Goal: Information Seeking & Learning: Compare options

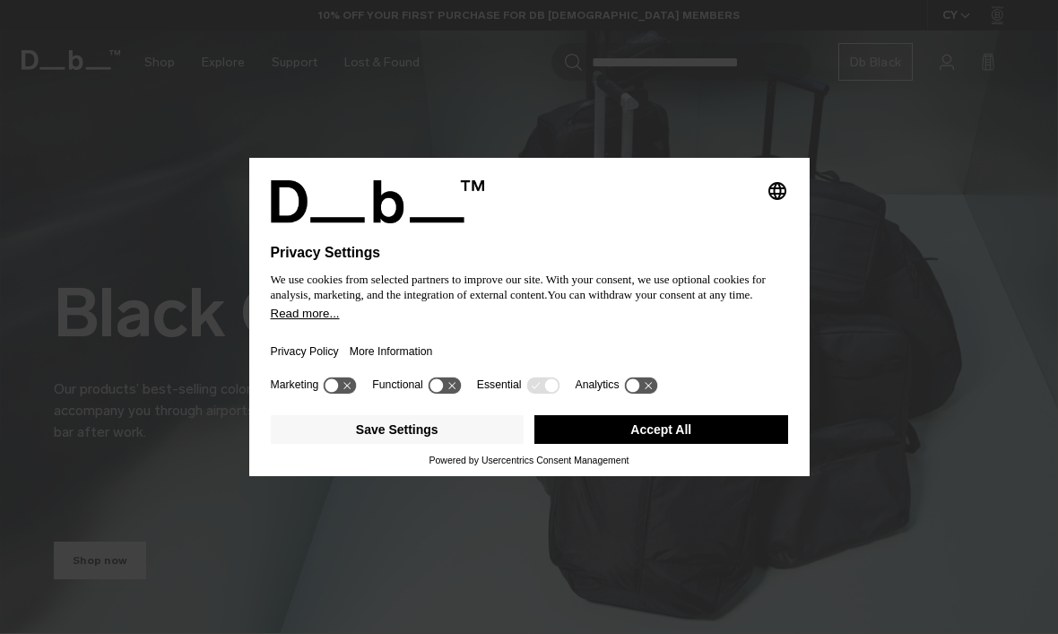
click at [682, 439] on button "Accept All" at bounding box center [662, 429] width 254 height 29
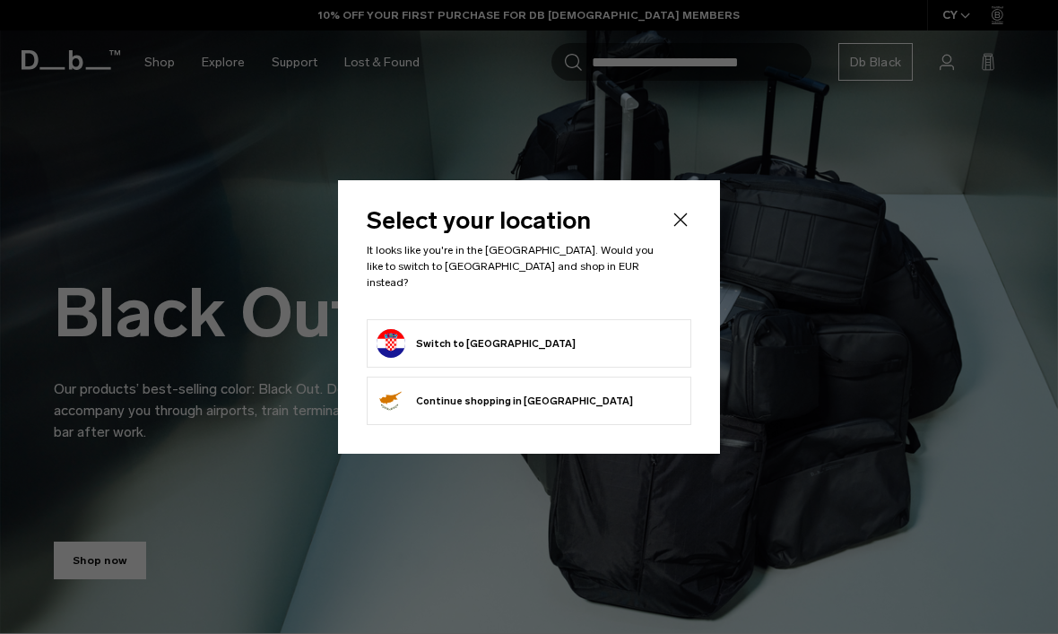
click at [566, 329] on form "Switch to Croatia" at bounding box center [529, 343] width 305 height 29
click at [477, 337] on button "Switch to Croatia" at bounding box center [476, 343] width 199 height 29
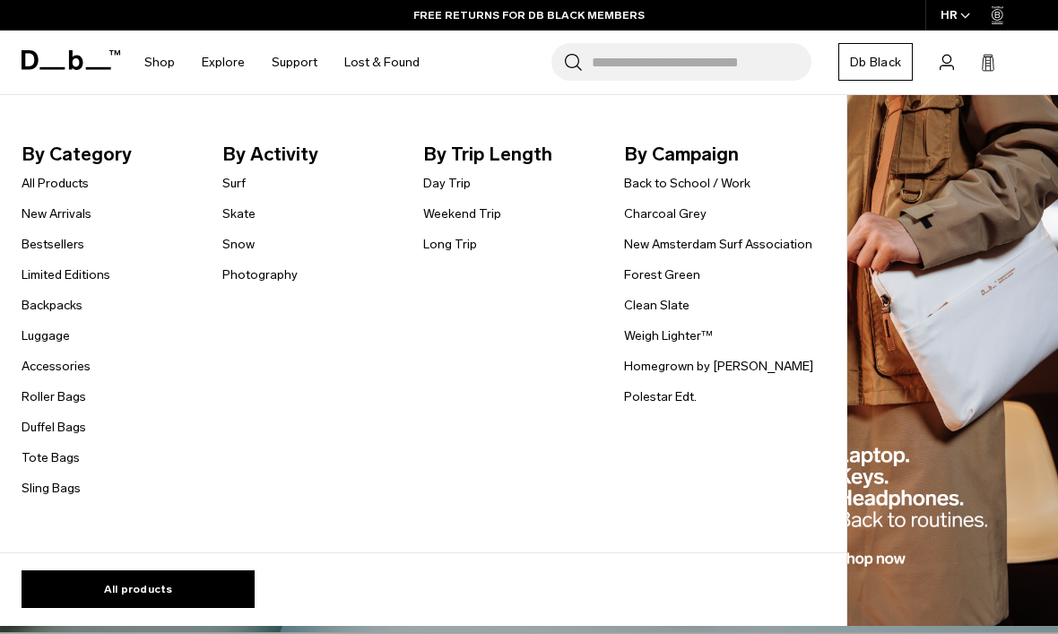
scroll to position [3, 0]
click at [495, 205] on link "Weekend Trip" at bounding box center [462, 214] width 78 height 19
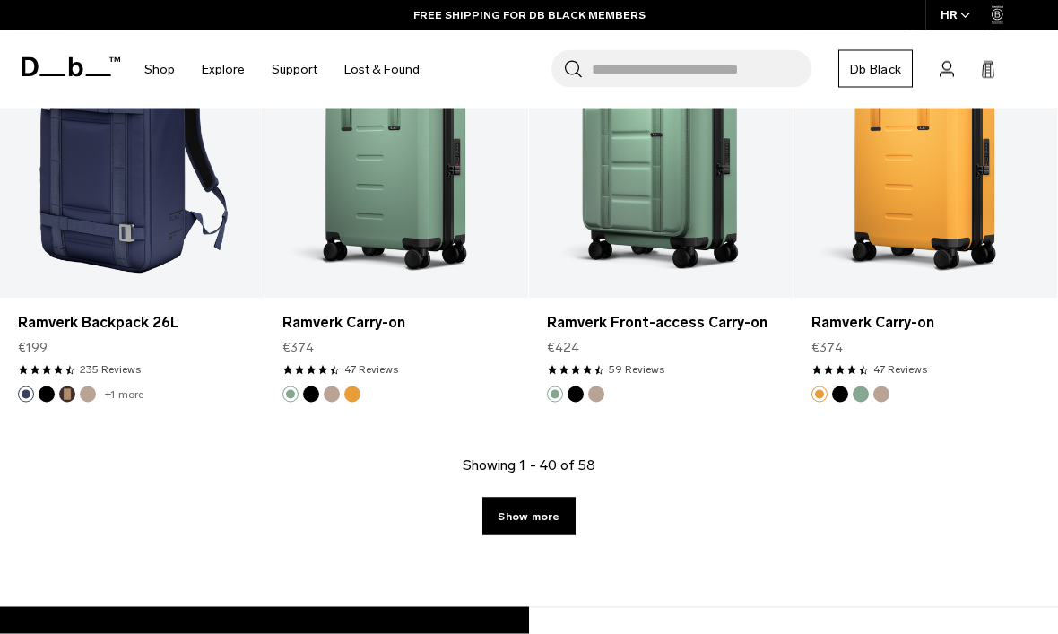
scroll to position [4549, 0]
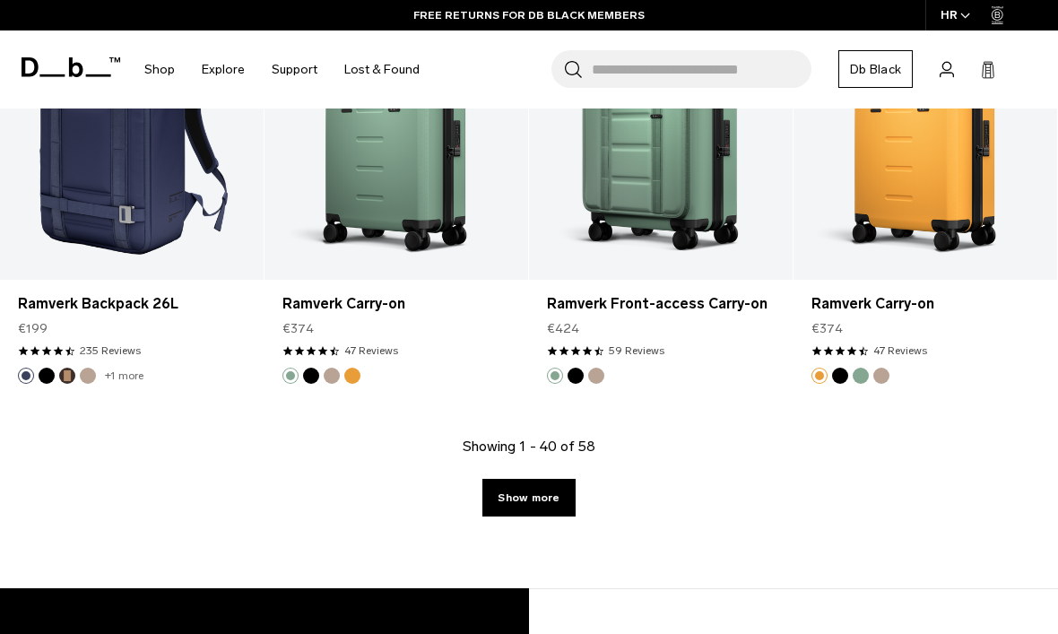
click at [542, 509] on link "Show more" at bounding box center [529, 498] width 92 height 38
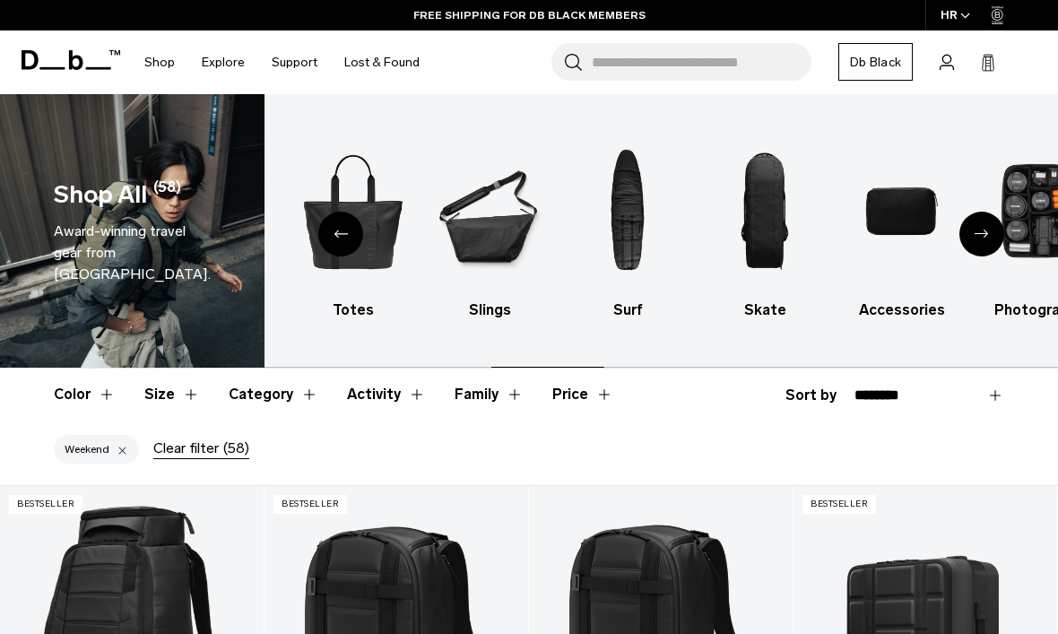
click at [911, 311] on h3 "Accessories" at bounding box center [902, 311] width 106 height 22
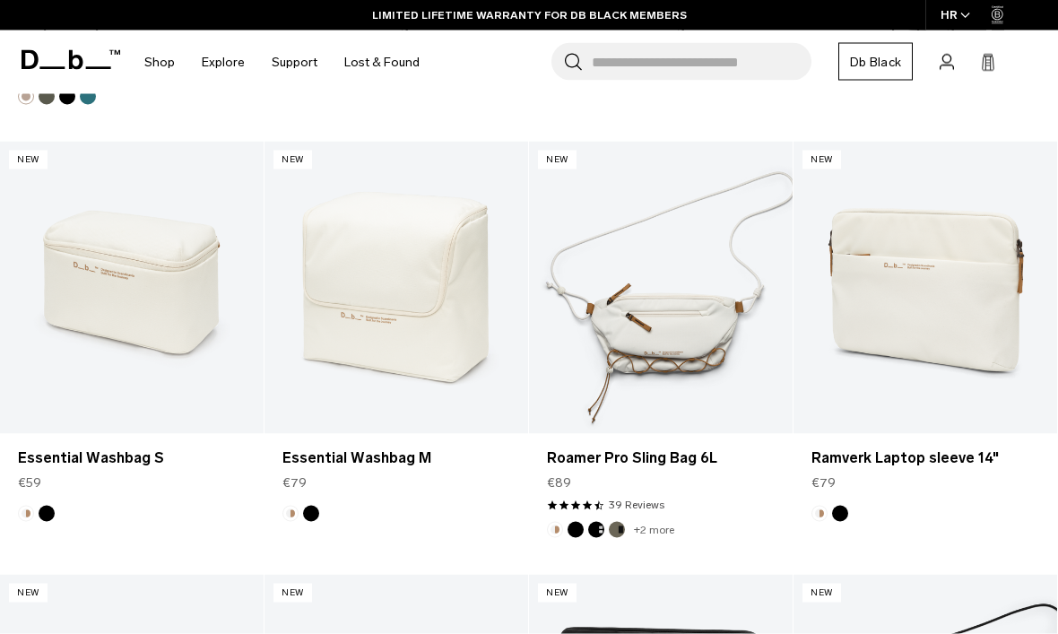
scroll to position [3766, 0]
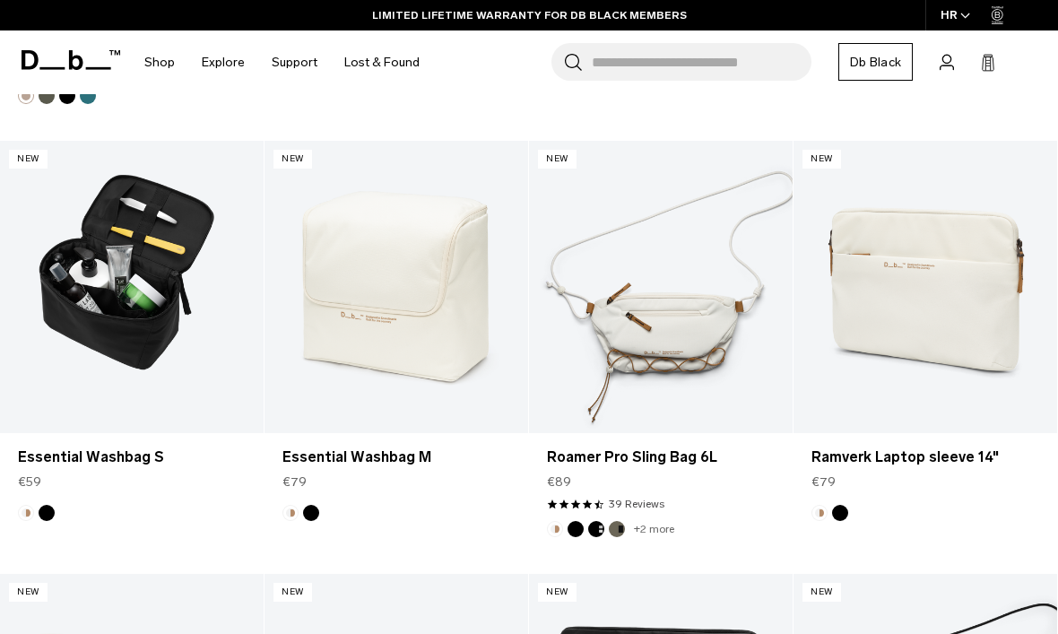
click at [102, 274] on link "Essential Washbag S" at bounding box center [132, 287] width 264 height 293
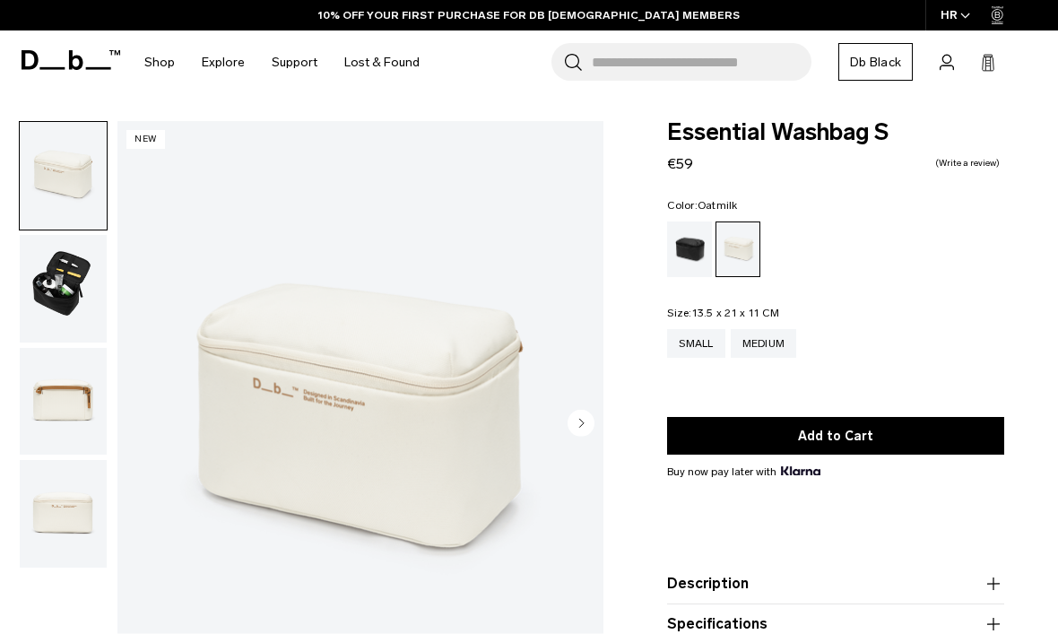
click at [61, 279] on img "button" at bounding box center [63, 289] width 87 height 108
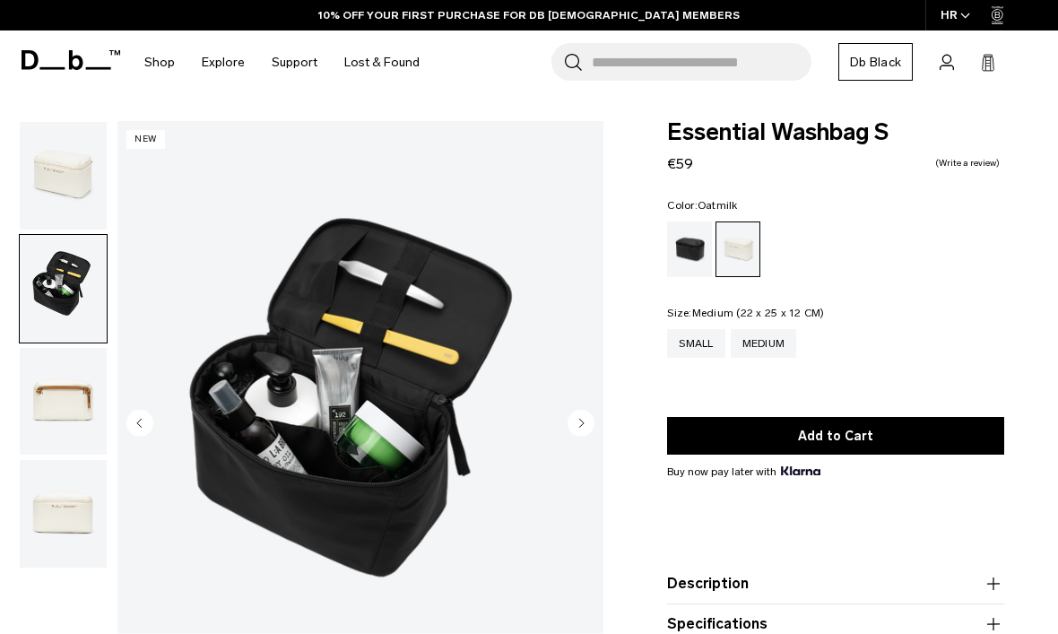
click at [779, 343] on div "Medium" at bounding box center [764, 343] width 66 height 29
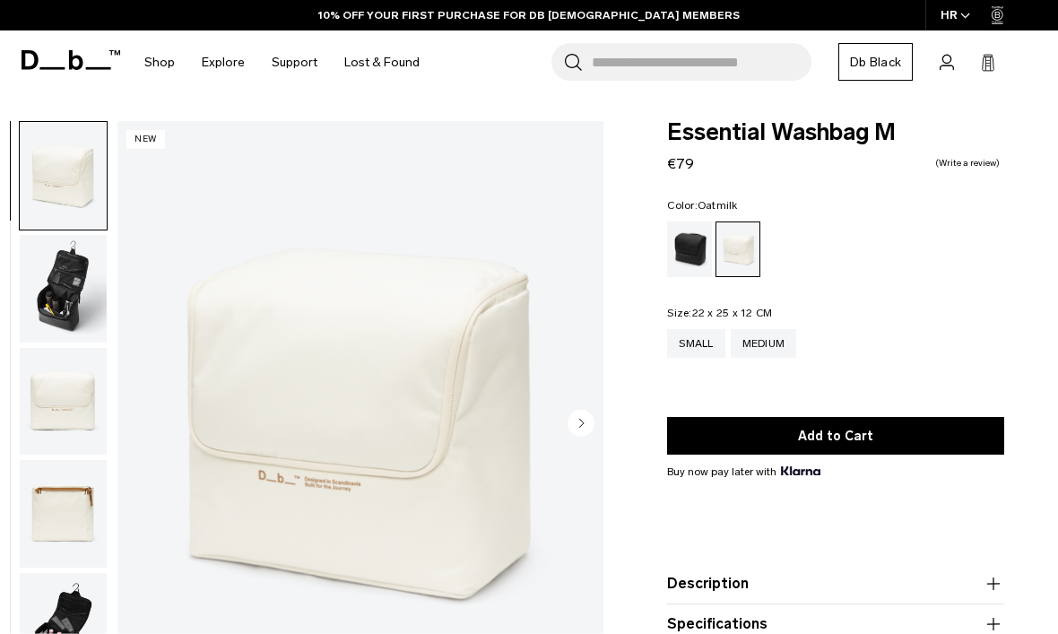
click at [57, 290] on img "button" at bounding box center [63, 289] width 87 height 108
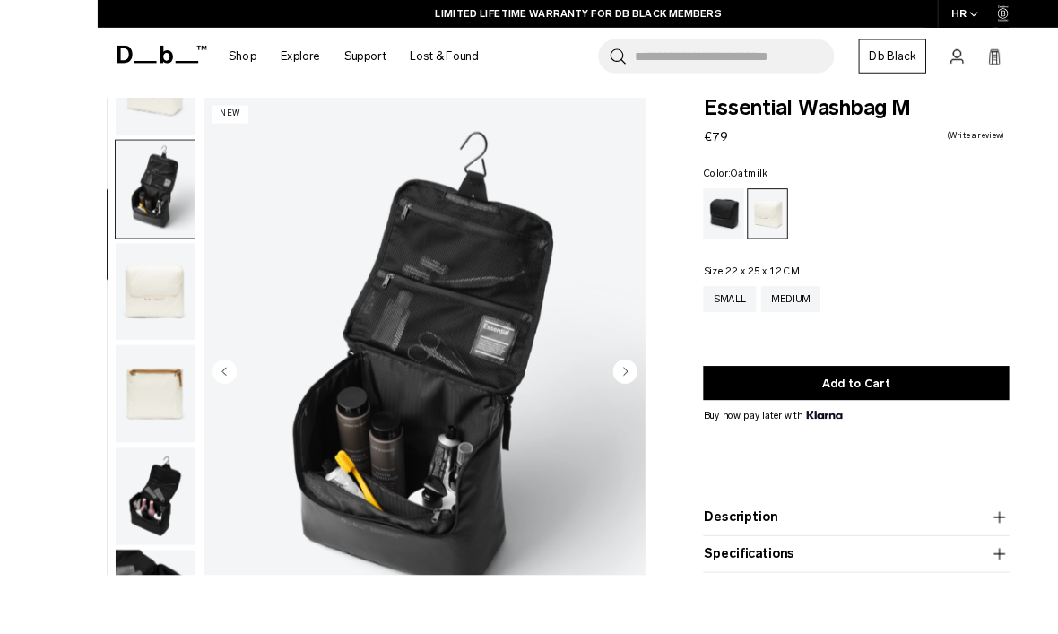
scroll to position [89, 0]
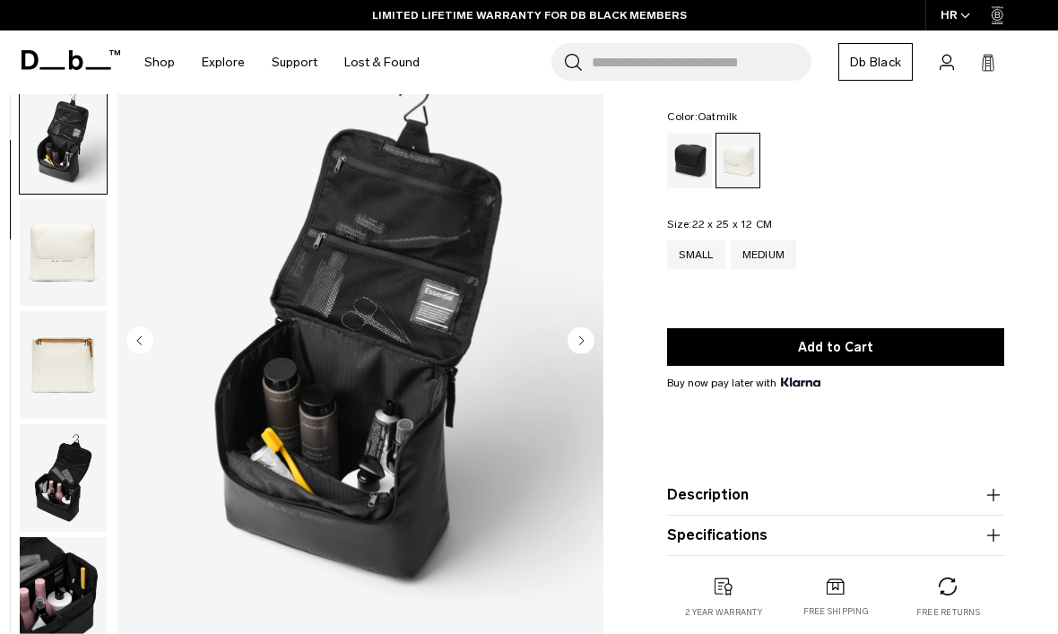
click at [592, 350] on icon "Next slide" at bounding box center [581, 339] width 27 height 27
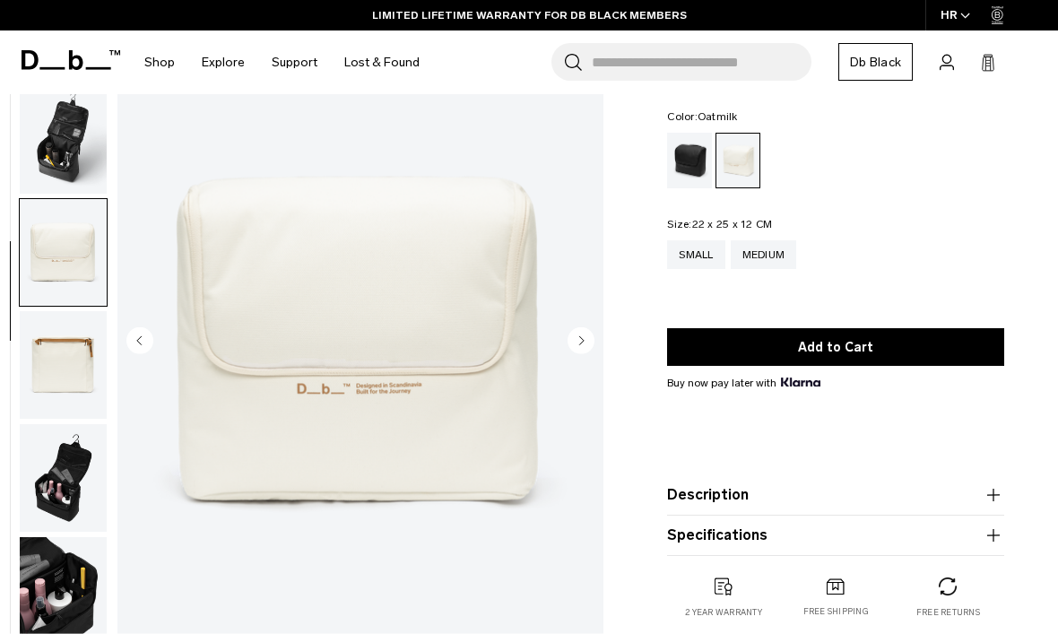
click at [589, 347] on circle "Next slide" at bounding box center [581, 339] width 27 height 27
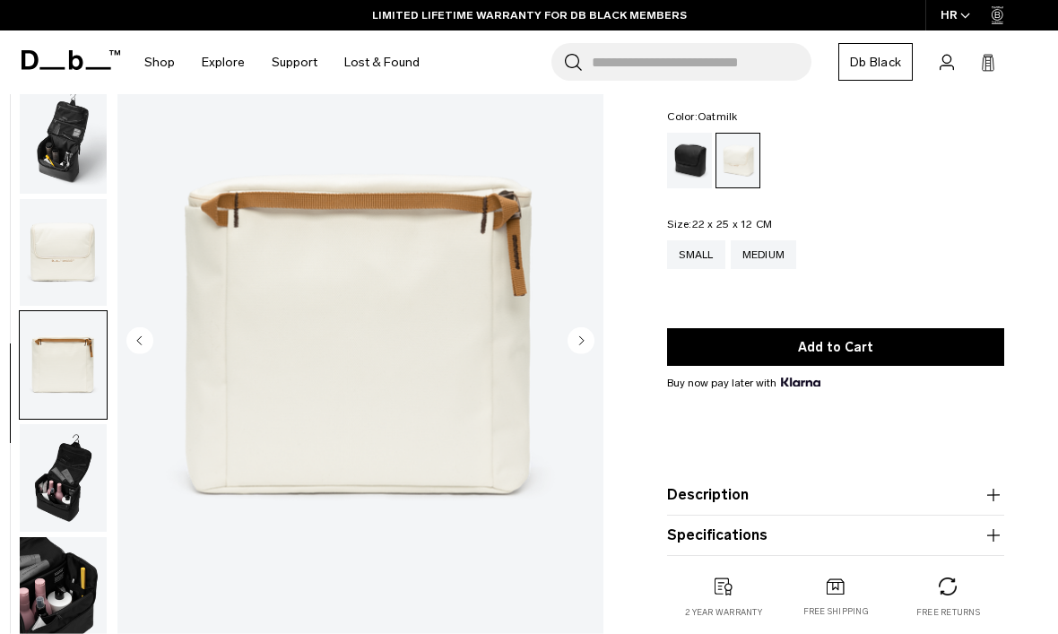
click at [594, 344] on circle "Next slide" at bounding box center [581, 339] width 27 height 27
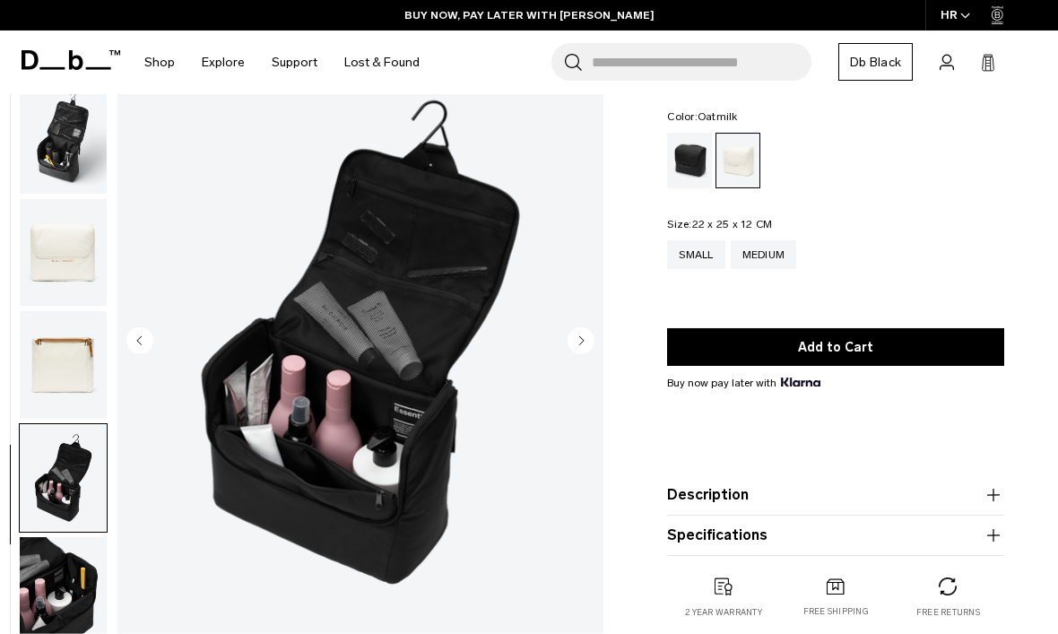
click at [585, 343] on circle "Next slide" at bounding box center [581, 339] width 27 height 27
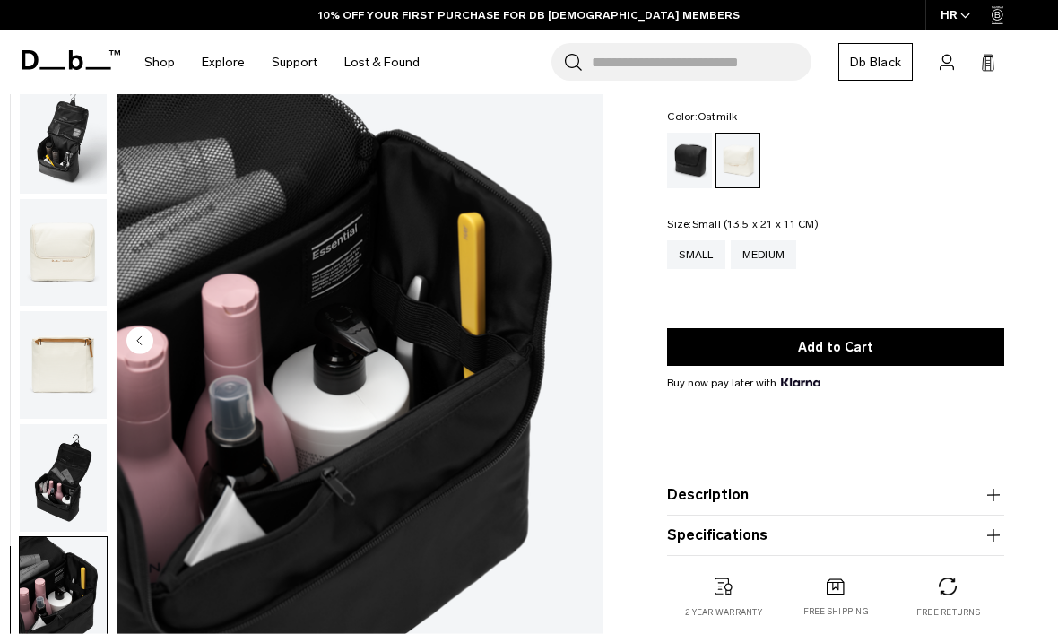
click at [700, 257] on div "Small" at bounding box center [695, 254] width 57 height 29
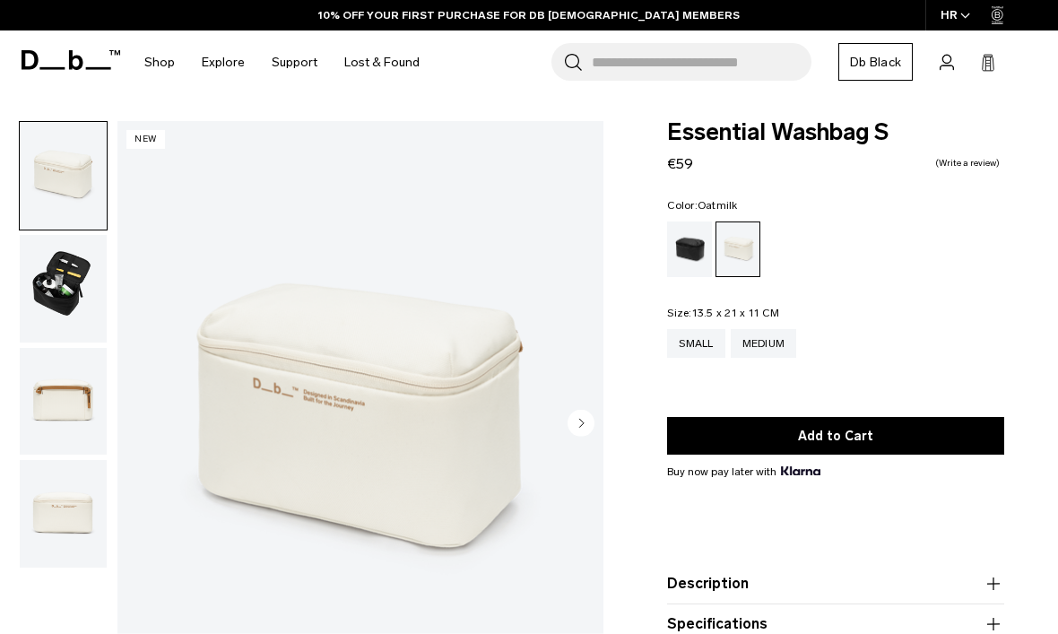
click at [587, 420] on circle "Next slide" at bounding box center [581, 423] width 27 height 27
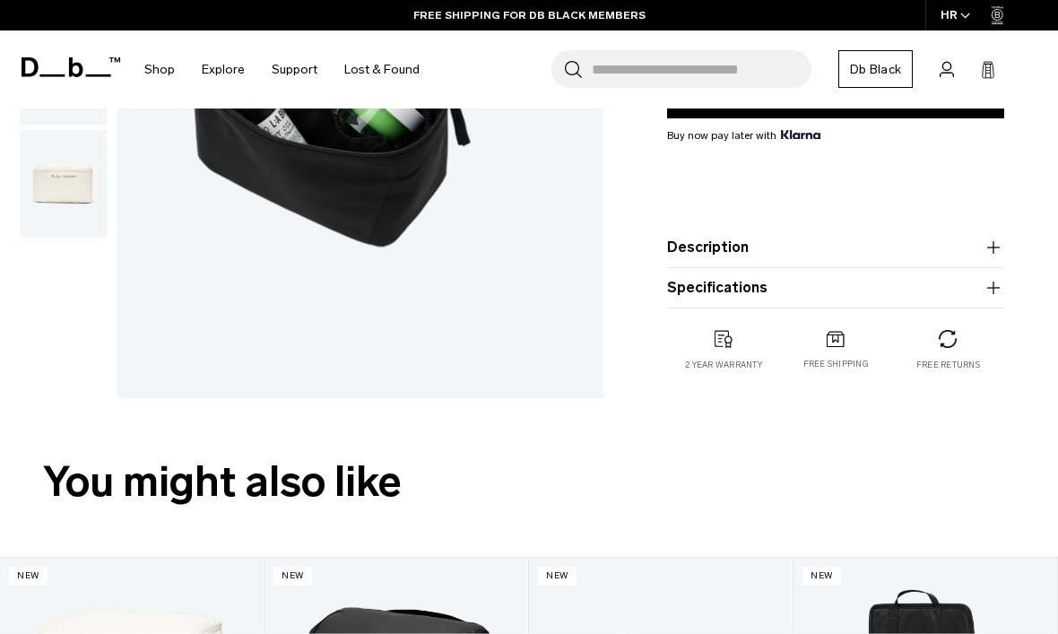
scroll to position [309, 0]
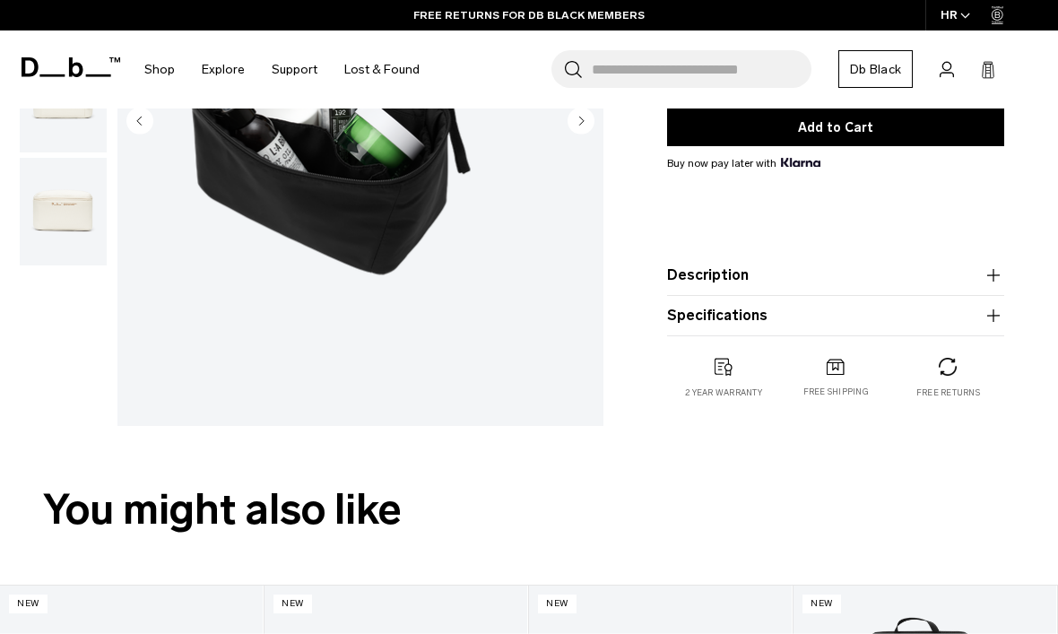
click at [763, 275] on button "Description" at bounding box center [835, 276] width 337 height 22
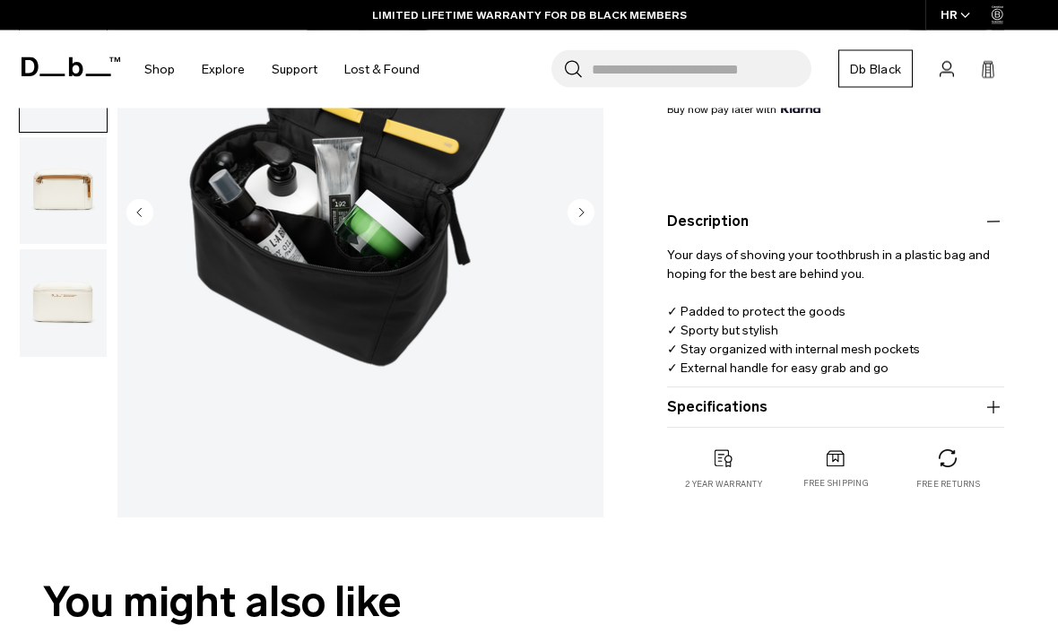
scroll to position [366, 0]
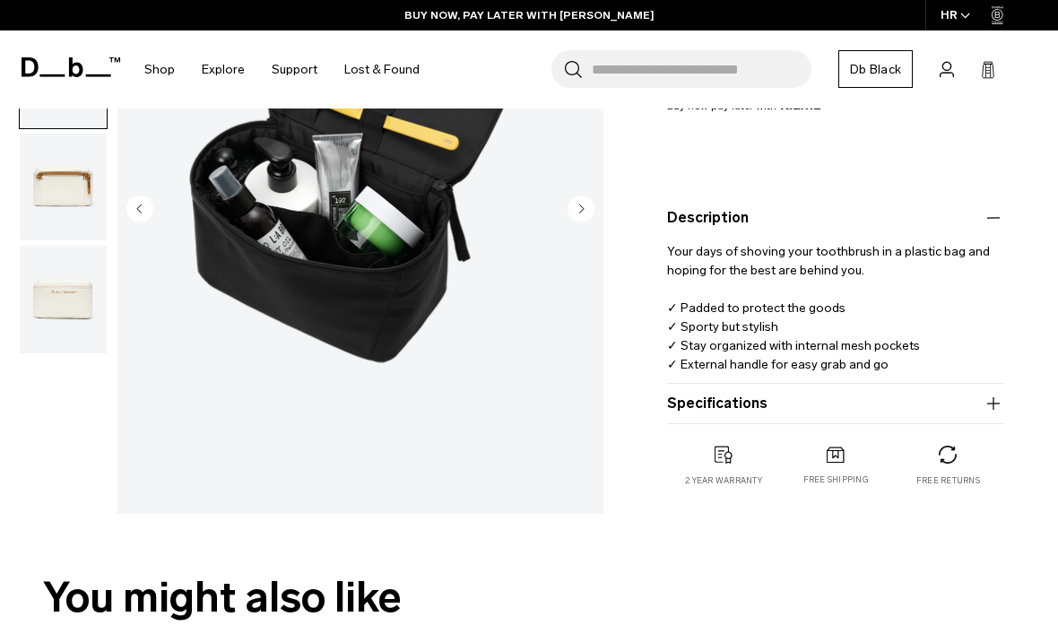
click at [772, 414] on button "Specifications" at bounding box center [835, 404] width 337 height 22
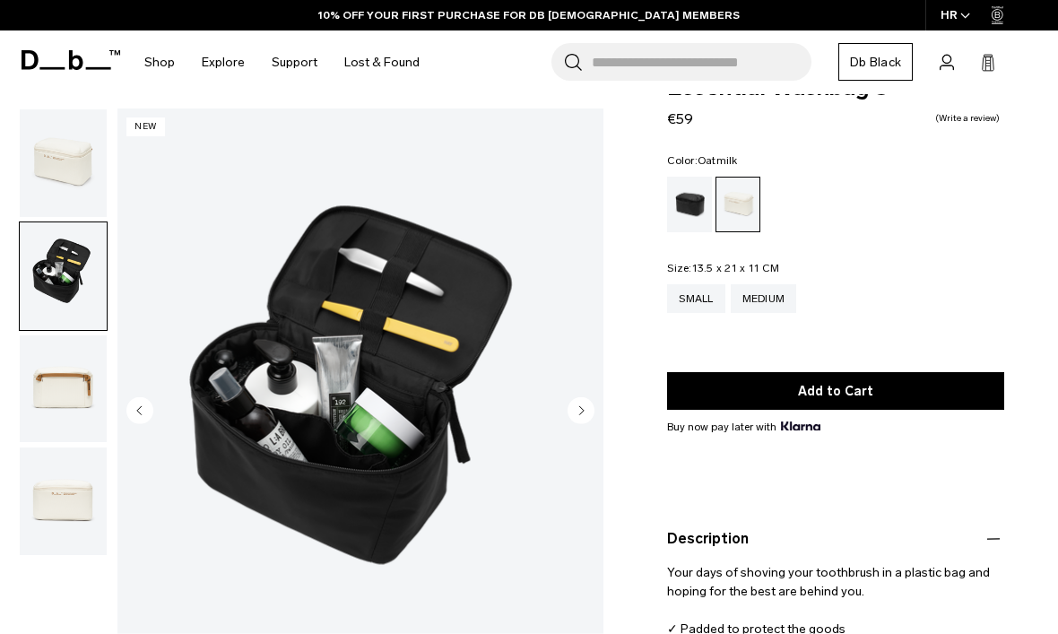
scroll to position [0, 0]
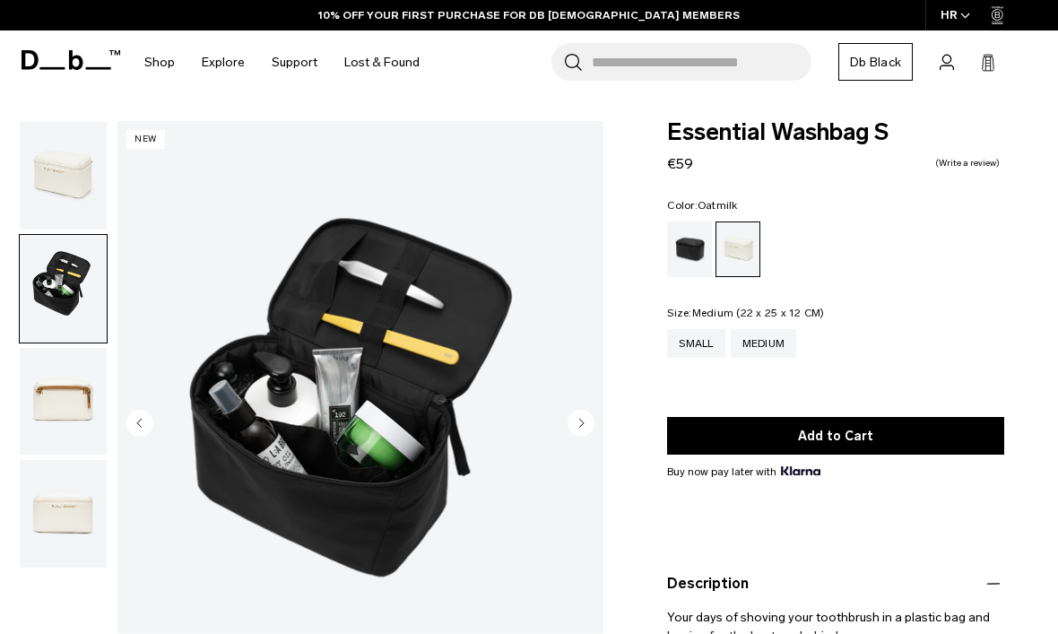
click at [783, 346] on div "Medium" at bounding box center [764, 343] width 66 height 29
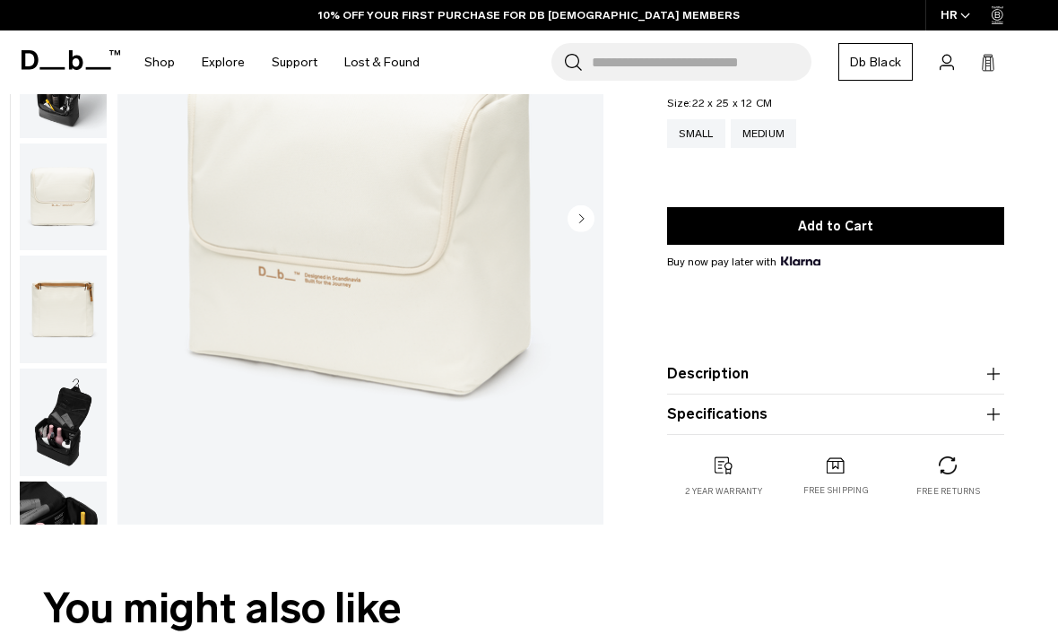
click at [990, 377] on icon "button" at bounding box center [994, 374] width 22 height 22
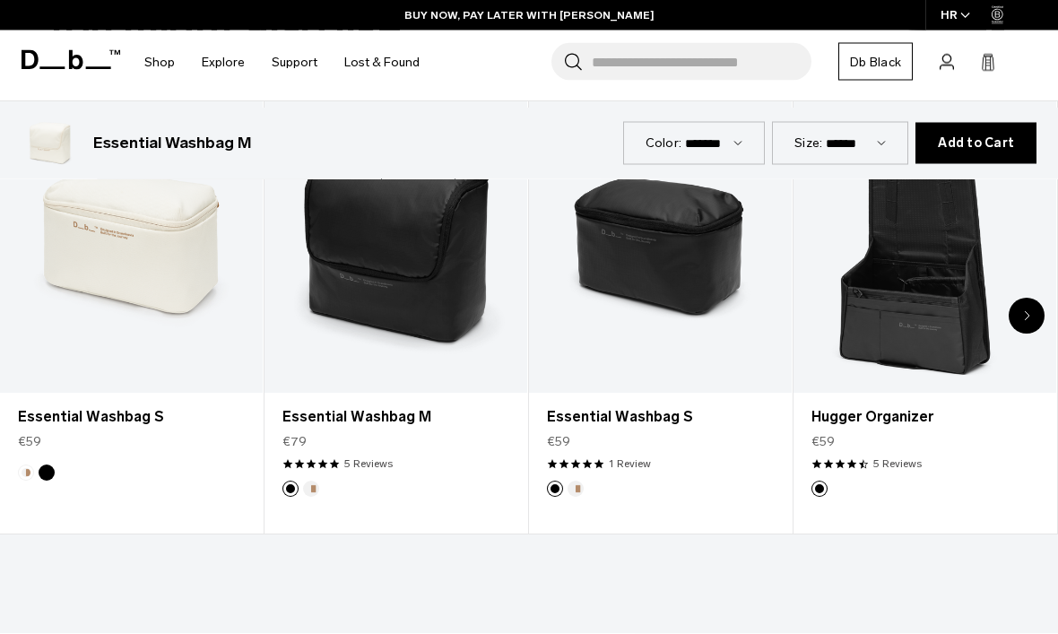
scroll to position [969, 0]
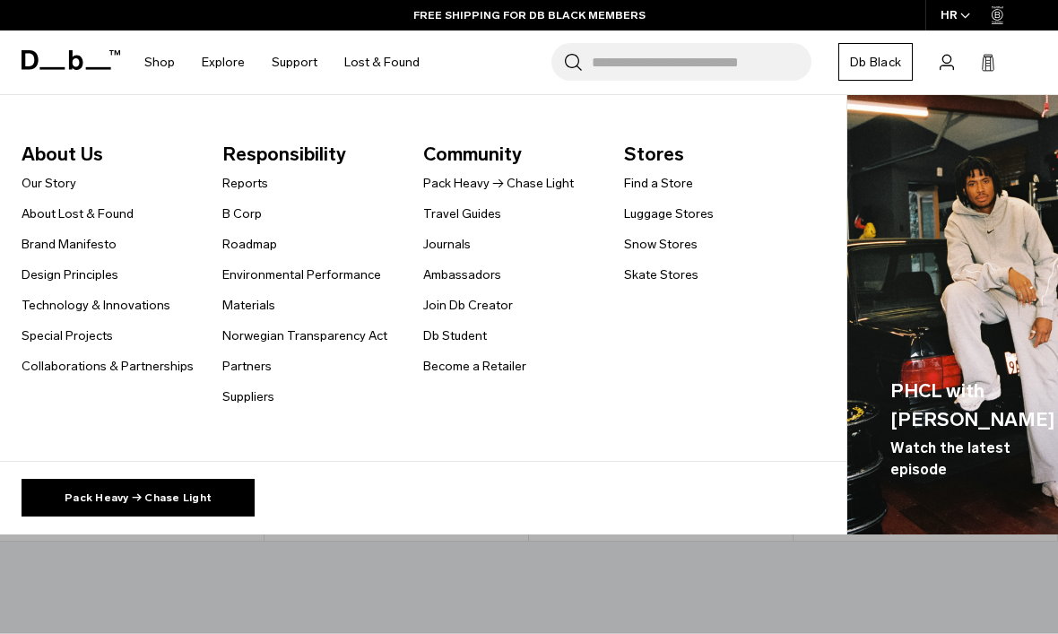
click at [486, 274] on link "Ambassadors" at bounding box center [462, 274] width 78 height 19
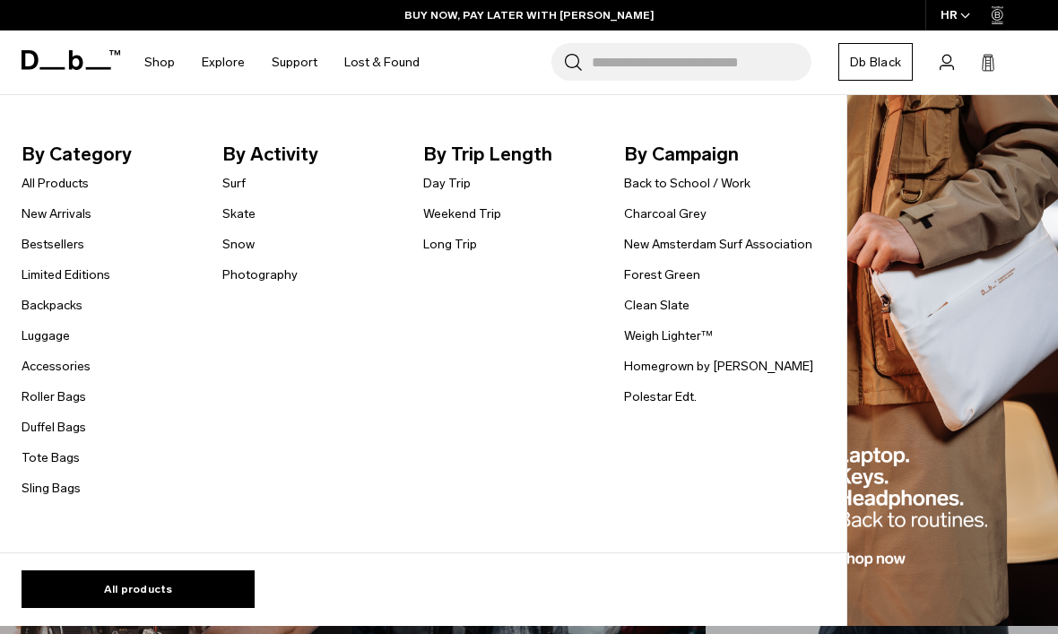
click at [52, 217] on link "New Arrivals" at bounding box center [57, 214] width 70 height 19
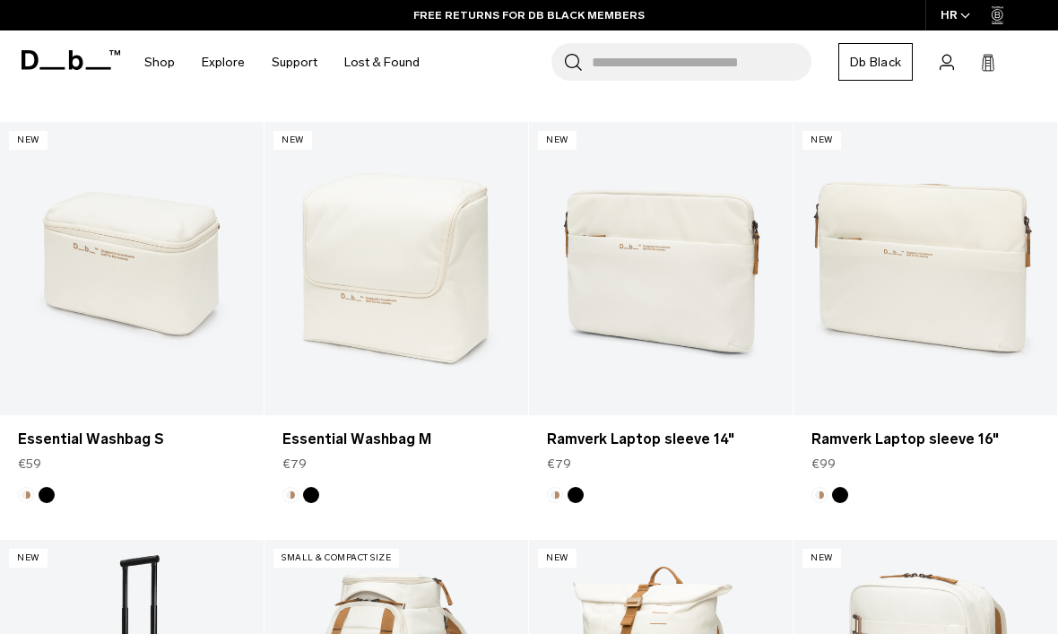
scroll to position [892, 0]
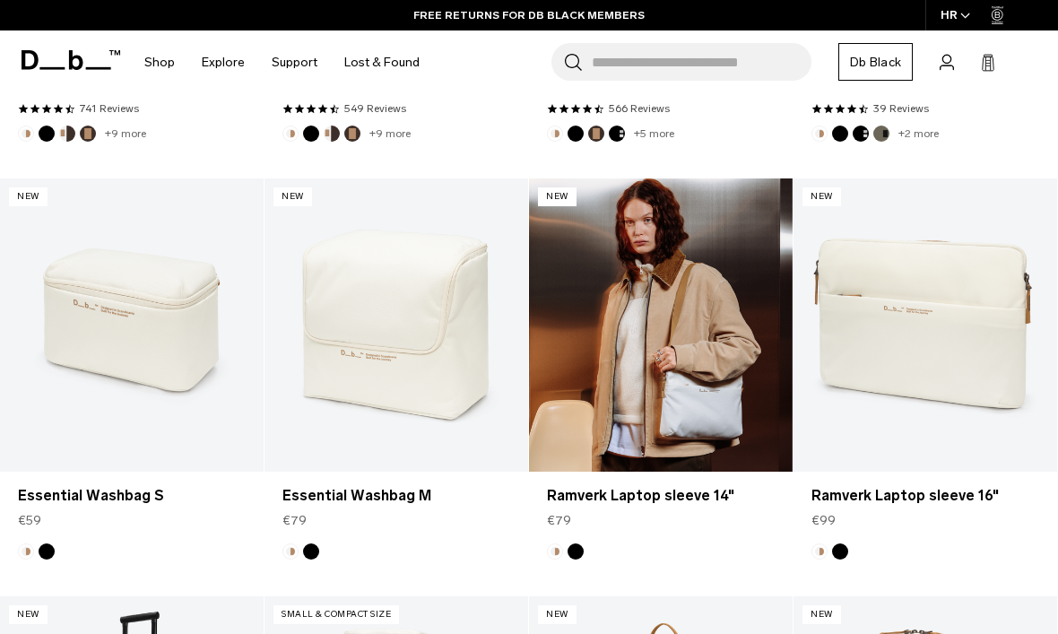
click at [721, 358] on link "Ramverk Laptop sleeve 14" at bounding box center [661, 324] width 264 height 293
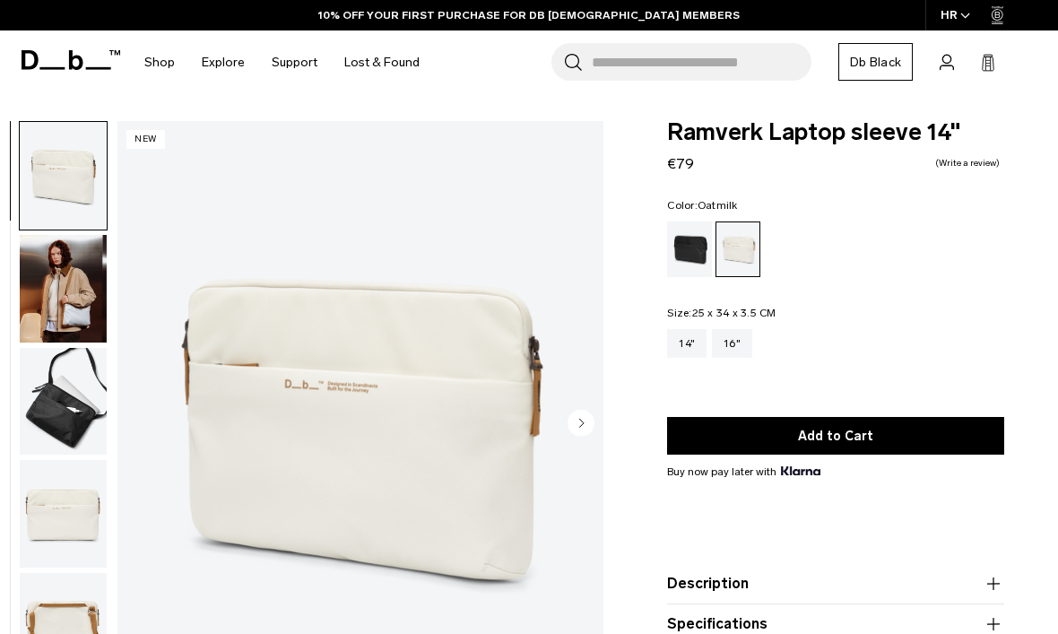
click at [598, 418] on img "1 / 6" at bounding box center [361, 425] width 486 height 607
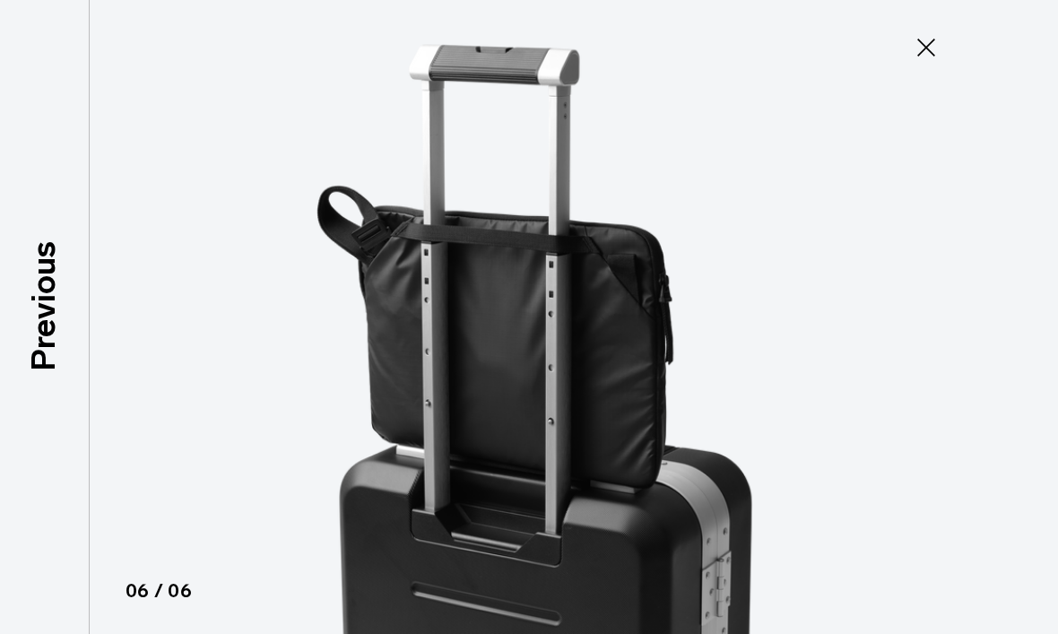
click at [924, 53] on icon at bounding box center [926, 47] width 29 height 29
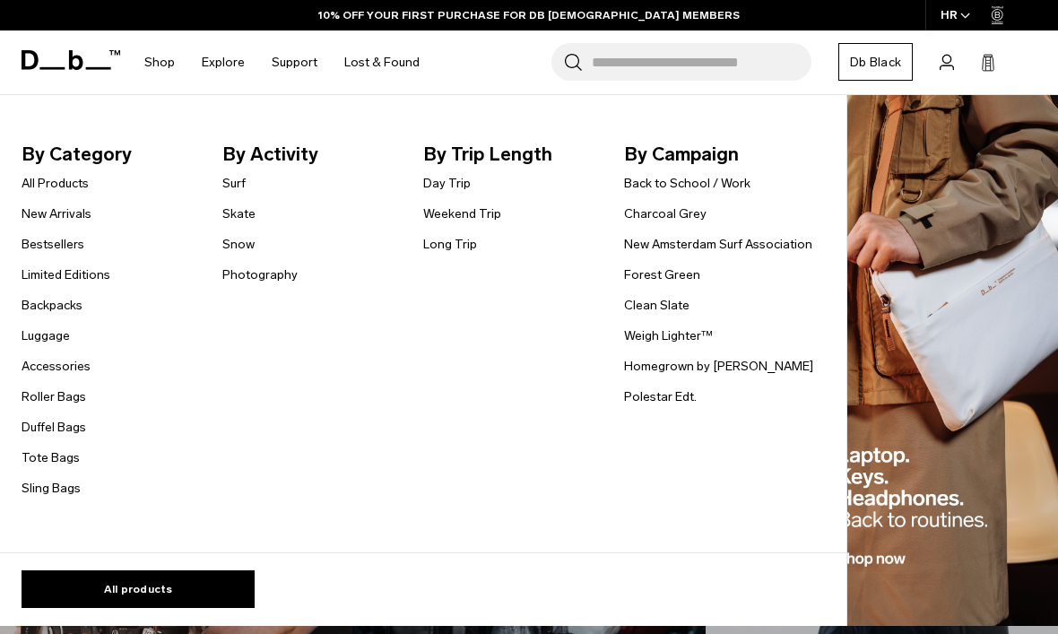
click at [39, 216] on link "New Arrivals" at bounding box center [57, 214] width 70 height 19
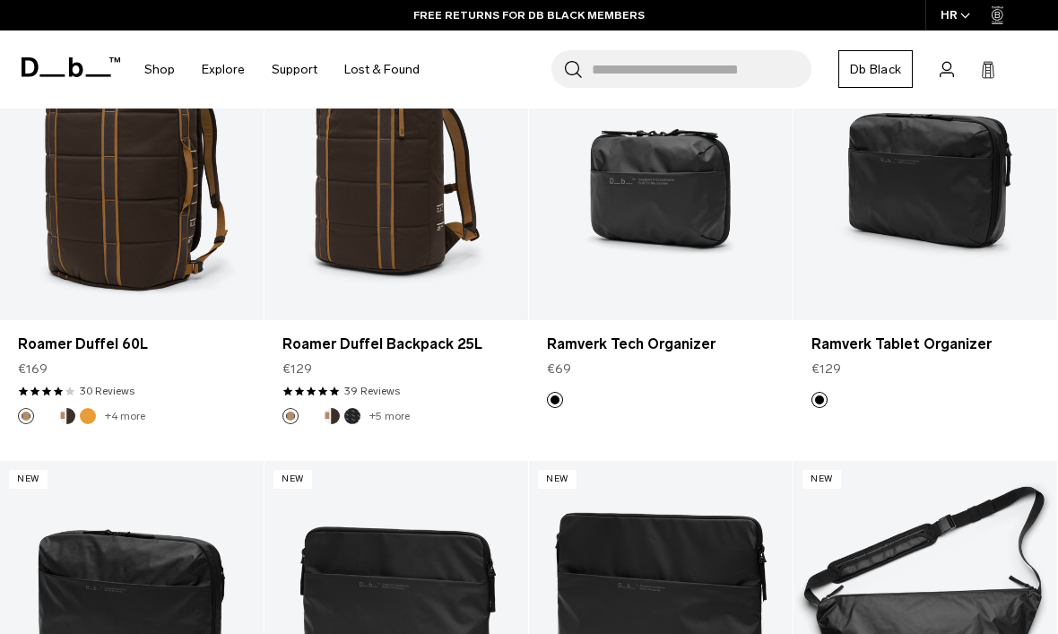
scroll to position [3631, 0]
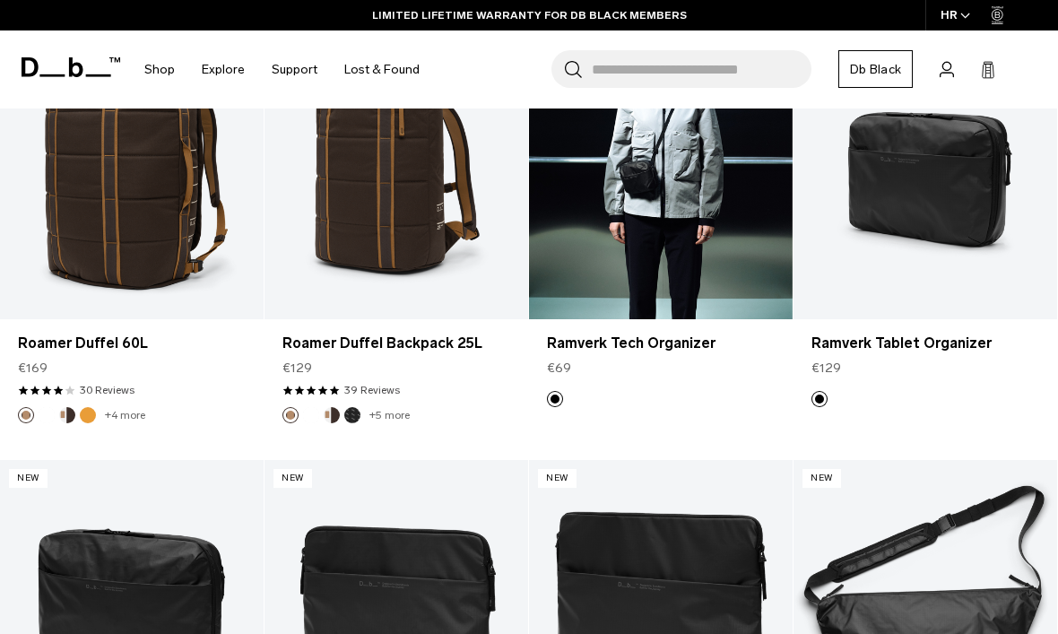
click at [680, 204] on link "Ramverk Tech Organizer" at bounding box center [661, 172] width 264 height 293
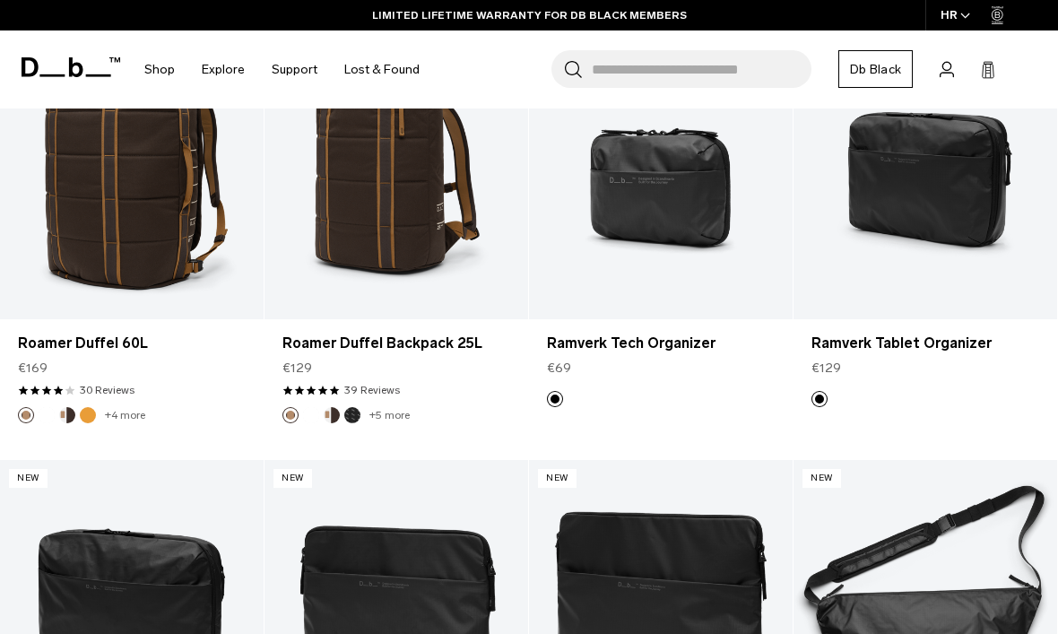
click at [927, 347] on link "Ramverk Tablet Organizer" at bounding box center [926, 344] width 228 height 22
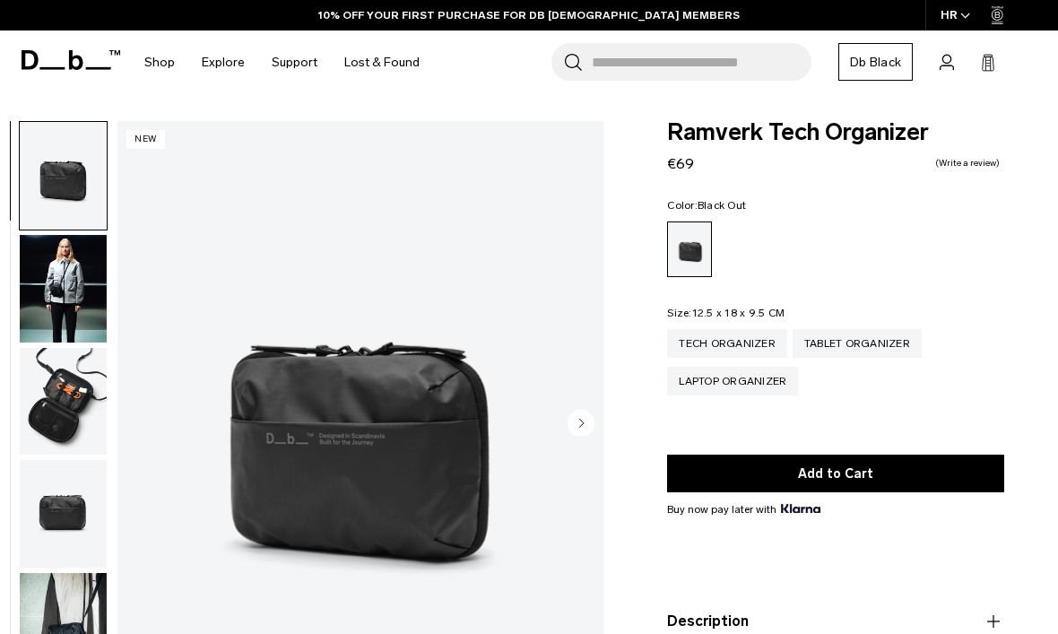
click at [583, 428] on circle "Next slide" at bounding box center [581, 422] width 27 height 27
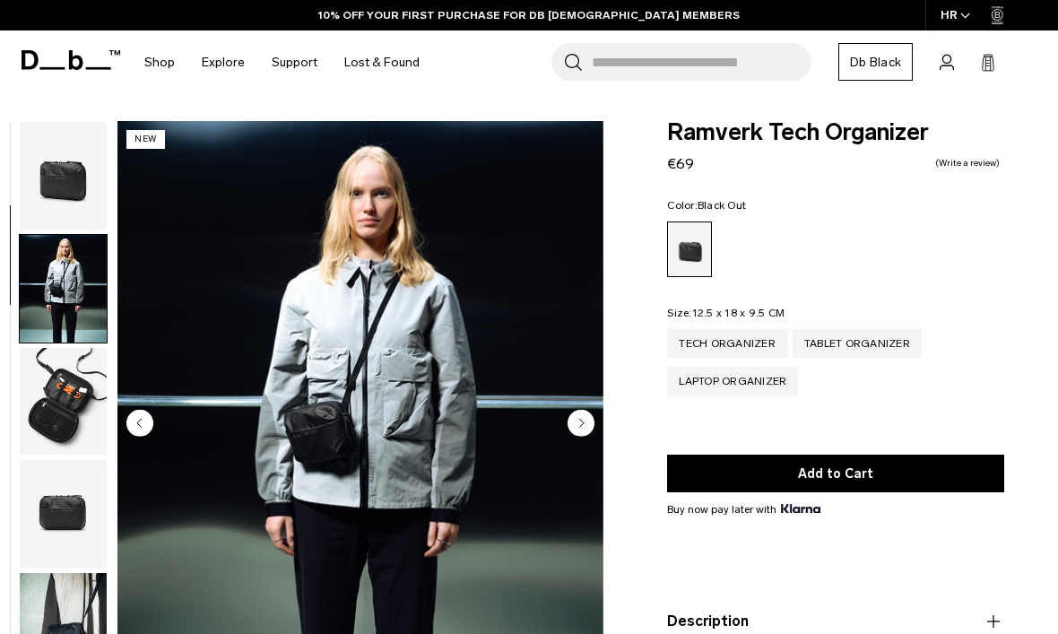
scroll to position [114, 0]
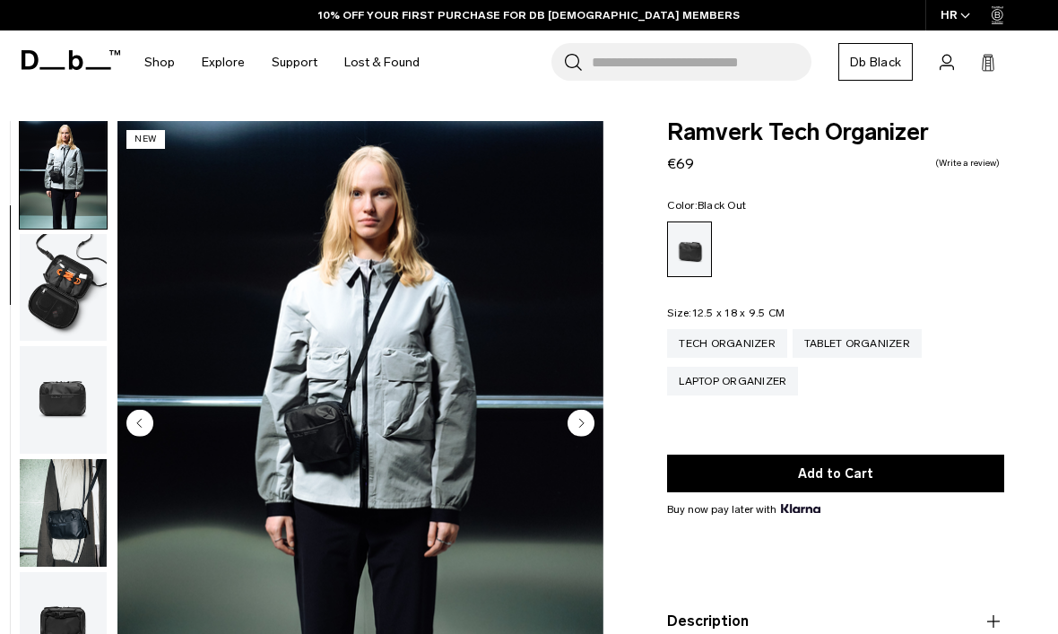
click at [588, 422] on circle "Next slide" at bounding box center [581, 422] width 27 height 27
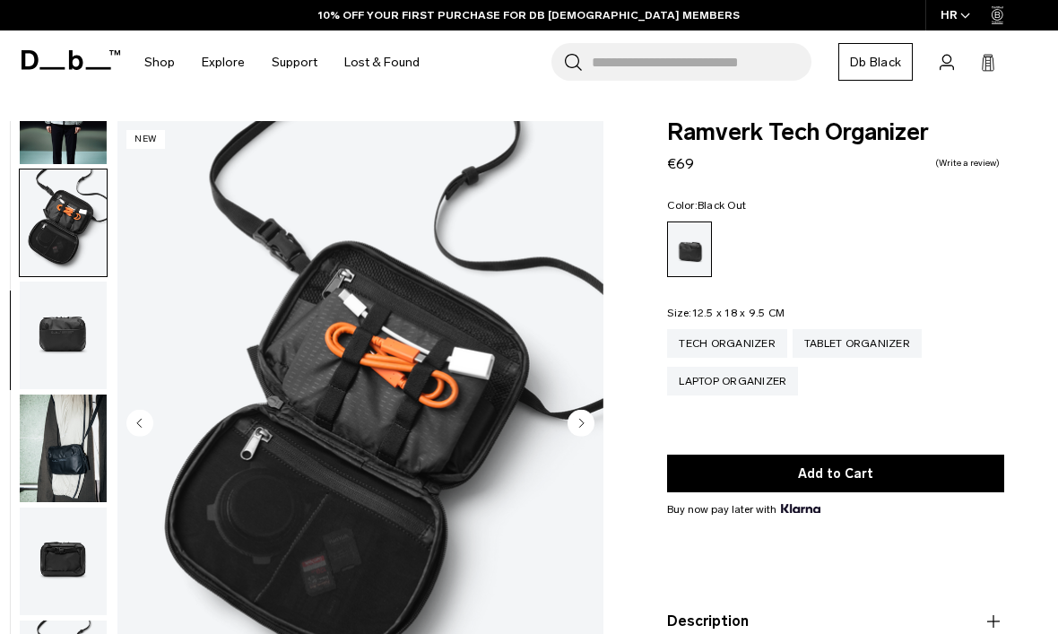
scroll to position [188, 0]
click at [596, 418] on img "3 / 7" at bounding box center [361, 424] width 486 height 607
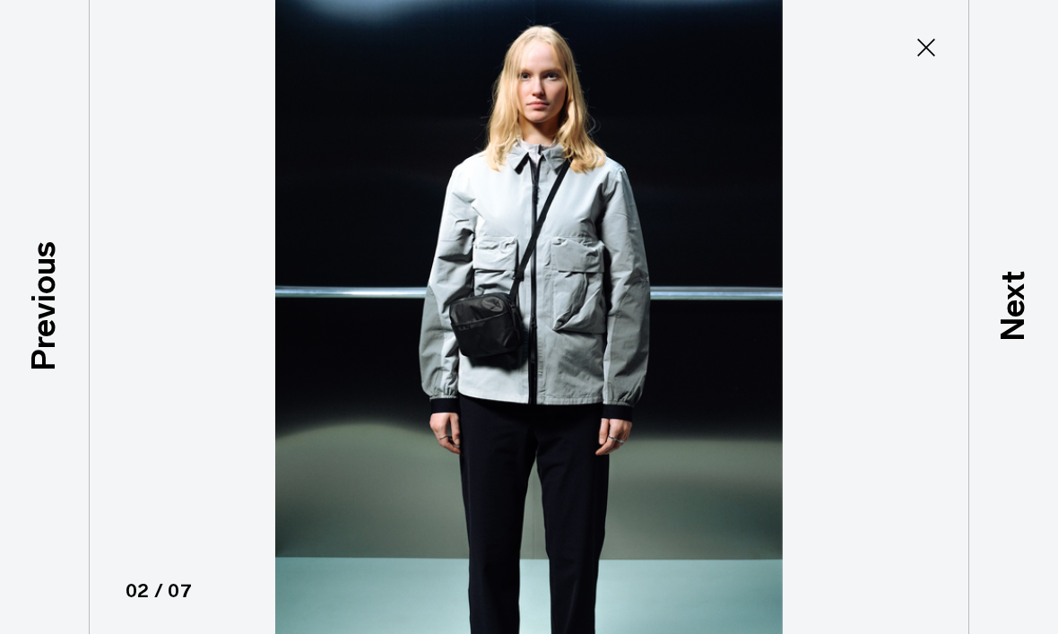
click at [666, 392] on img at bounding box center [529, 317] width 807 height 634
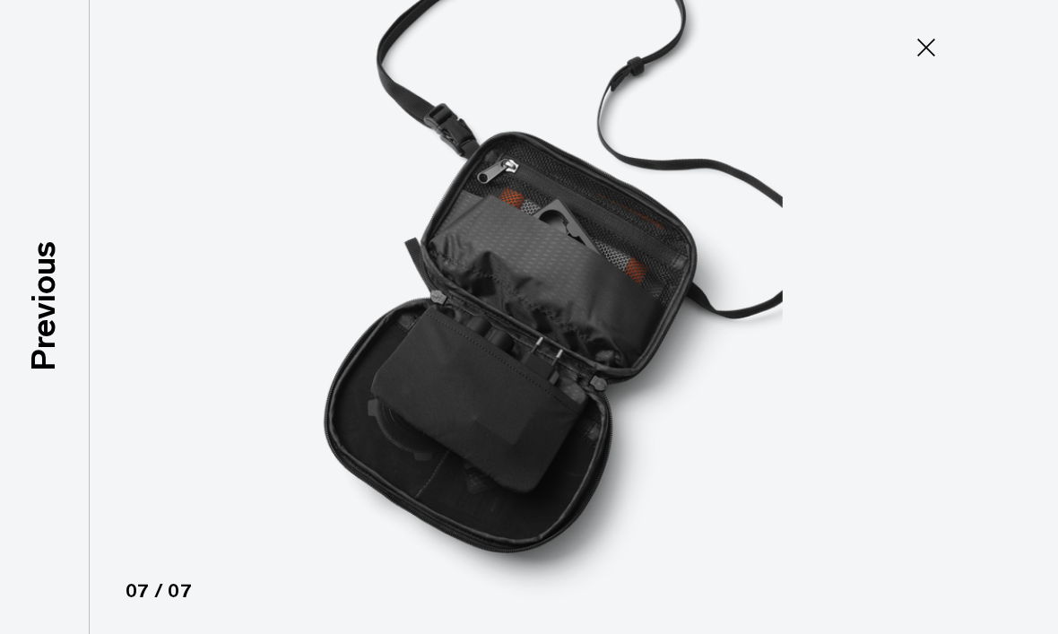
click at [920, 61] on icon at bounding box center [926, 47] width 29 height 29
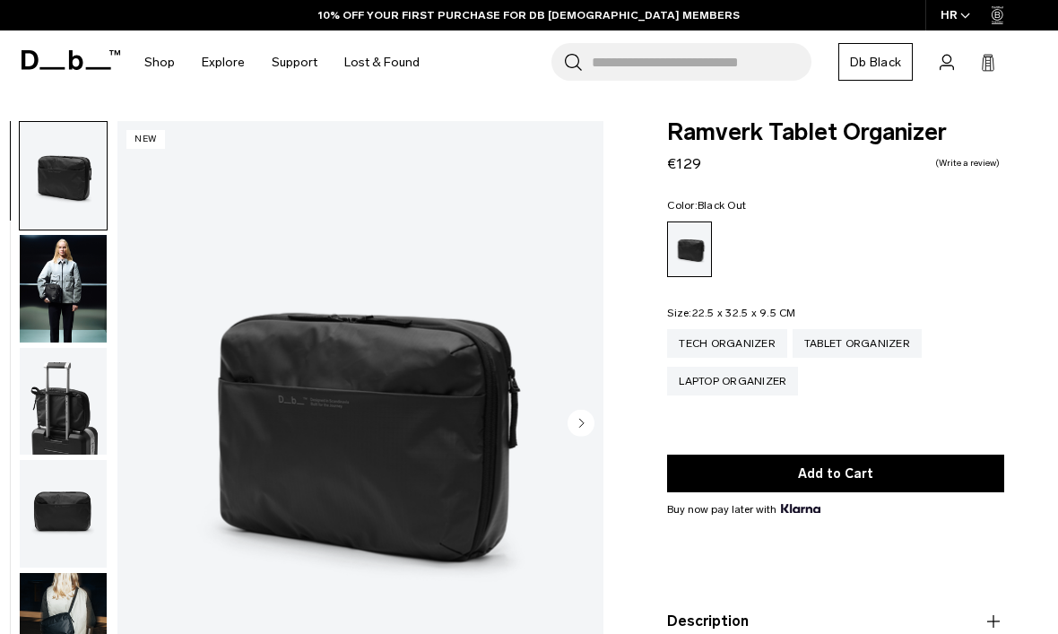
click at [584, 429] on circle "Next slide" at bounding box center [581, 422] width 27 height 27
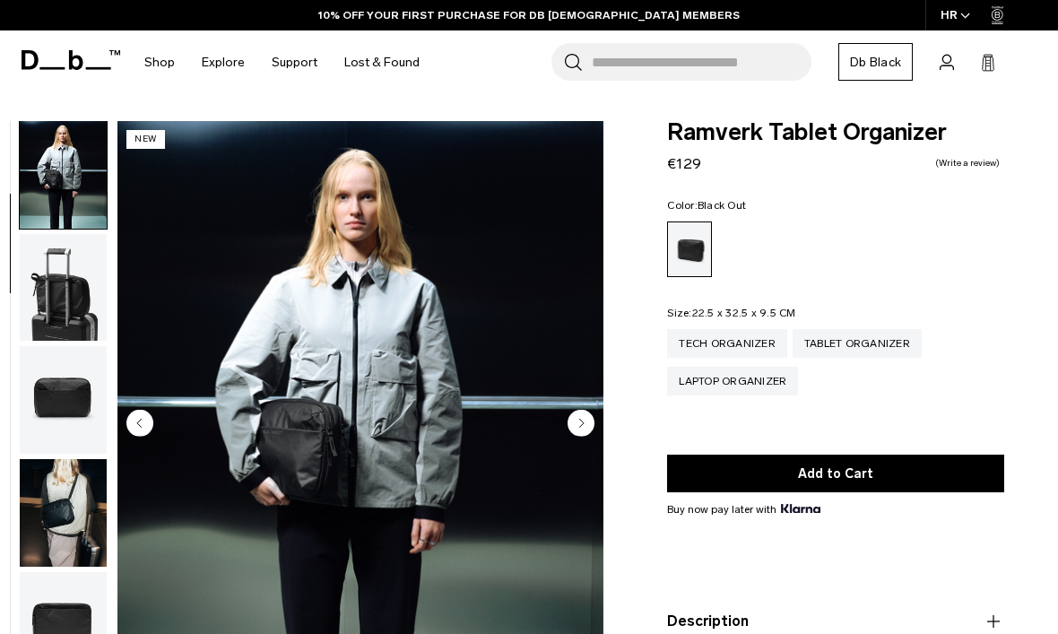
click at [583, 430] on circle "Next slide" at bounding box center [581, 422] width 27 height 27
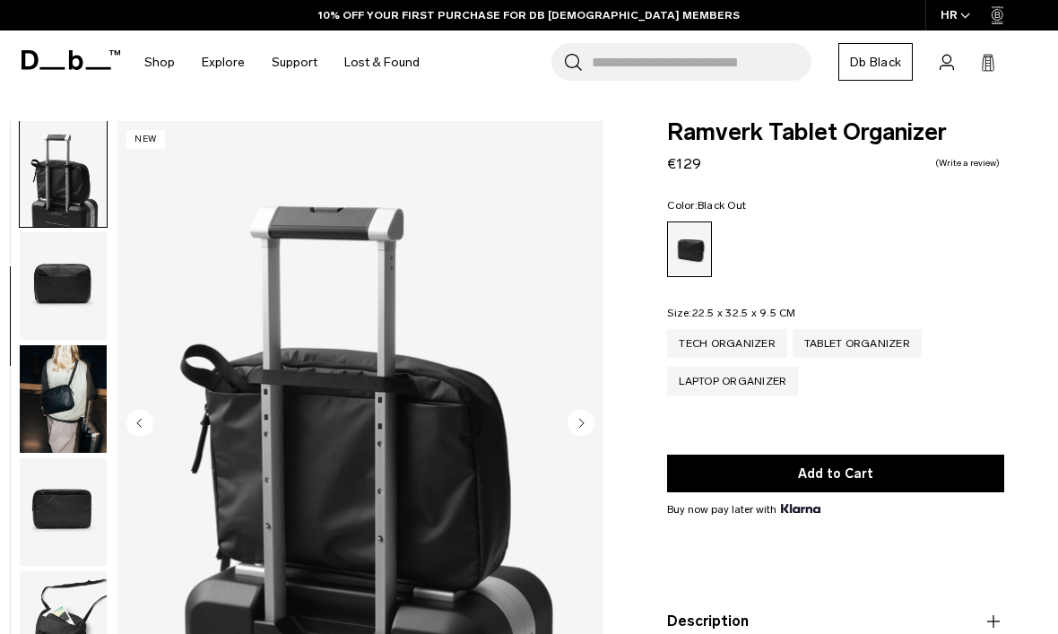
click at [590, 432] on circle "Next slide" at bounding box center [581, 422] width 27 height 27
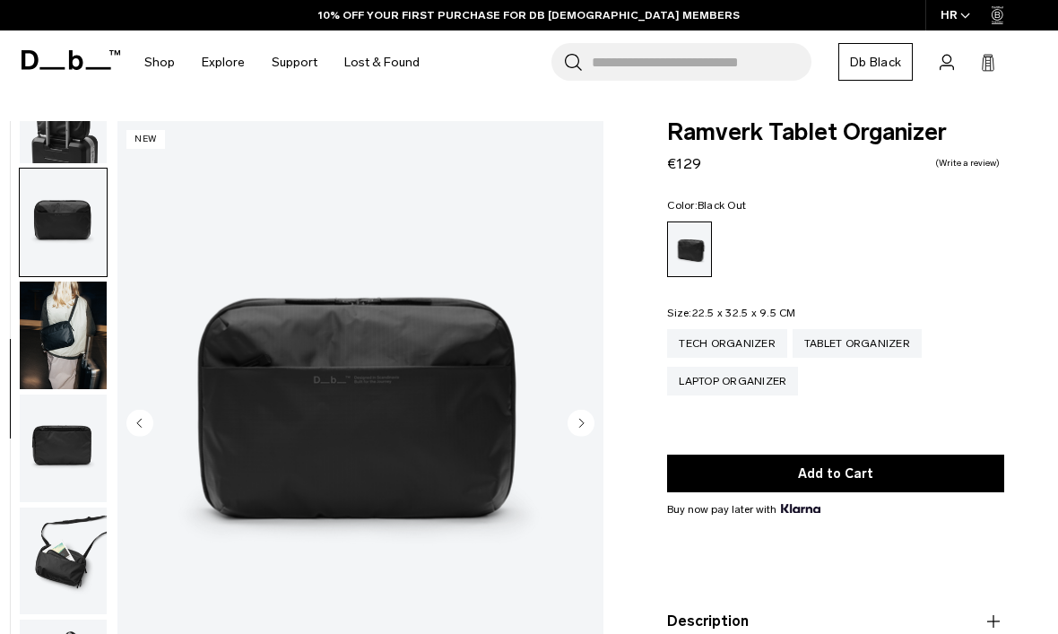
scroll to position [302, 0]
click at [596, 431] on img "4 / 8" at bounding box center [361, 424] width 486 height 607
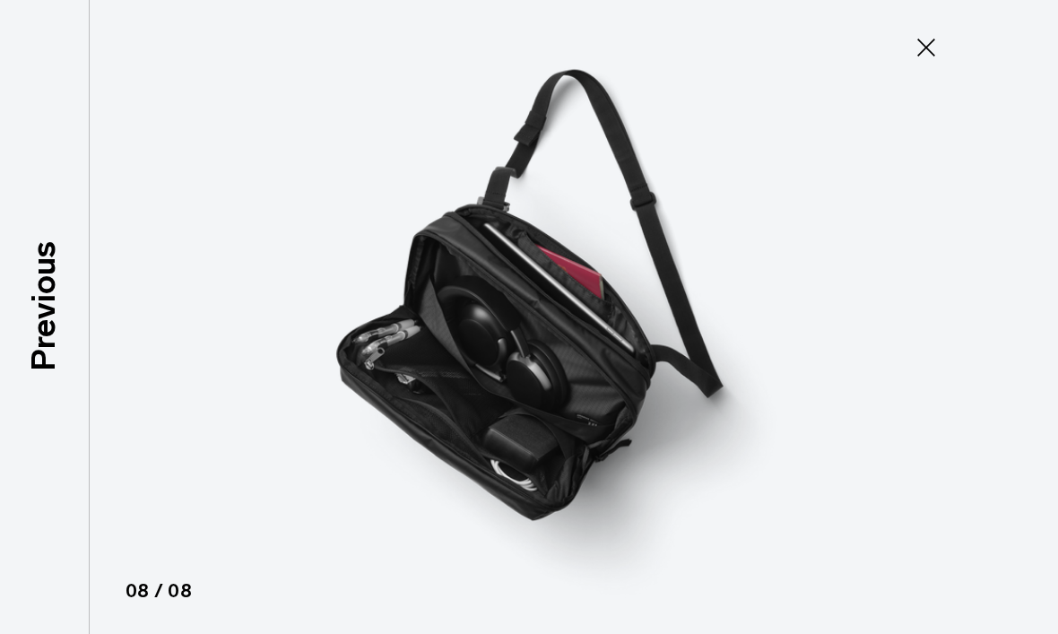
click at [921, 58] on icon at bounding box center [926, 47] width 29 height 29
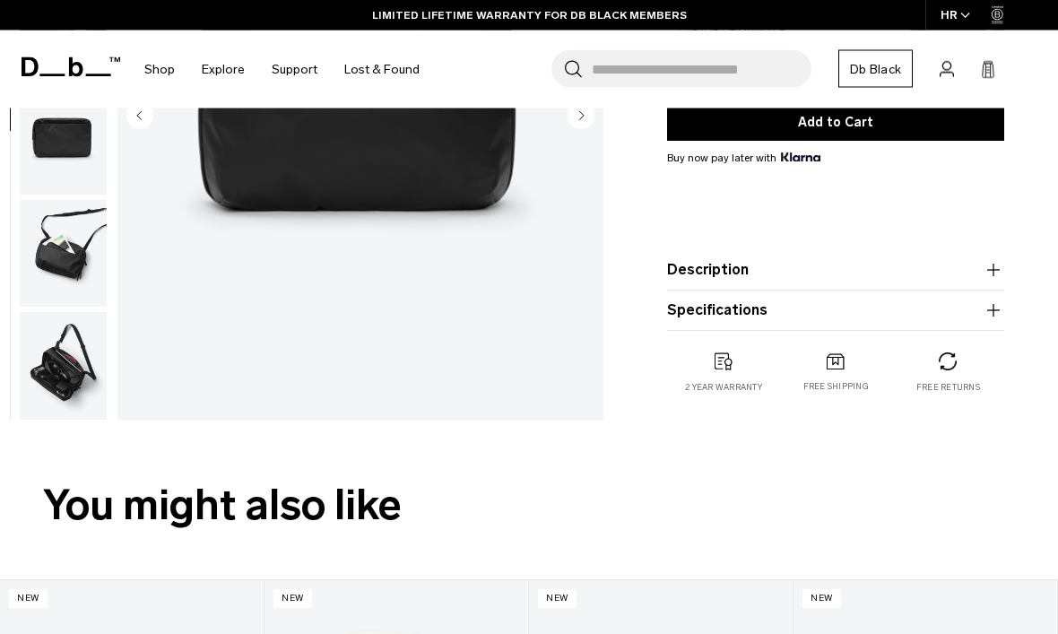
scroll to position [353, 0]
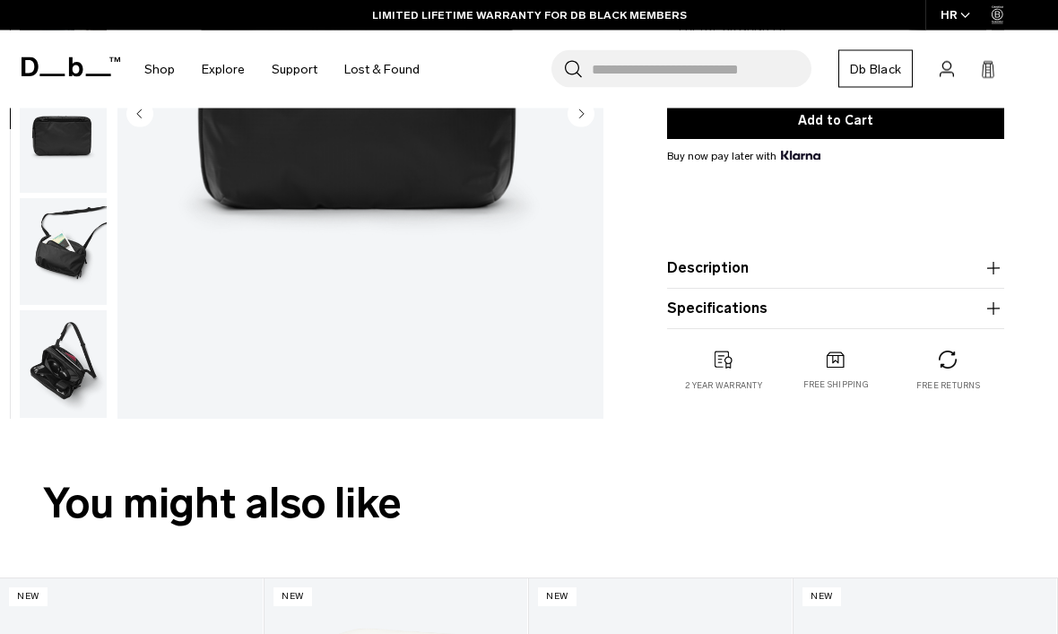
click at [889, 255] on product-accordion "Description The ultimate travel companion for your tech, the Ramverk Tablet Org…" at bounding box center [835, 269] width 337 height 40
click at [988, 273] on icon "button" at bounding box center [994, 269] width 22 height 22
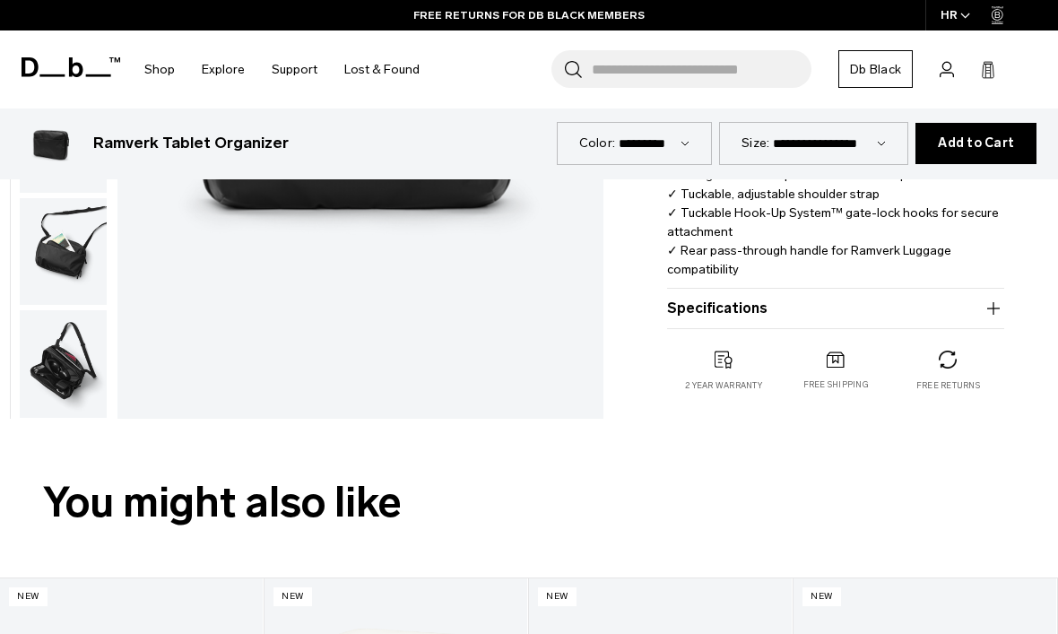
scroll to position [622, 0]
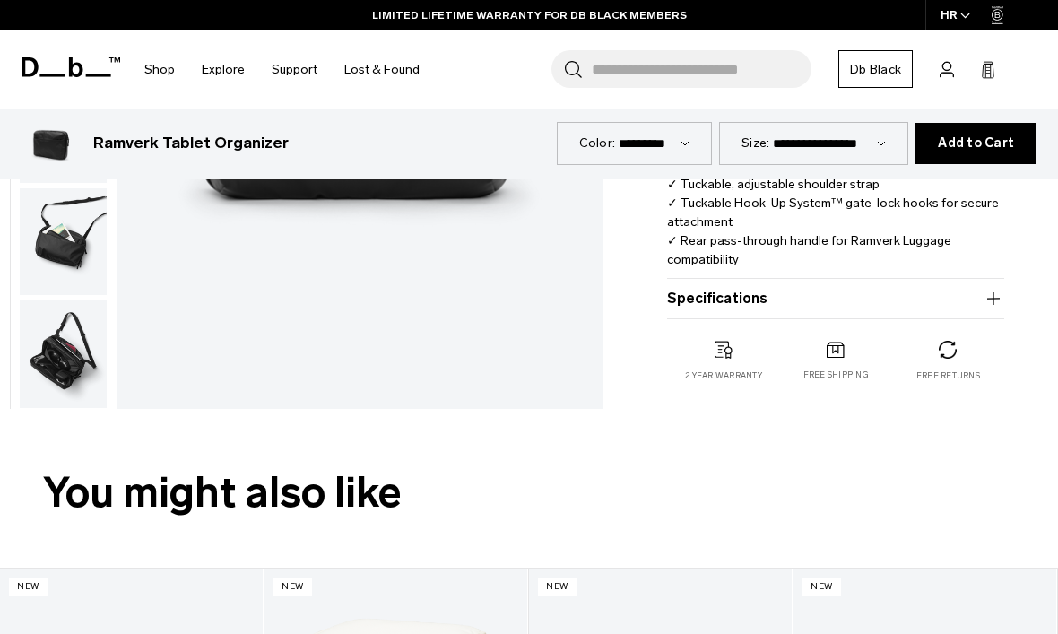
click at [82, 361] on img "button" at bounding box center [63, 354] width 87 height 108
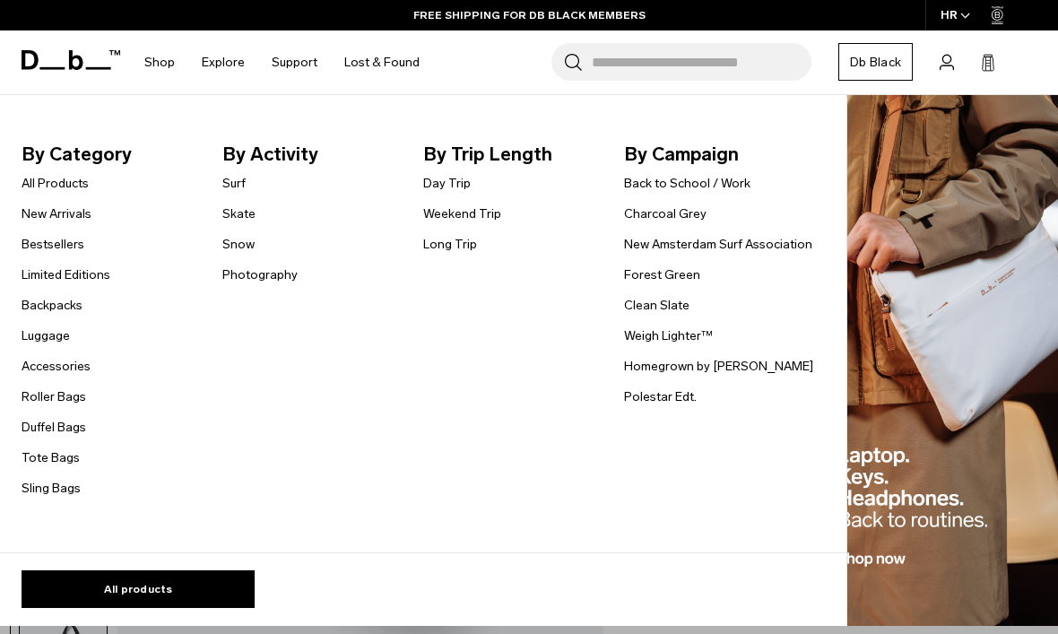
scroll to position [0, 0]
click at [80, 431] on link "Duffel Bags" at bounding box center [54, 427] width 65 height 19
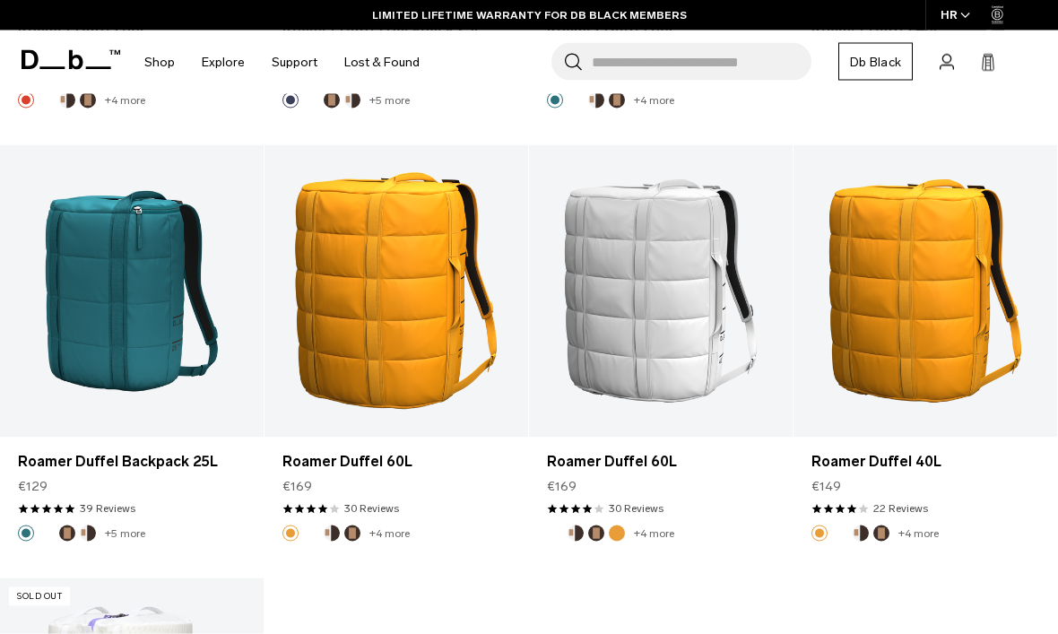
scroll to position [3763, 0]
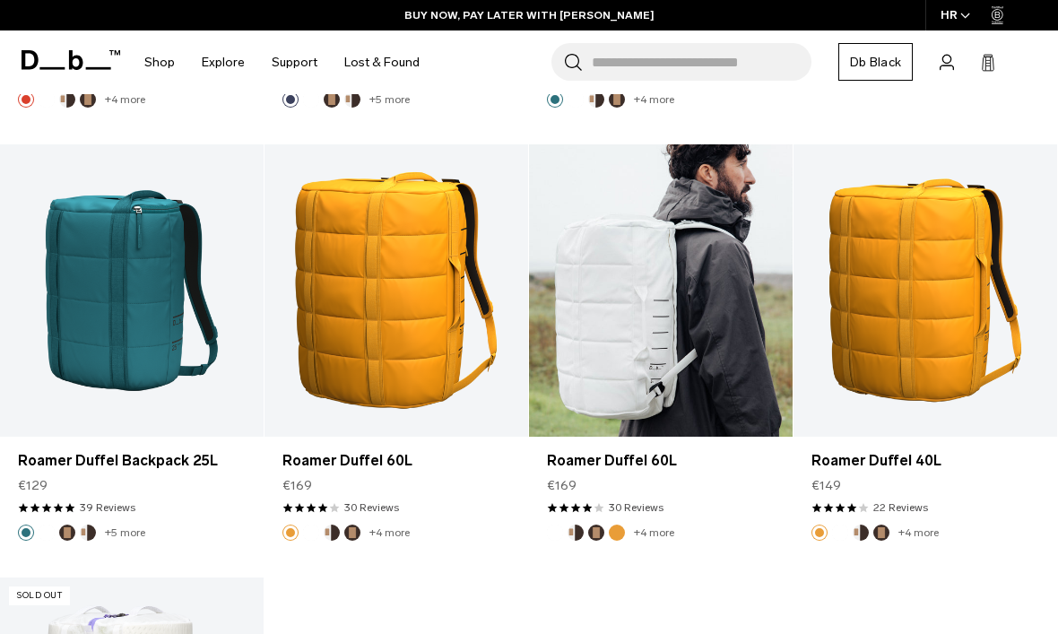
click at [706, 316] on link "Roamer Duffel 60L" at bounding box center [661, 290] width 264 height 293
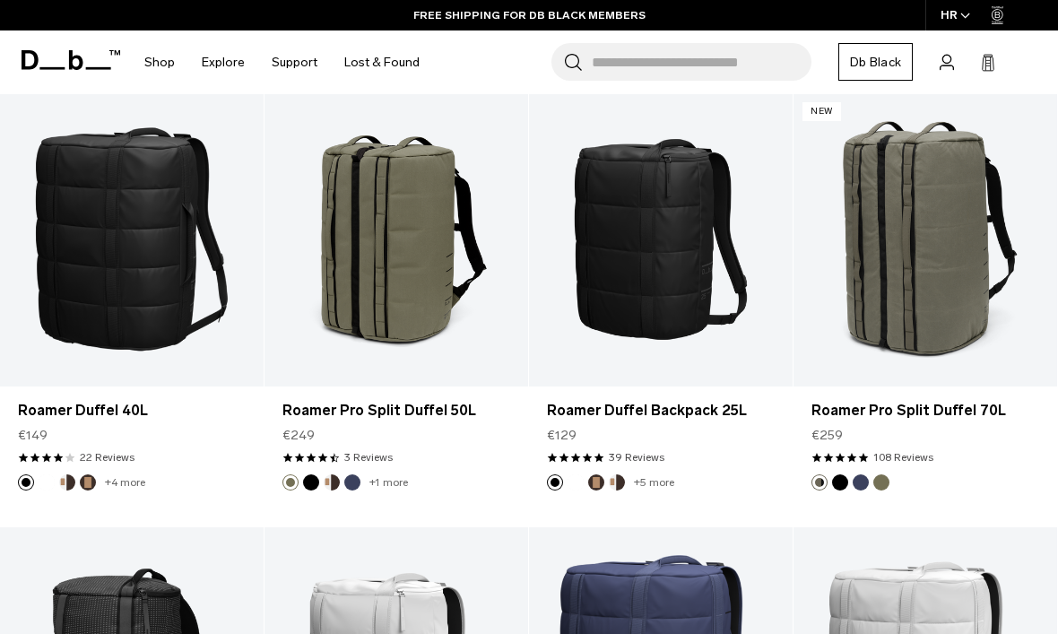
scroll to position [2077, 0]
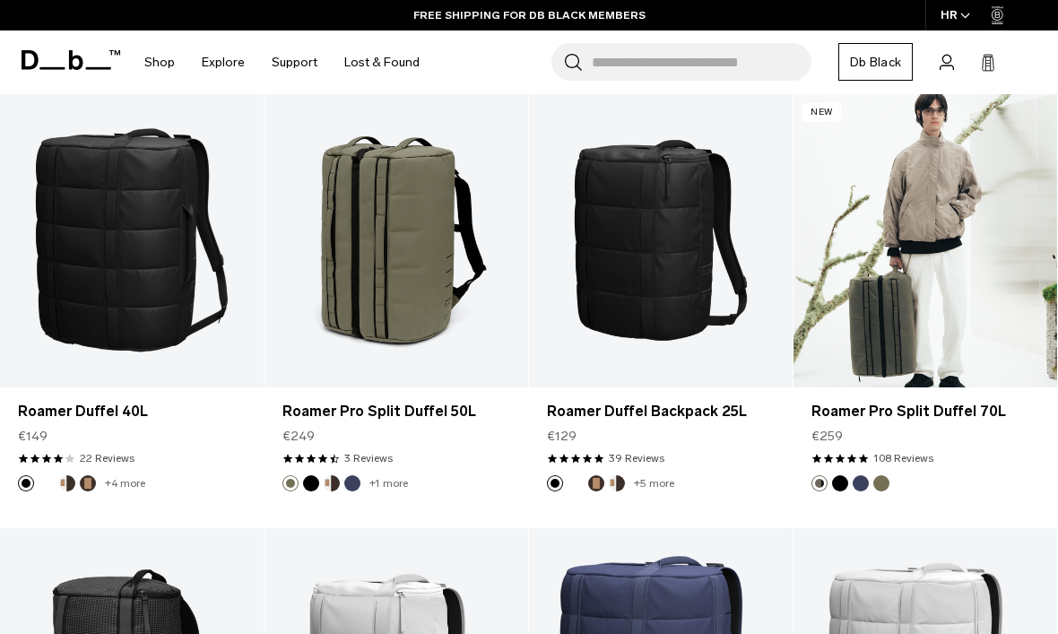
click at [934, 239] on link "Roamer Pro Split Duffel 70L" at bounding box center [926, 240] width 264 height 293
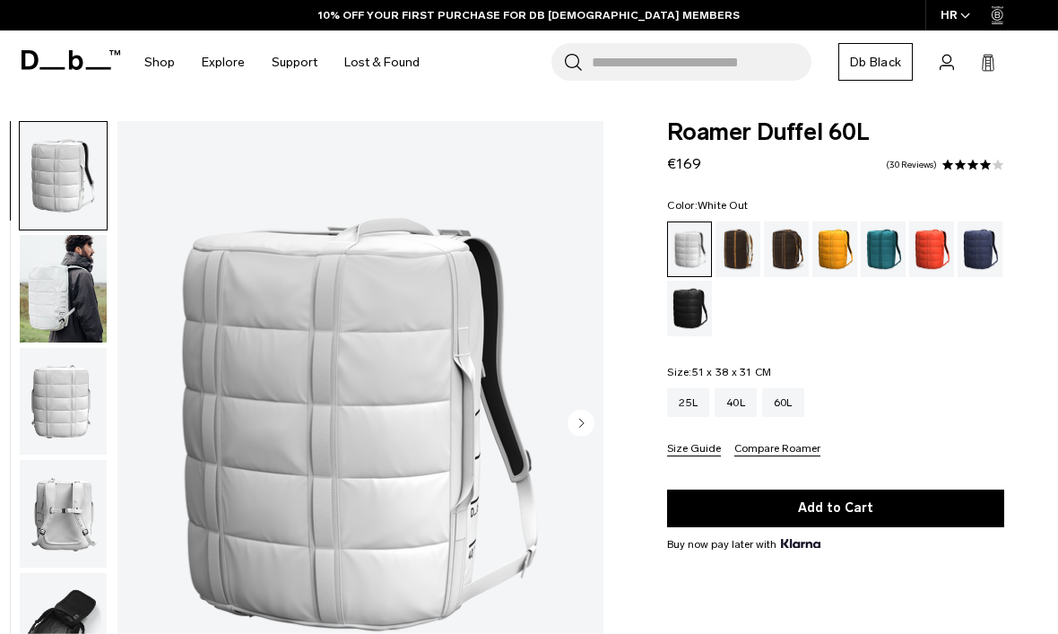
click at [589, 424] on circle "Next slide" at bounding box center [581, 422] width 27 height 27
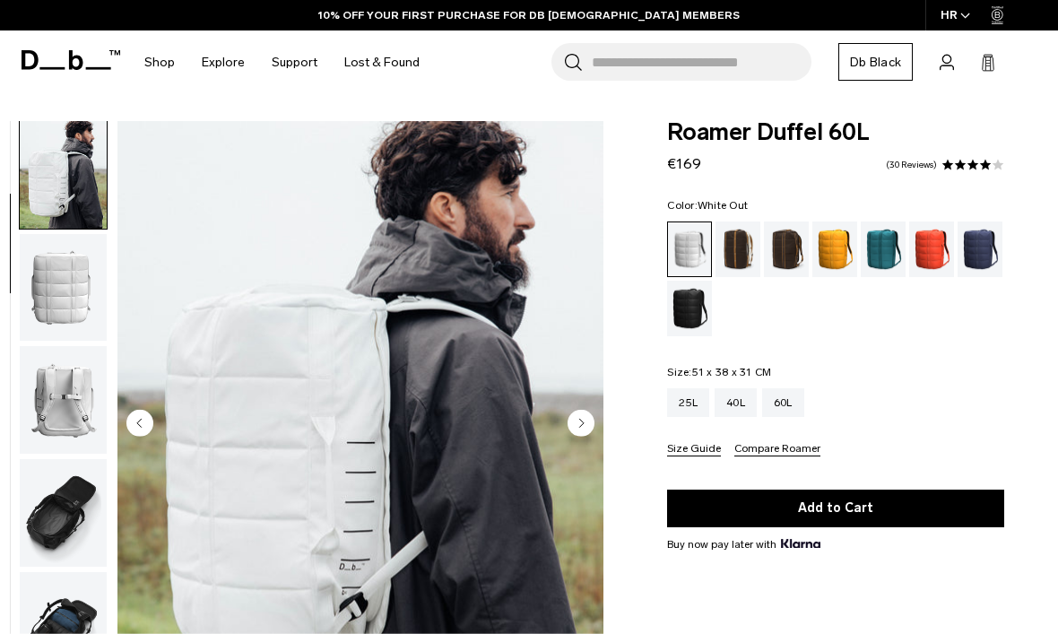
click at [584, 424] on circle "Next slide" at bounding box center [581, 422] width 27 height 27
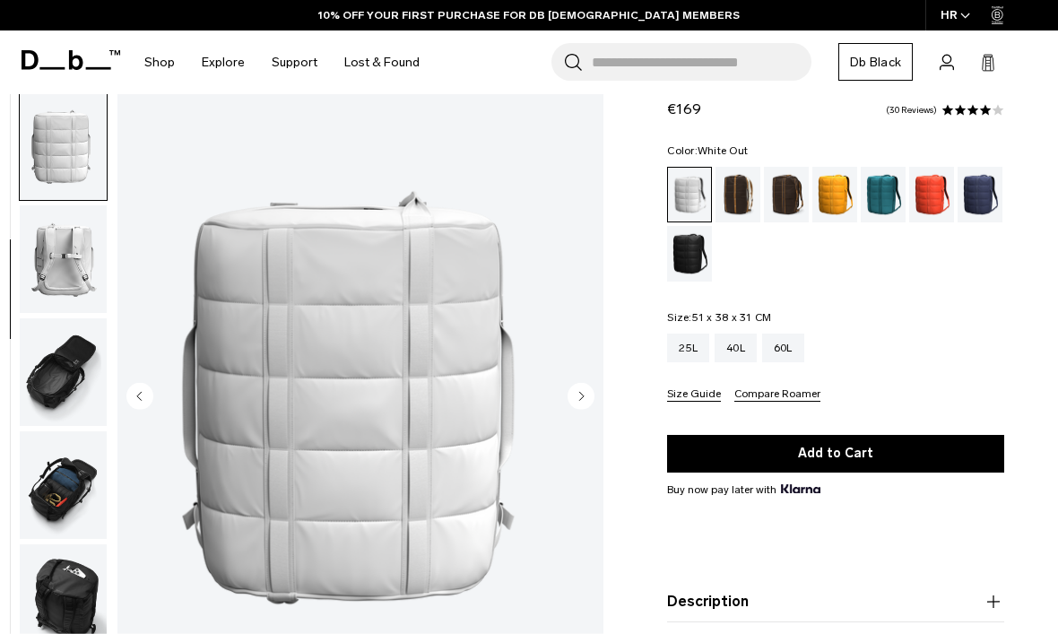
scroll to position [57, 0]
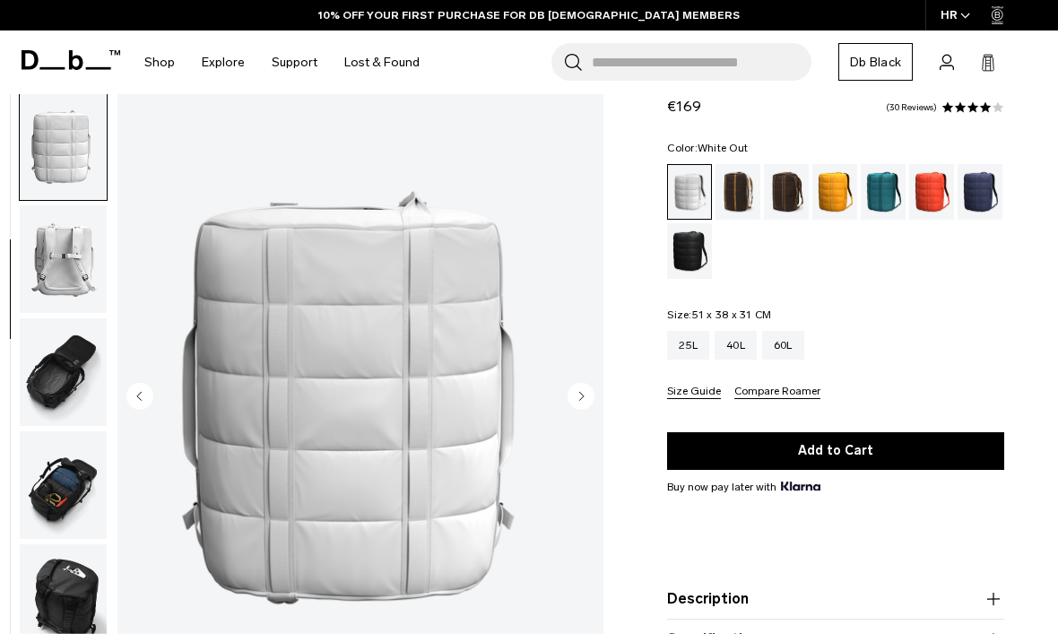
click at [585, 405] on circle "Next slide" at bounding box center [581, 395] width 27 height 27
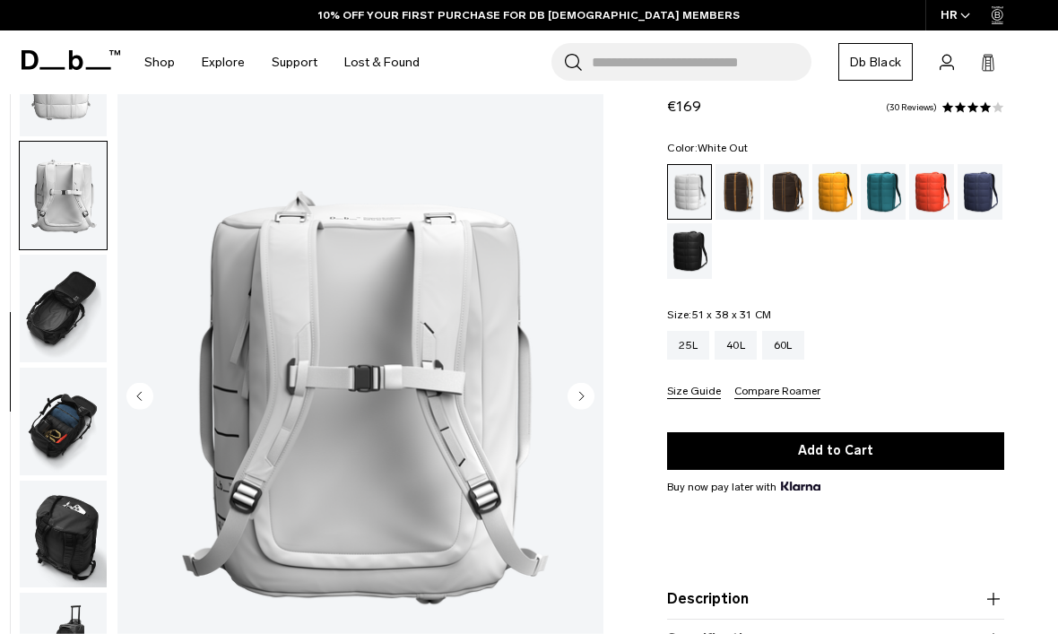
scroll to position [300, 0]
click at [588, 402] on circle "Next slide" at bounding box center [581, 395] width 27 height 27
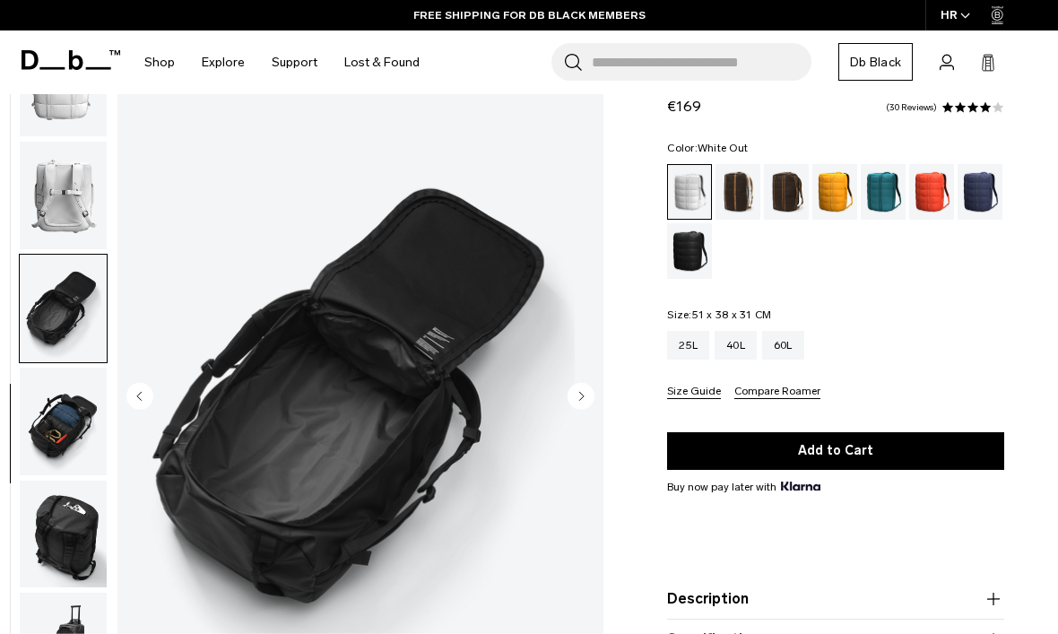
click at [588, 398] on circle "Next slide" at bounding box center [581, 395] width 27 height 27
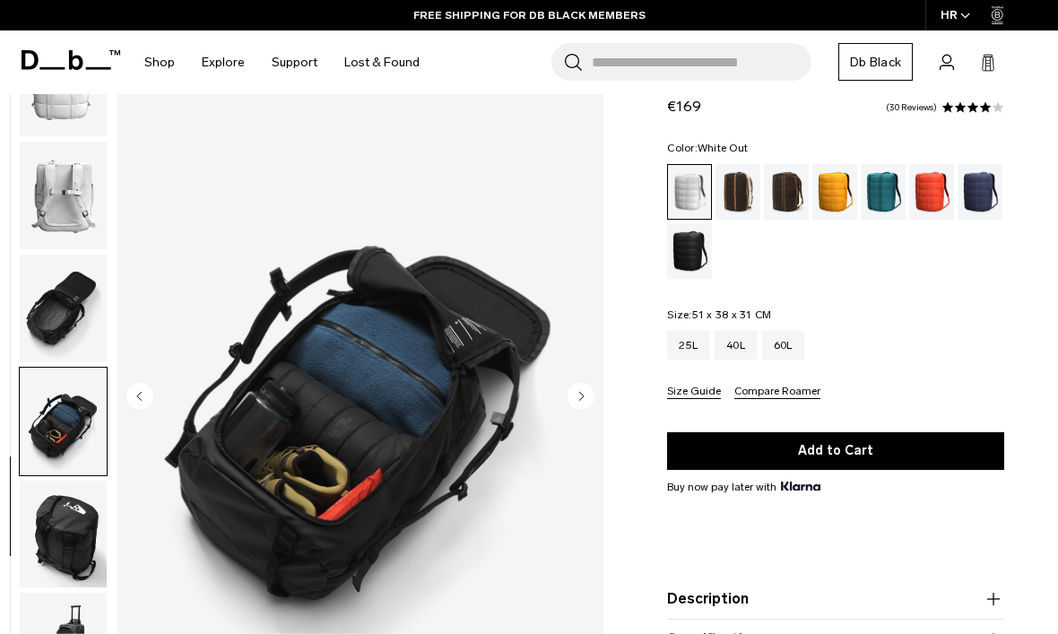
click at [591, 402] on circle "Next slide" at bounding box center [581, 395] width 27 height 27
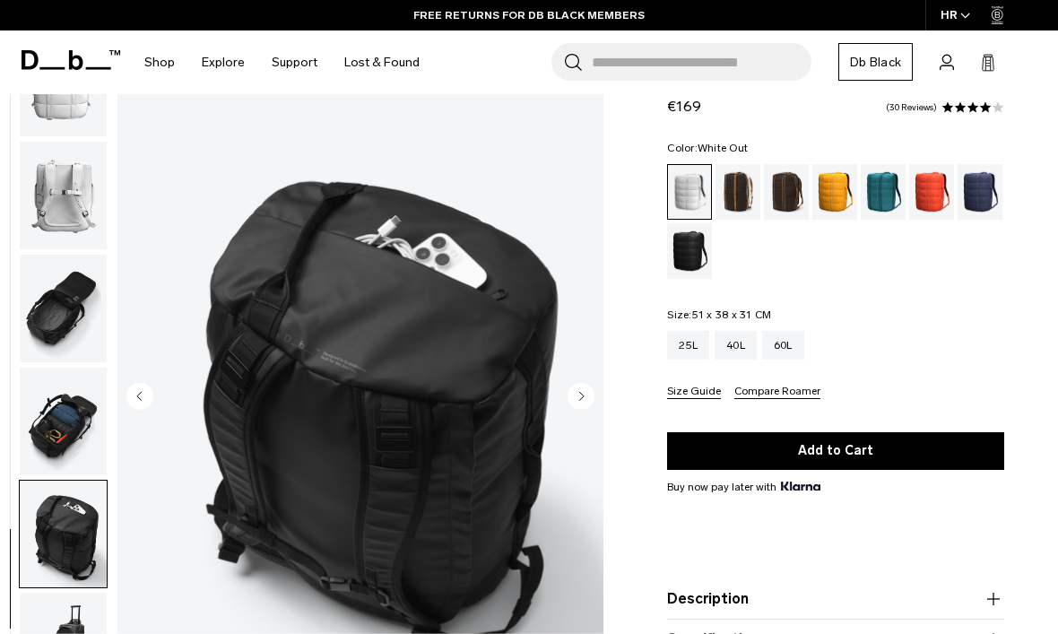
click at [592, 408] on icon "Next slide" at bounding box center [581, 395] width 27 height 27
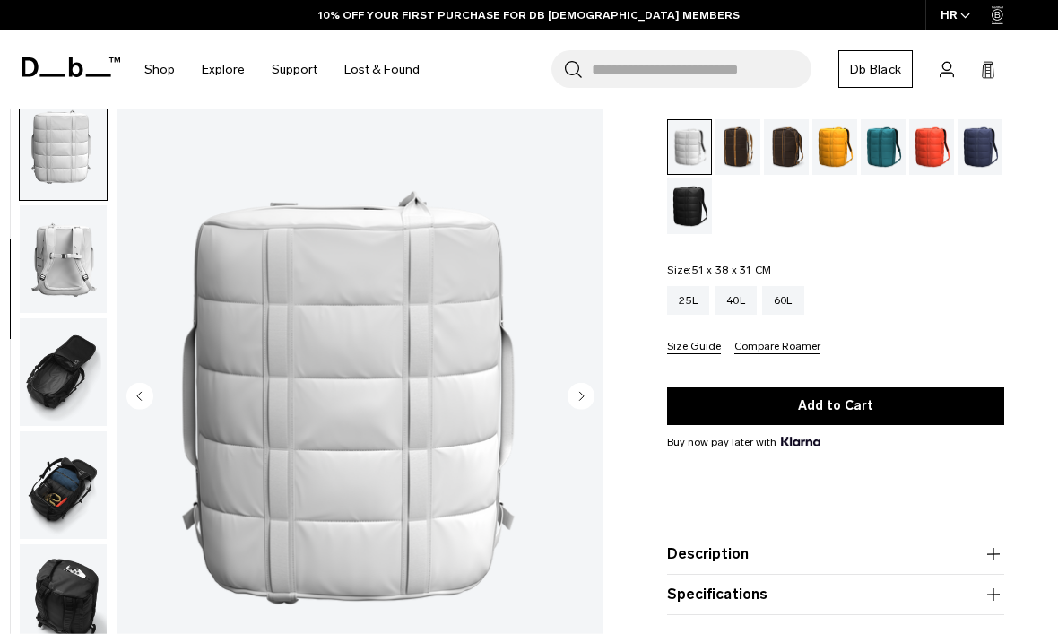
scroll to position [0, 0]
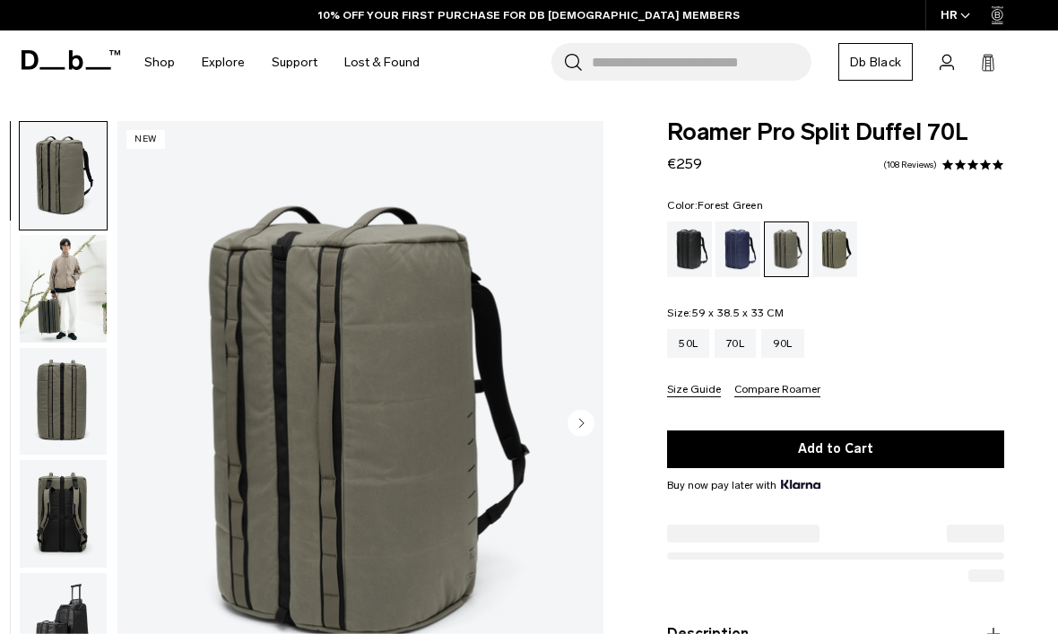
click at [577, 426] on circle "Next slide" at bounding box center [581, 423] width 27 height 27
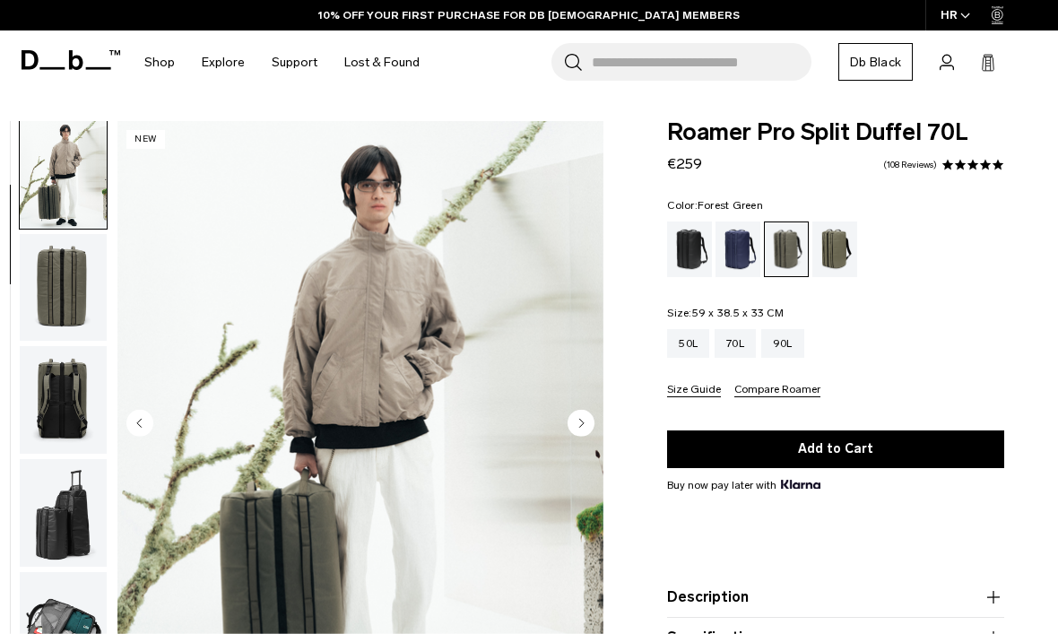
click at [573, 426] on circle "Next slide" at bounding box center [581, 422] width 27 height 27
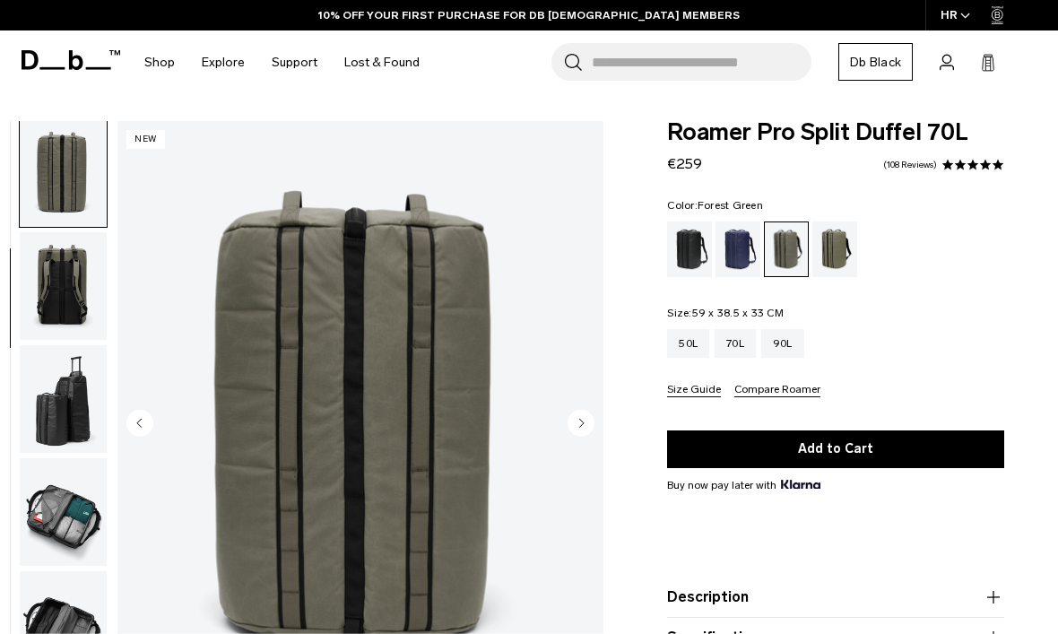
click at [574, 428] on circle "Next slide" at bounding box center [581, 422] width 27 height 27
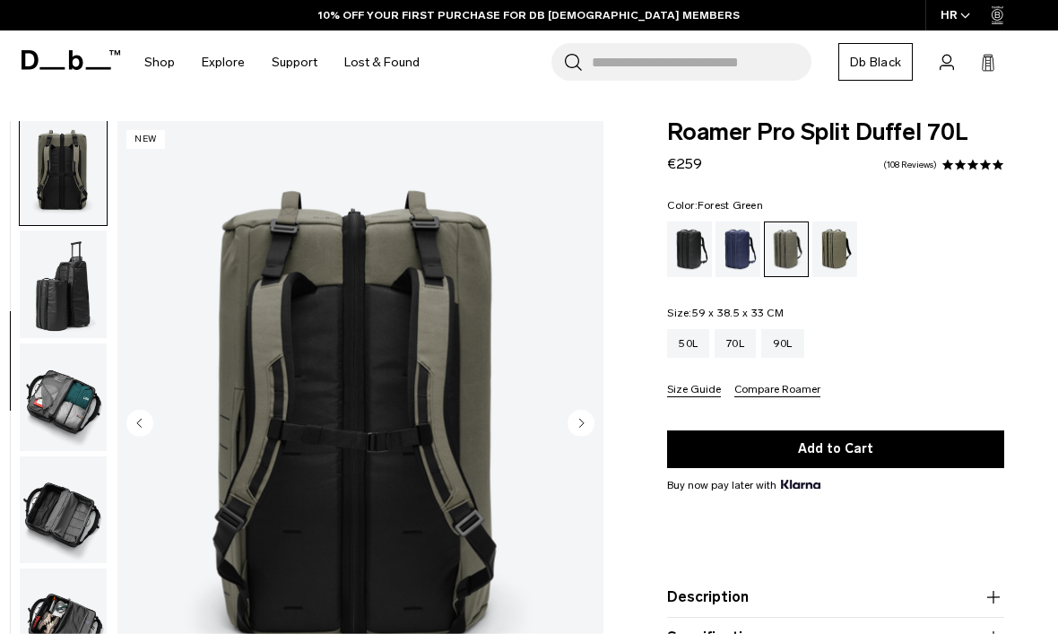
scroll to position [5, 0]
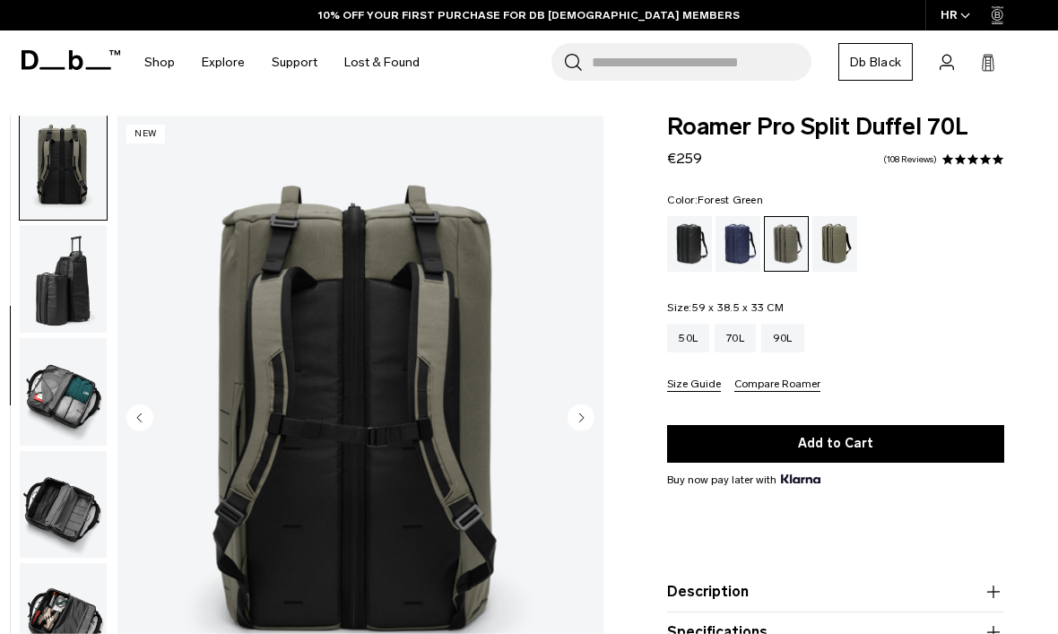
click at [579, 433] on button "Next slide" at bounding box center [581, 419] width 27 height 30
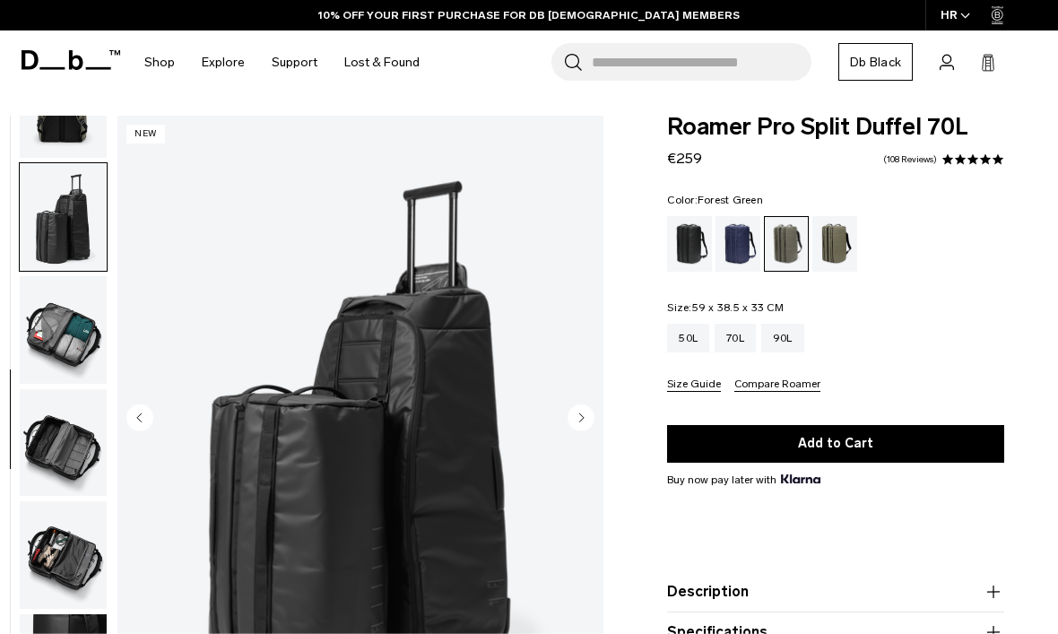
scroll to position [416, 0]
click at [573, 442] on img "5 / 9" at bounding box center [361, 419] width 486 height 607
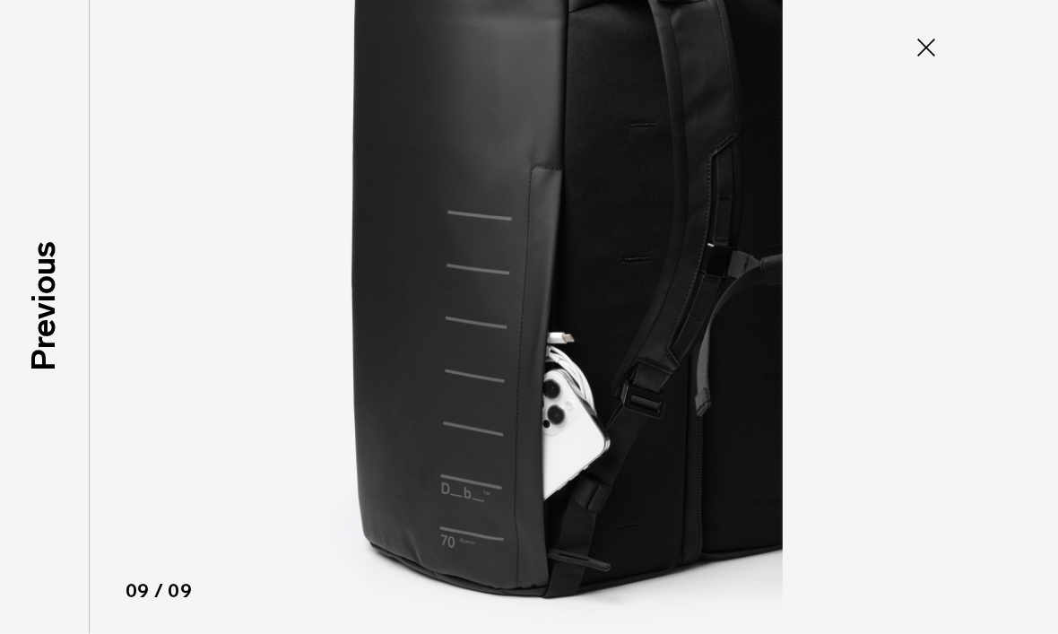
click at [921, 57] on icon at bounding box center [926, 47] width 29 height 29
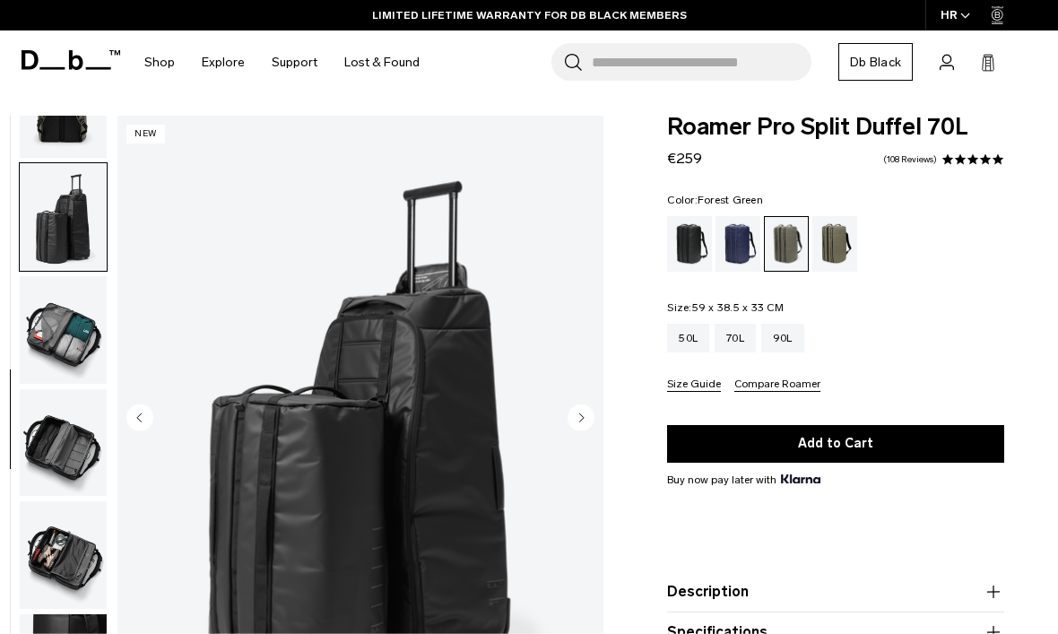
scroll to position [0, 0]
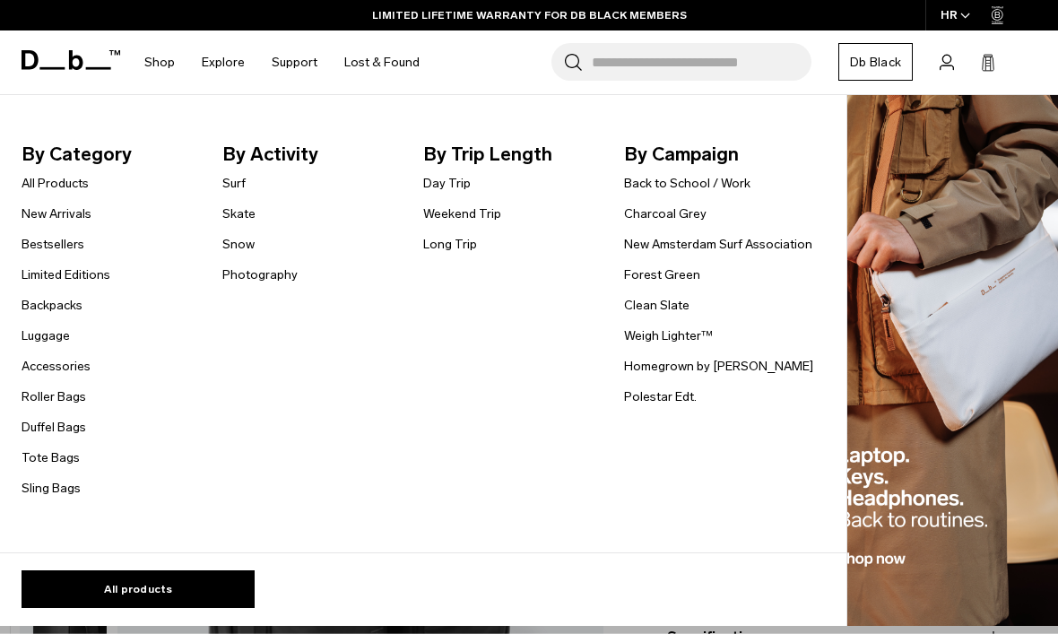
click at [488, 215] on link "Weekend Trip" at bounding box center [462, 214] width 78 height 19
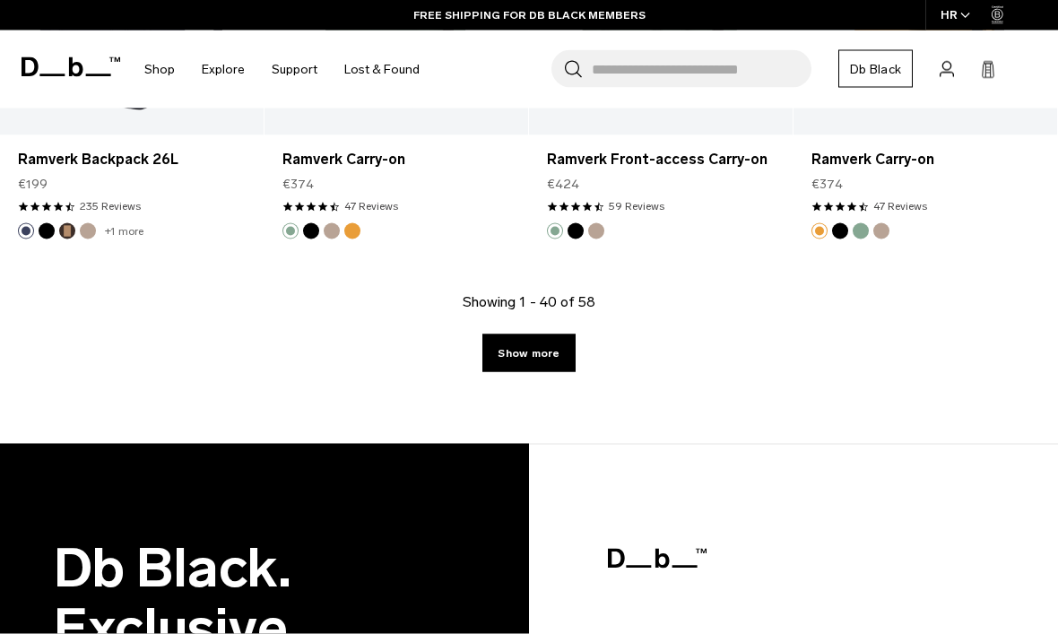
scroll to position [4695, 0]
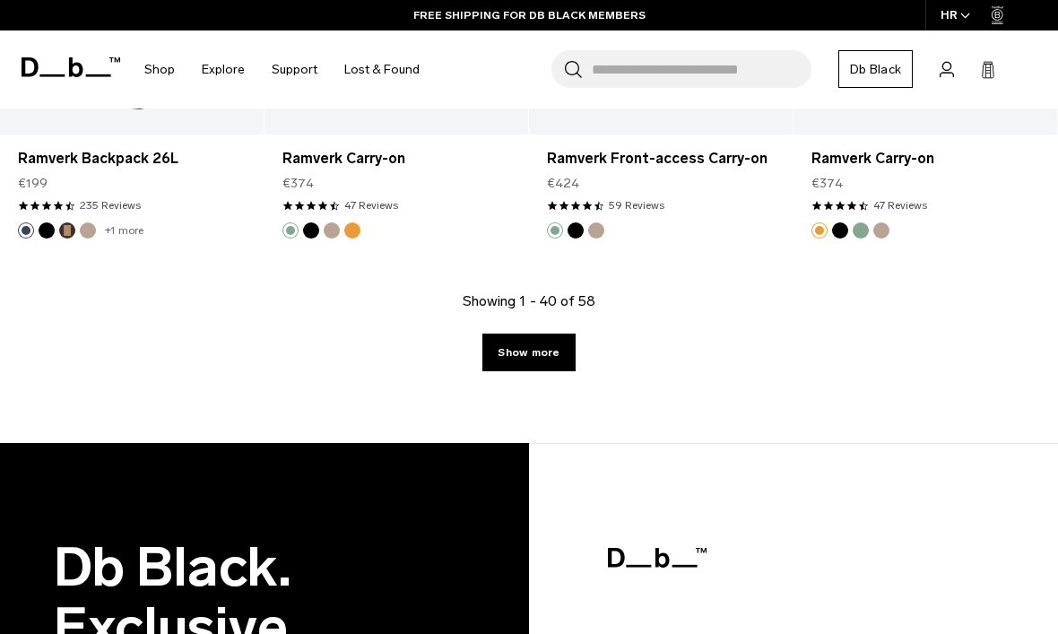
click at [547, 357] on link "Show more" at bounding box center [529, 353] width 92 height 38
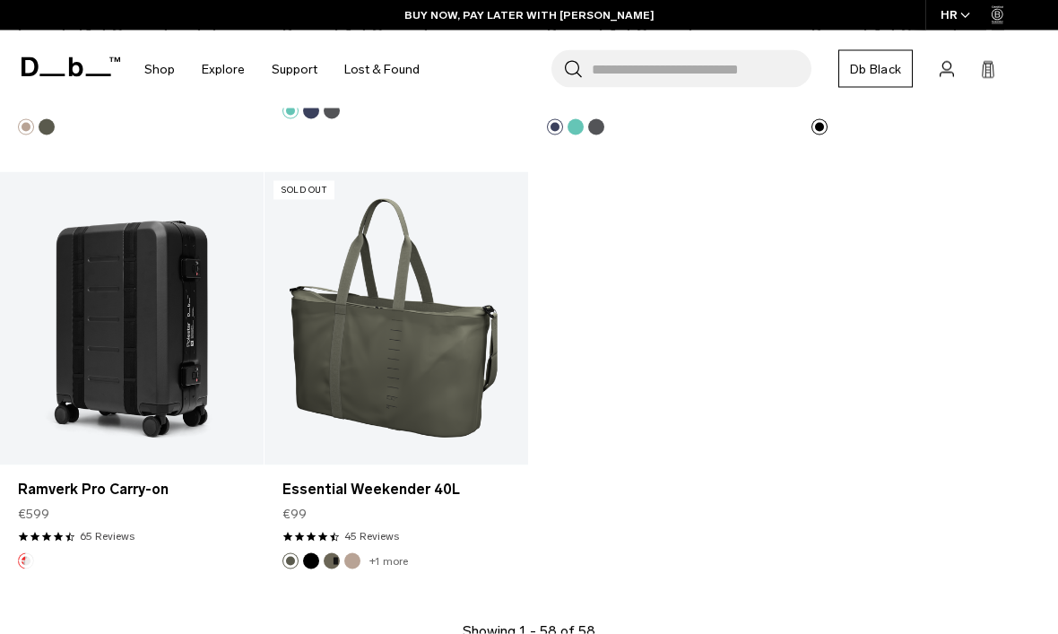
scroll to position [6621, 0]
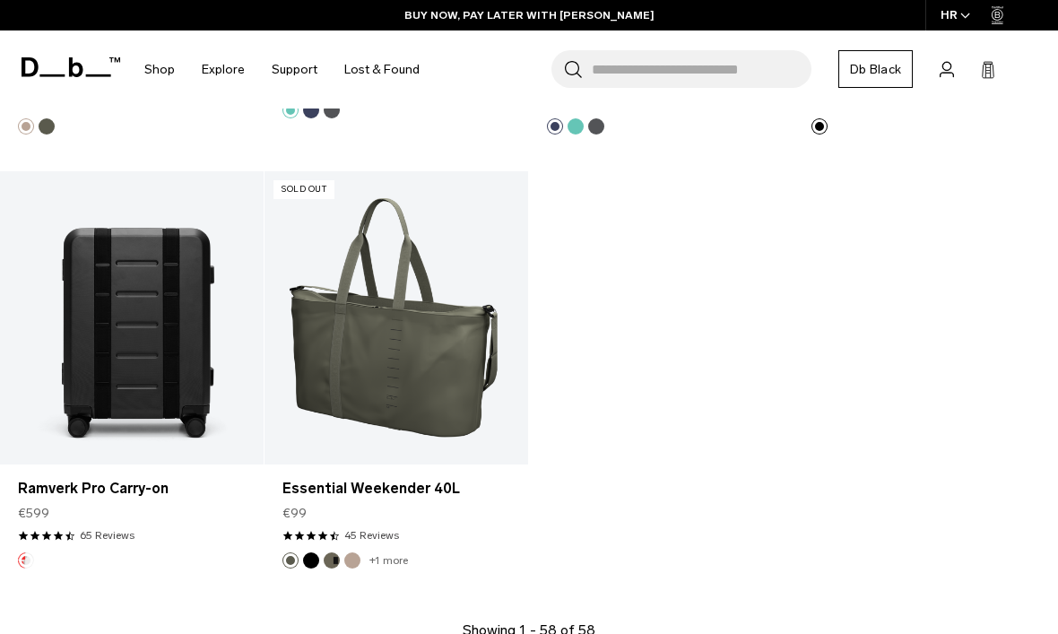
click at [131, 285] on link "Ramverk Pro Carry-on" at bounding box center [132, 317] width 264 height 293
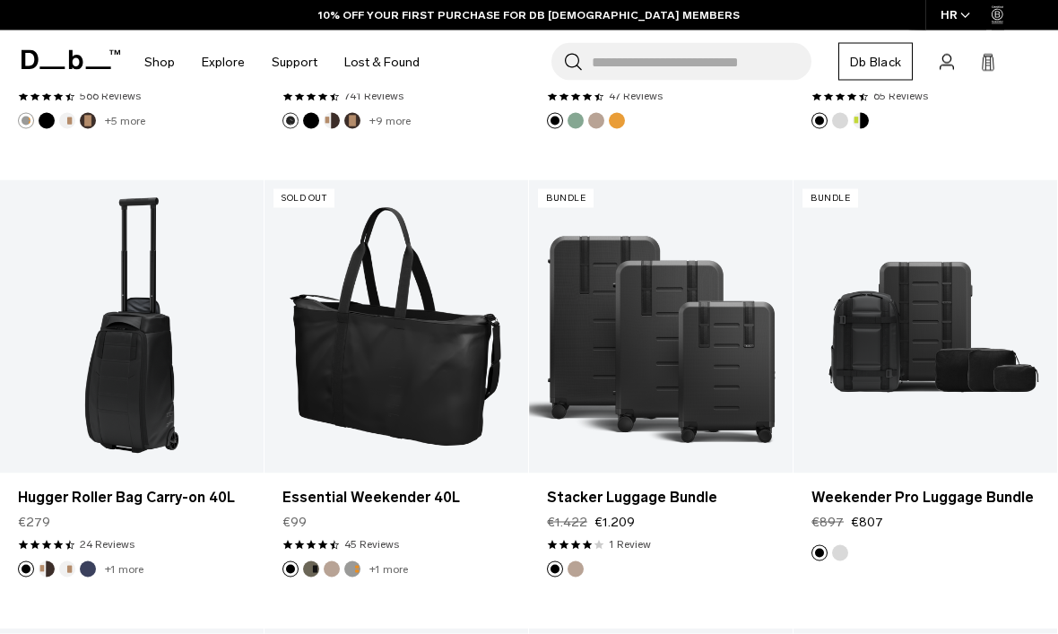
scroll to position [3019, 0]
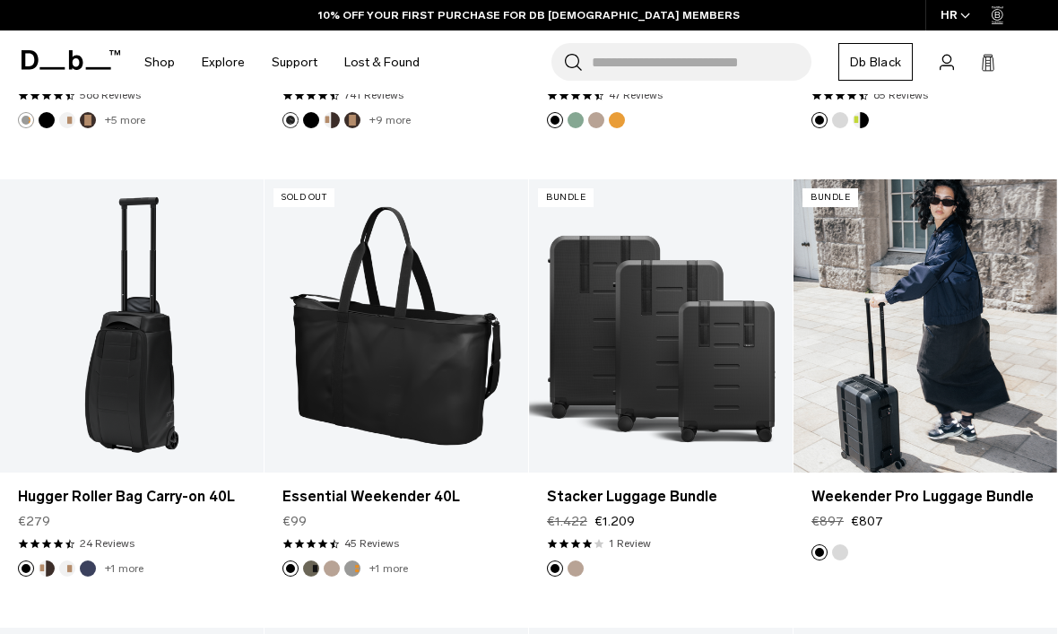
click at [950, 323] on link "Weekender Pro Luggage Bundle" at bounding box center [926, 325] width 264 height 293
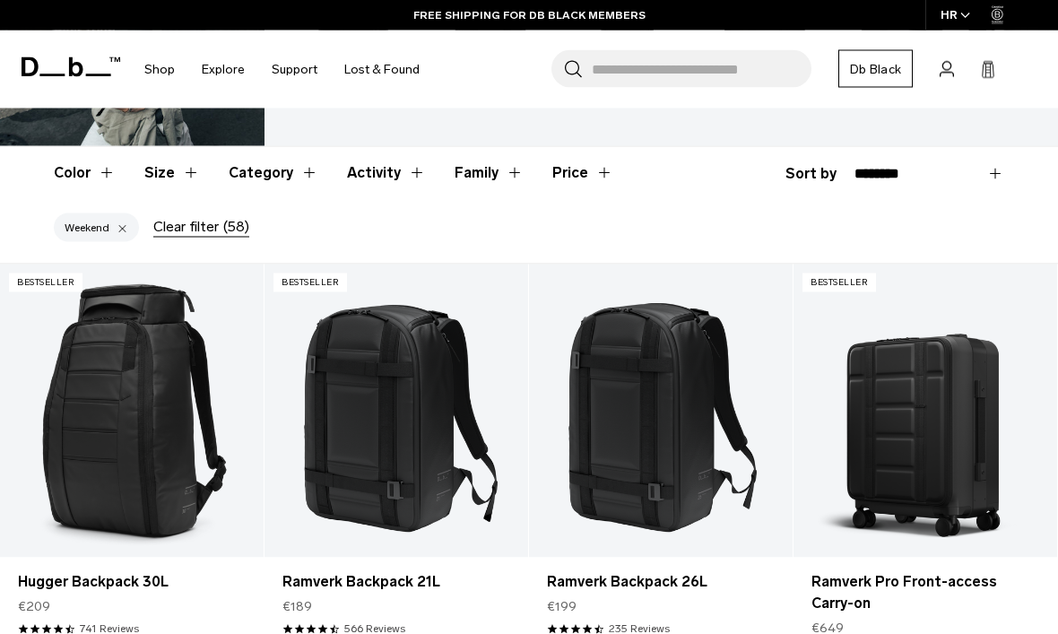
scroll to position [242, 0]
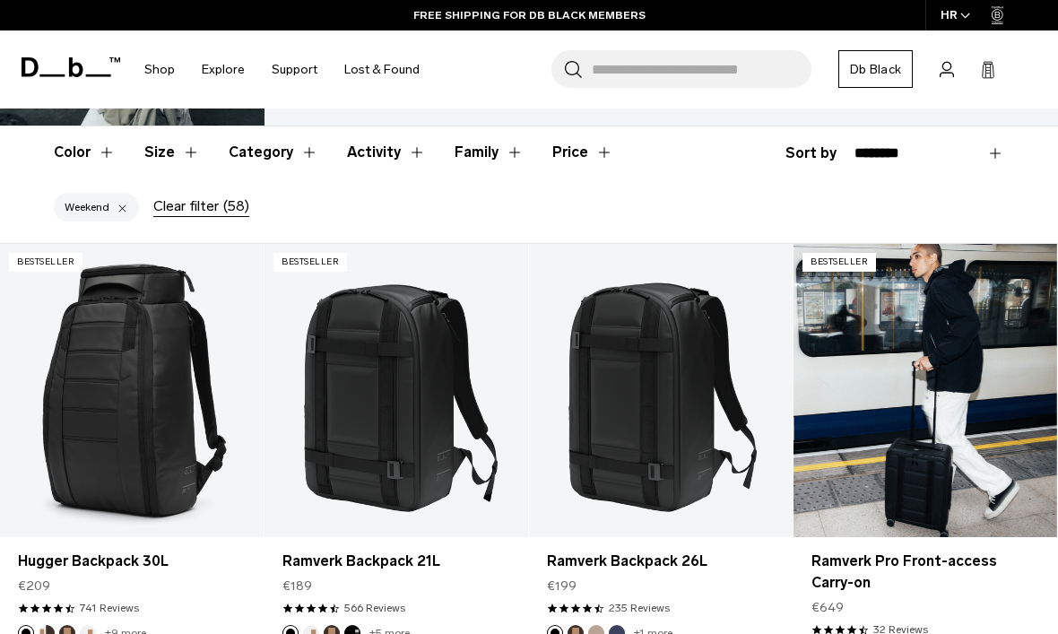
click at [950, 403] on link "Ramverk Pro Front-access Carry-on" at bounding box center [926, 390] width 264 height 293
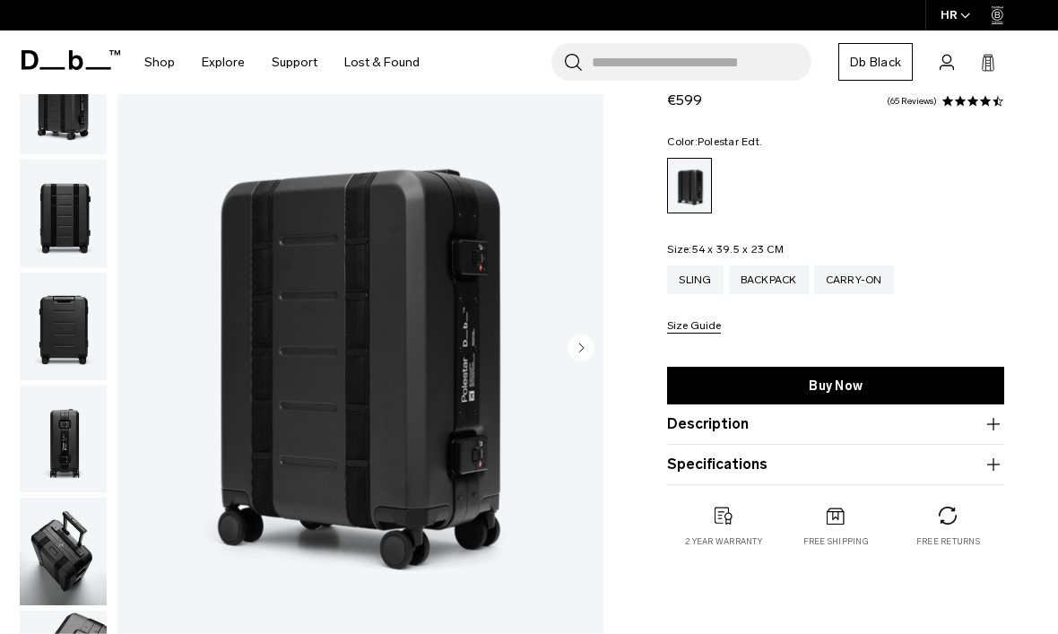
scroll to position [164, 0]
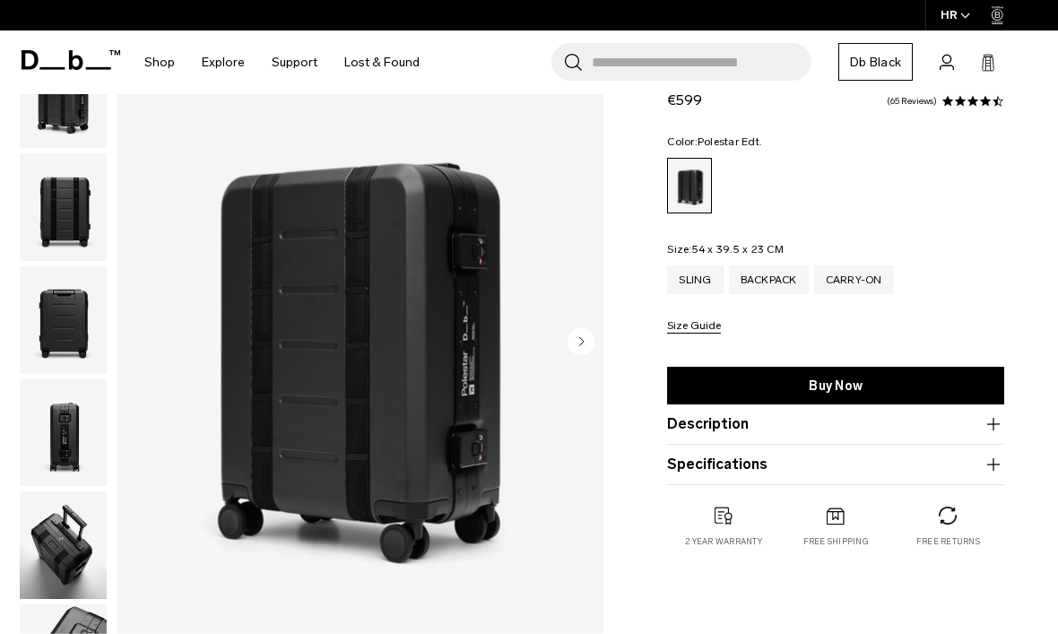
click at [586, 347] on circle "button" at bounding box center [581, 341] width 27 height 27
click at [584, 348] on circle "button" at bounding box center [581, 341] width 27 height 27
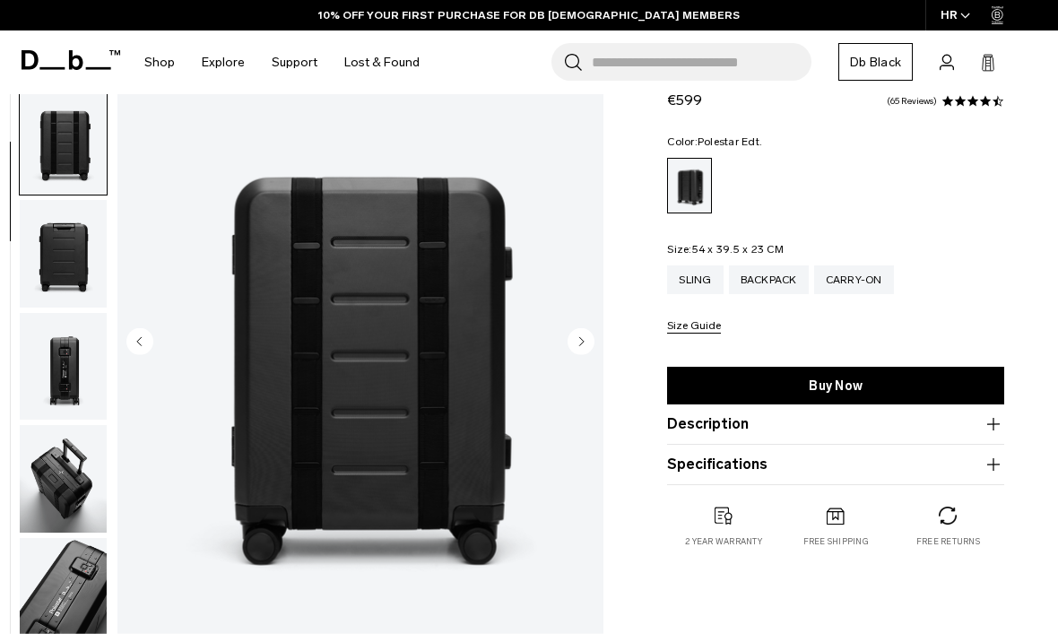
scroll to position [0, 0]
click at [588, 353] on circle "Next slide" at bounding box center [581, 341] width 27 height 27
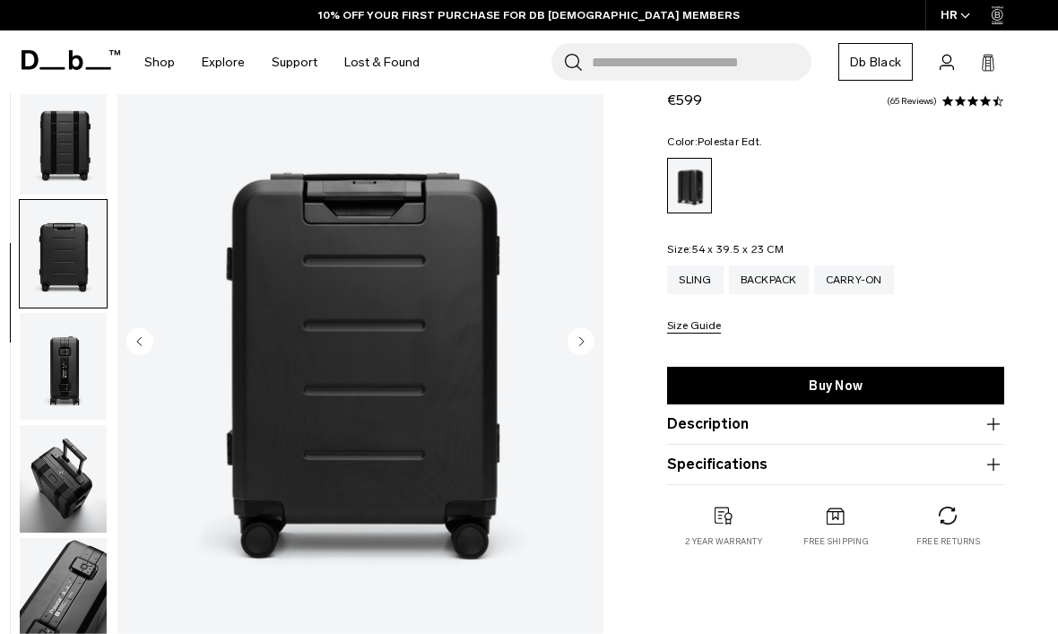
scroll to position [74, 0]
click at [590, 359] on img "3 / 6" at bounding box center [361, 342] width 486 height 607
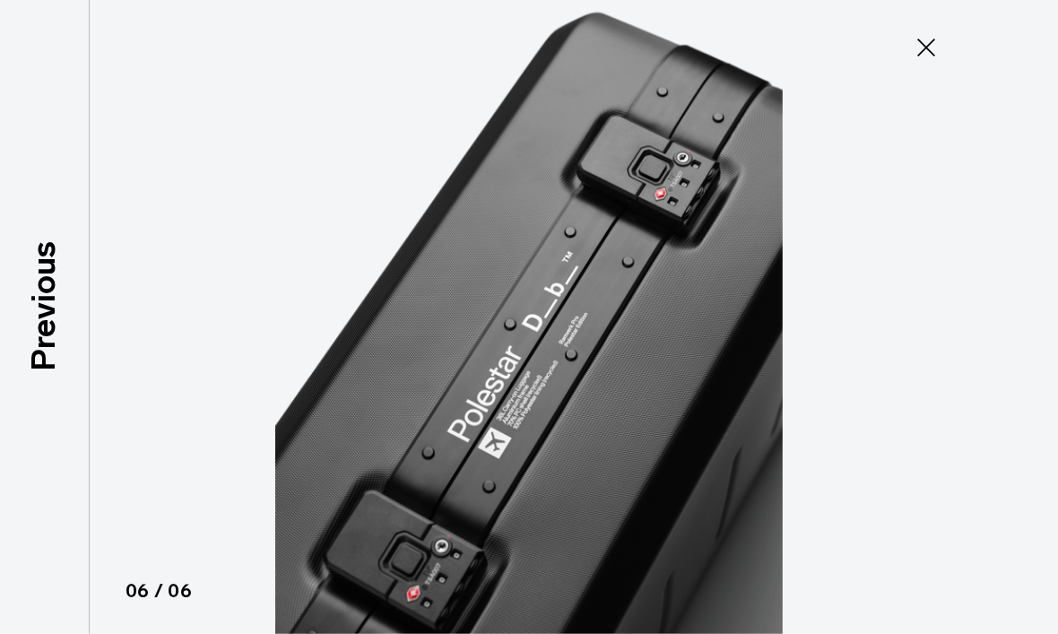
click at [926, 49] on icon at bounding box center [927, 48] width 18 height 18
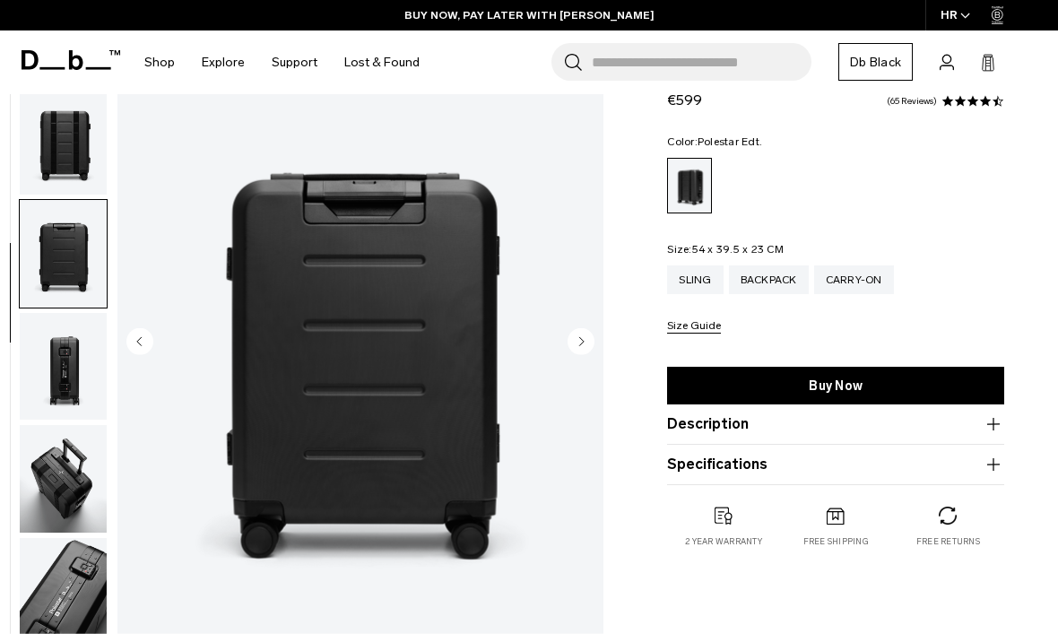
click at [961, 423] on button "Description" at bounding box center [835, 424] width 337 height 22
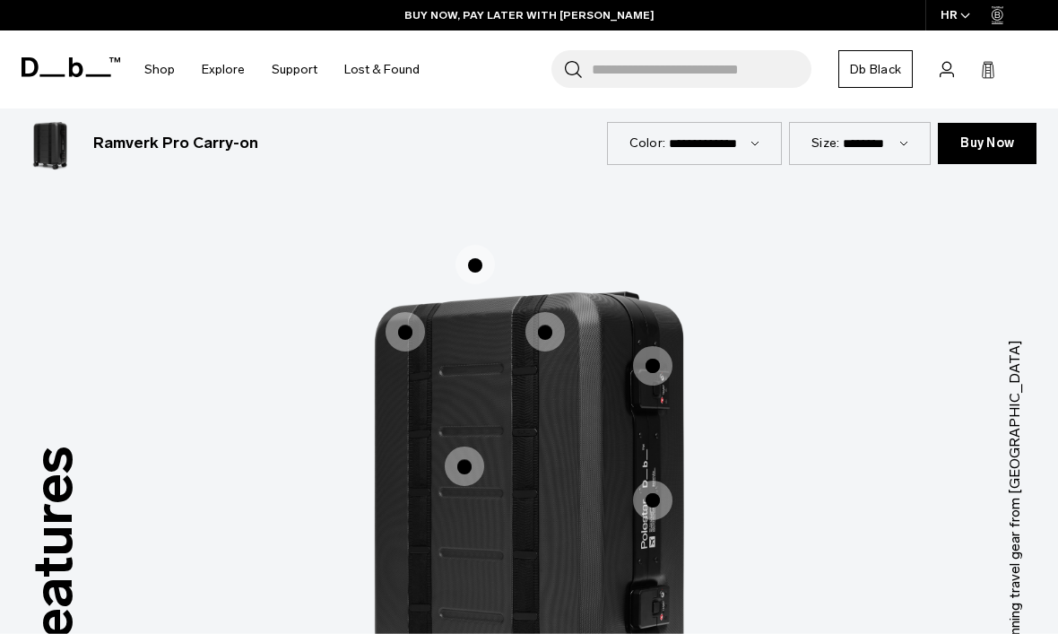
scroll to position [2348, 0]
click at [556, 313] on span "1 / 3" at bounding box center [545, 332] width 39 height 39
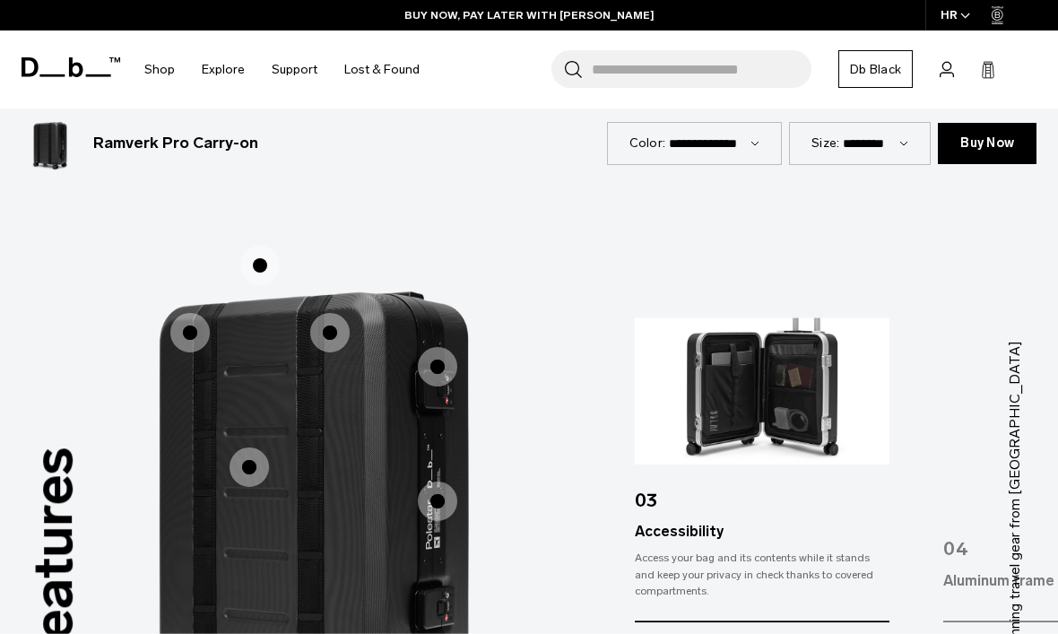
click at [183, 313] on span "1 / 3" at bounding box center [189, 332] width 39 height 39
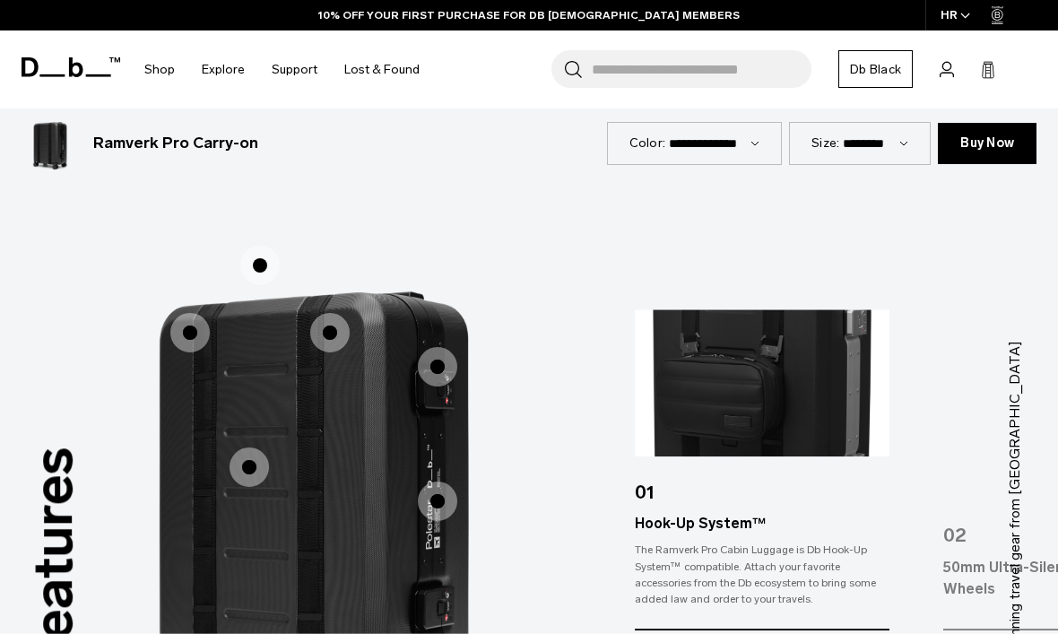
click at [244, 448] on span "1 / 3" at bounding box center [249, 467] width 39 height 39
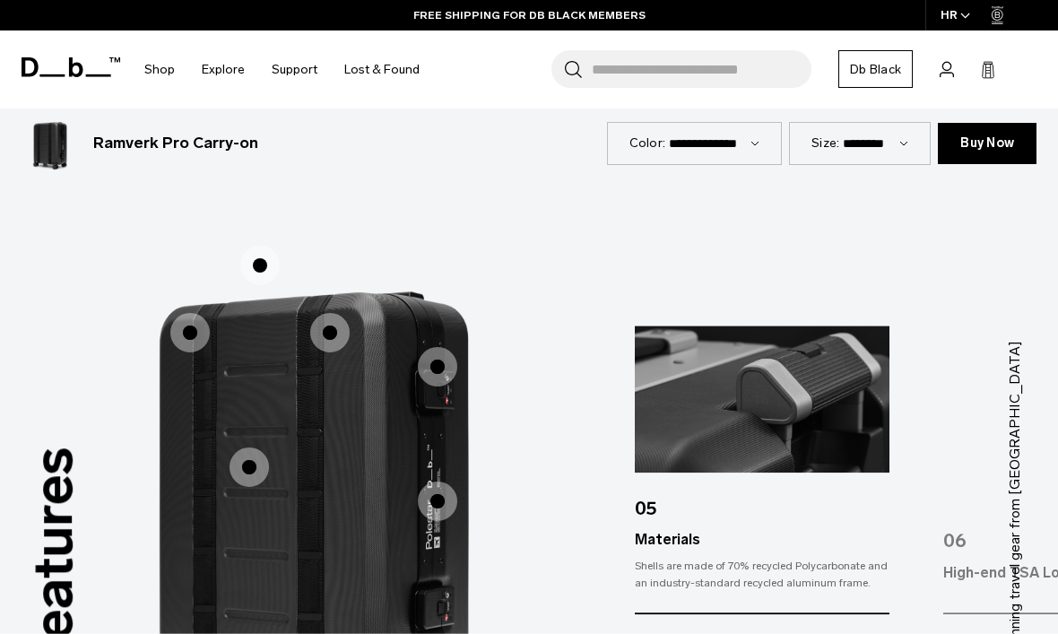
click at [427, 482] on span "1 / 3" at bounding box center [437, 501] width 39 height 39
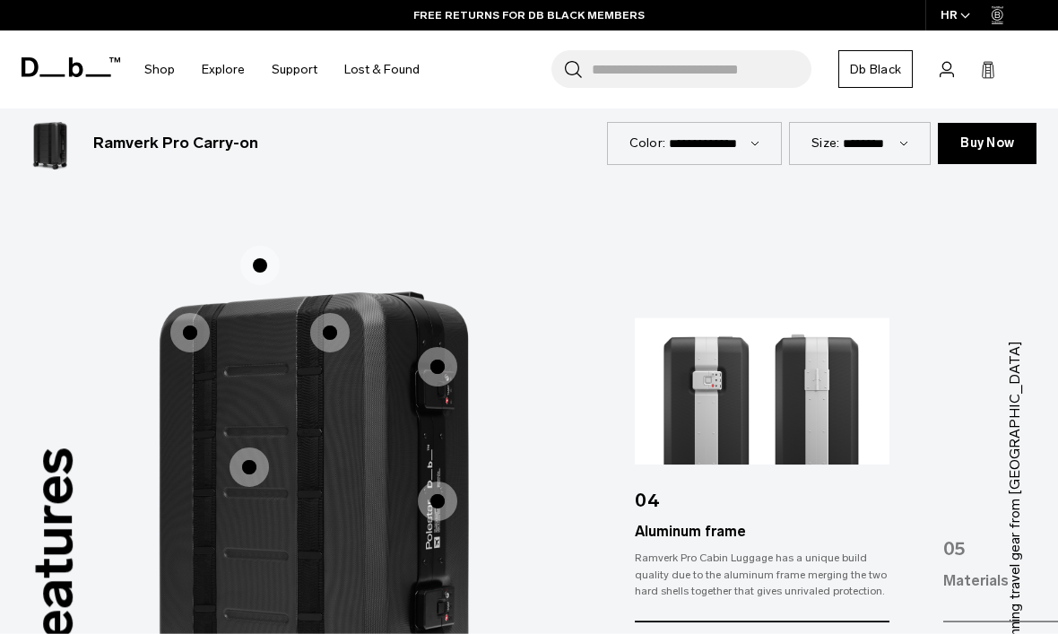
click at [448, 347] on span "1 / 3" at bounding box center [437, 366] width 39 height 39
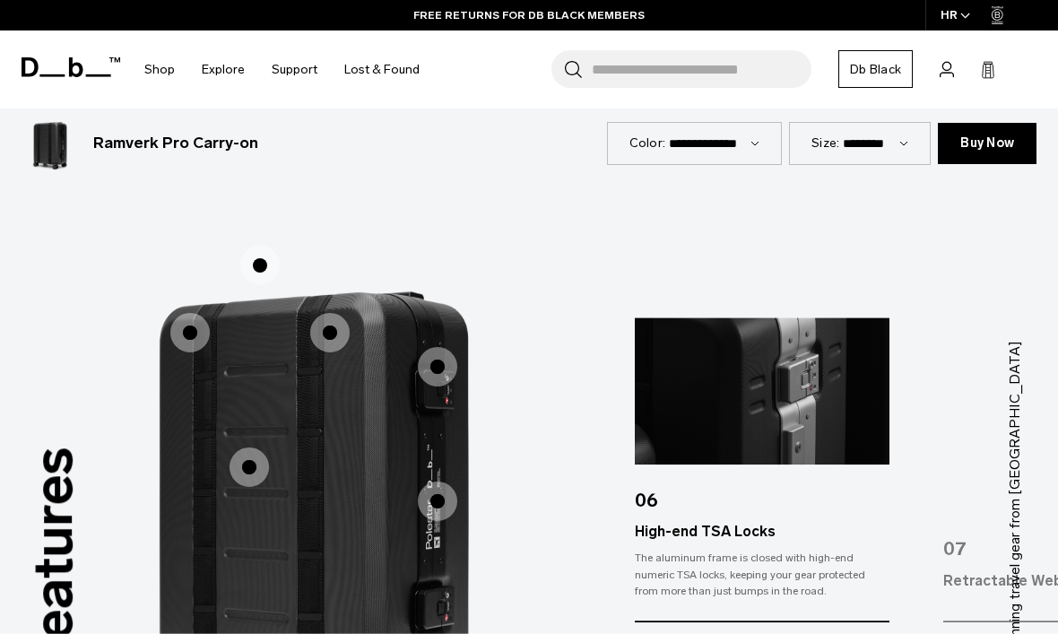
click at [335, 313] on span "1 / 3" at bounding box center [329, 332] width 39 height 39
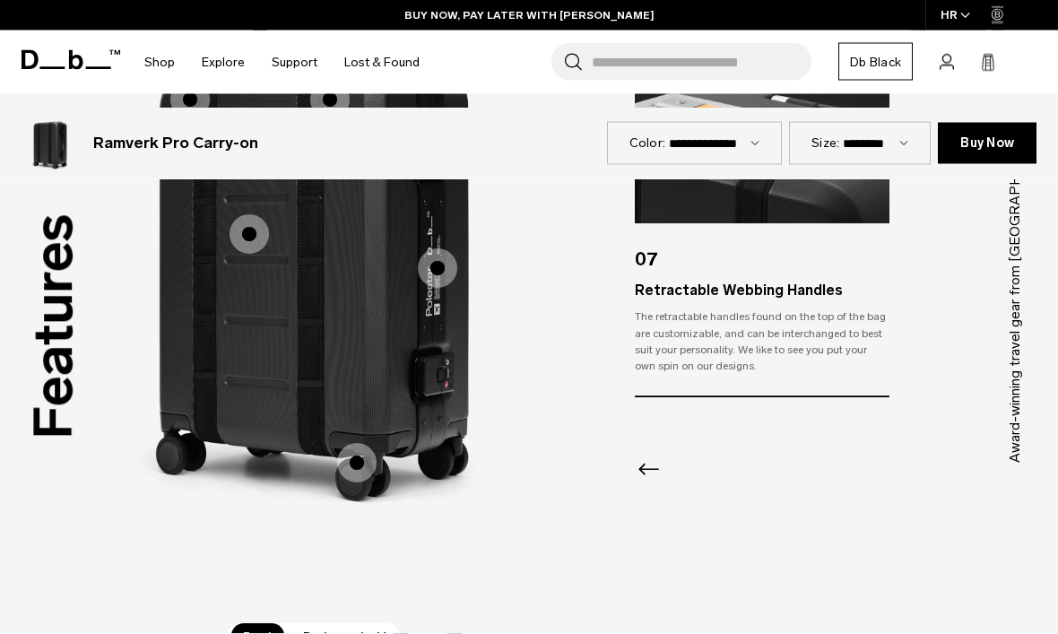
scroll to position [2571, 0]
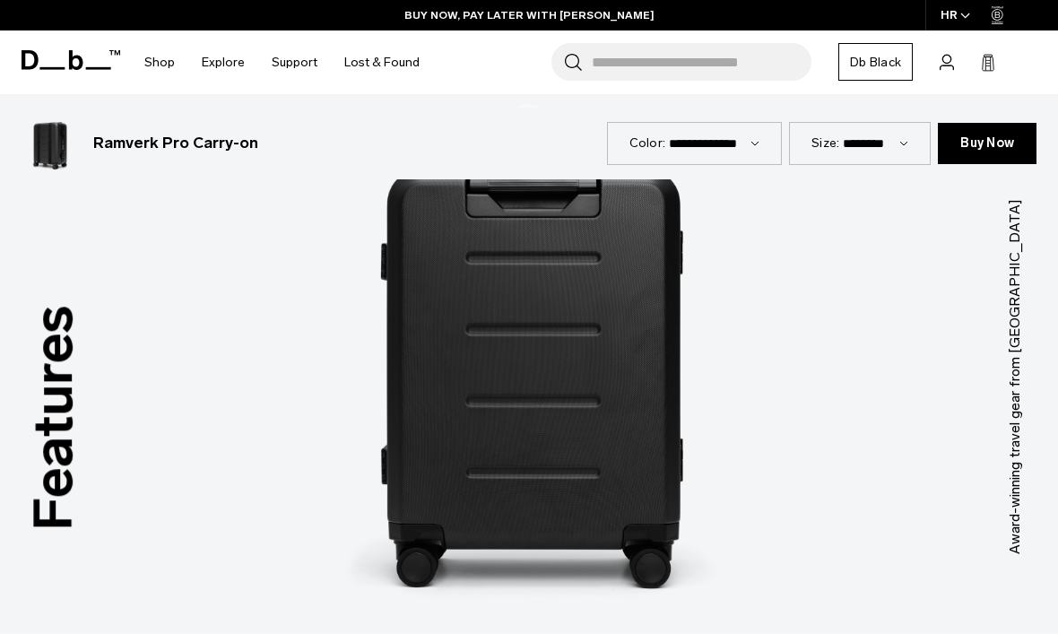
scroll to position [2513, 0]
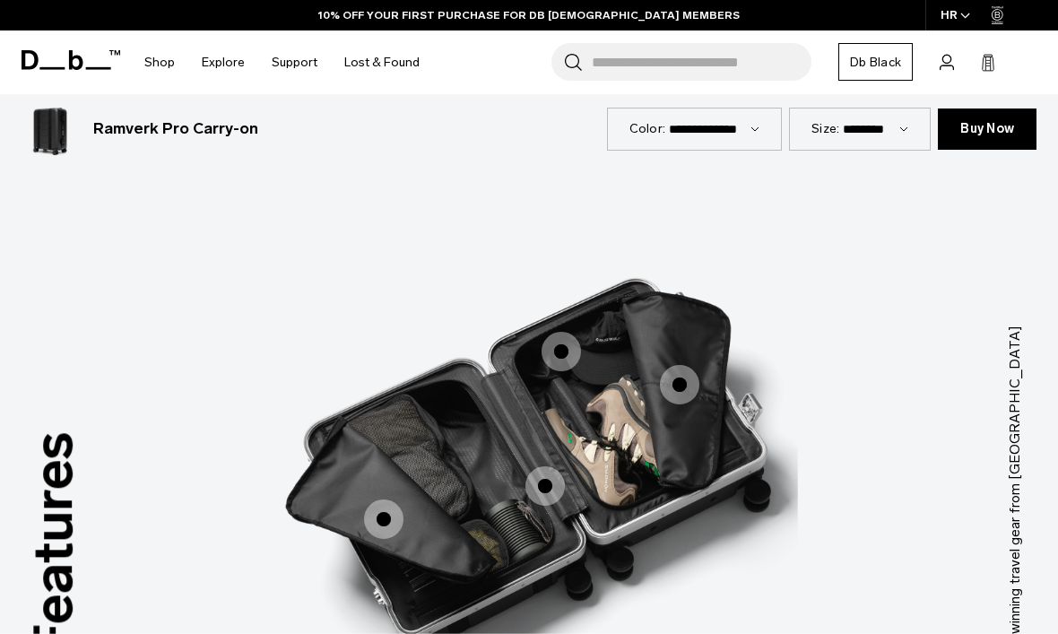
scroll to position [2391, 0]
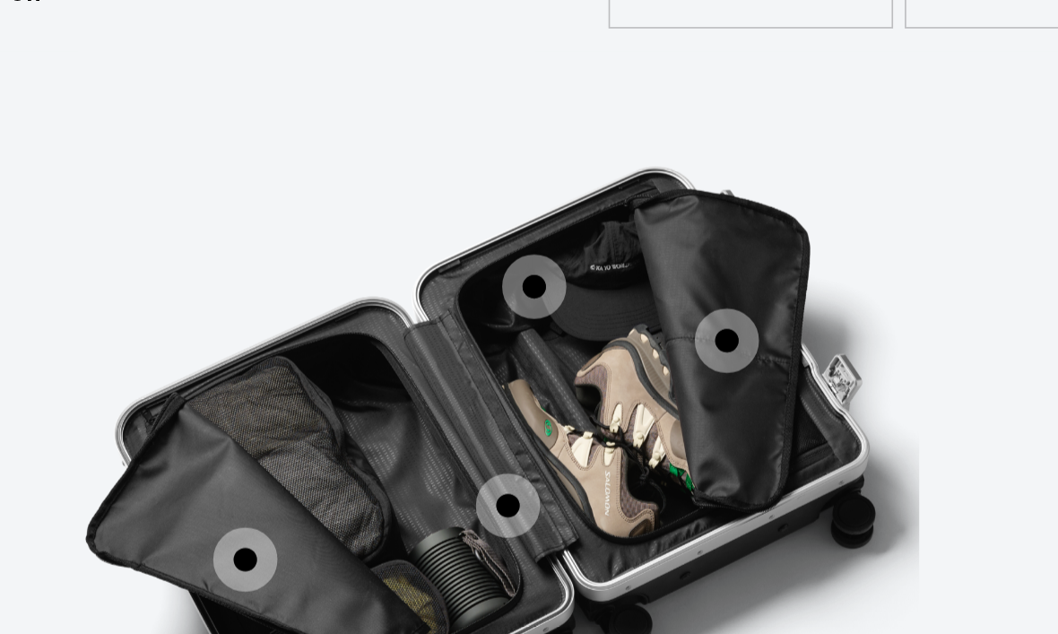
click at [660, 337] on span "3 / 3" at bounding box center [679, 356] width 39 height 39
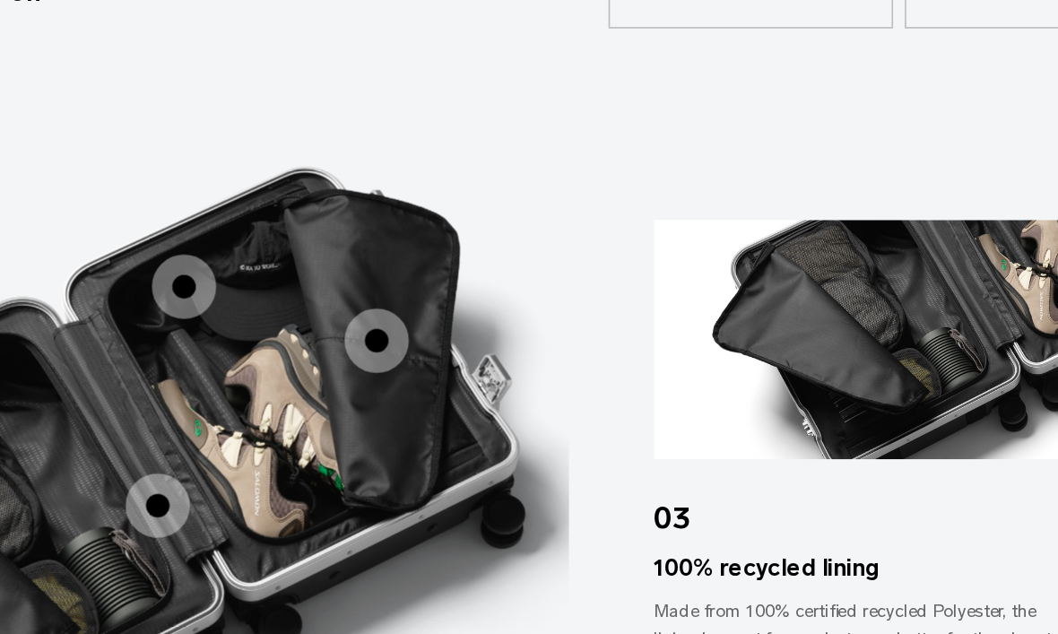
click at [326, 304] on span "3 / 3" at bounding box center [345, 323] width 39 height 39
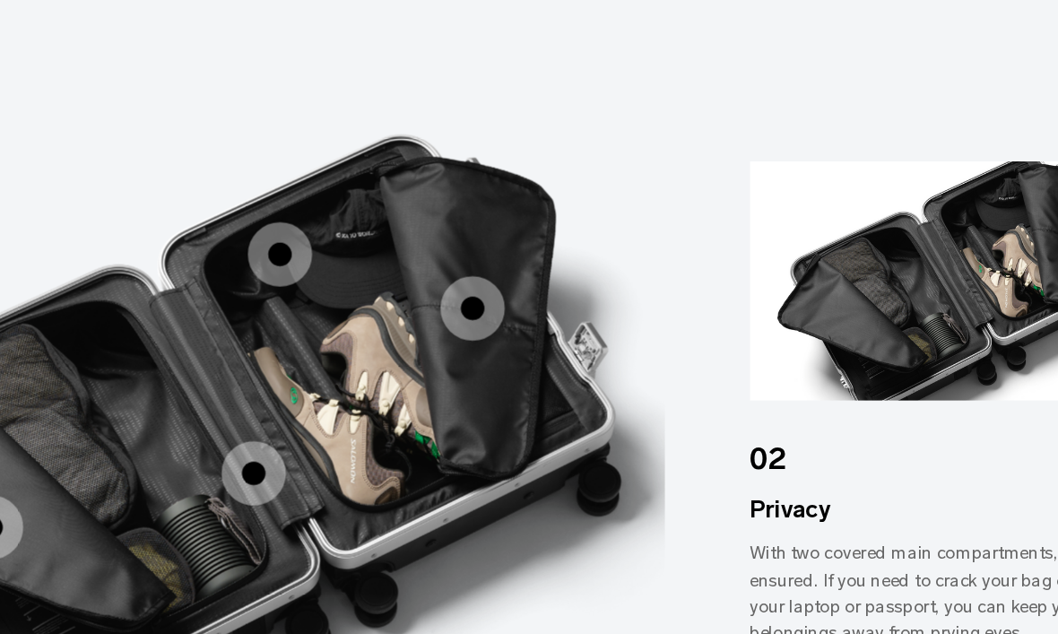
click at [310, 439] on span "3 / 3" at bounding box center [329, 458] width 39 height 39
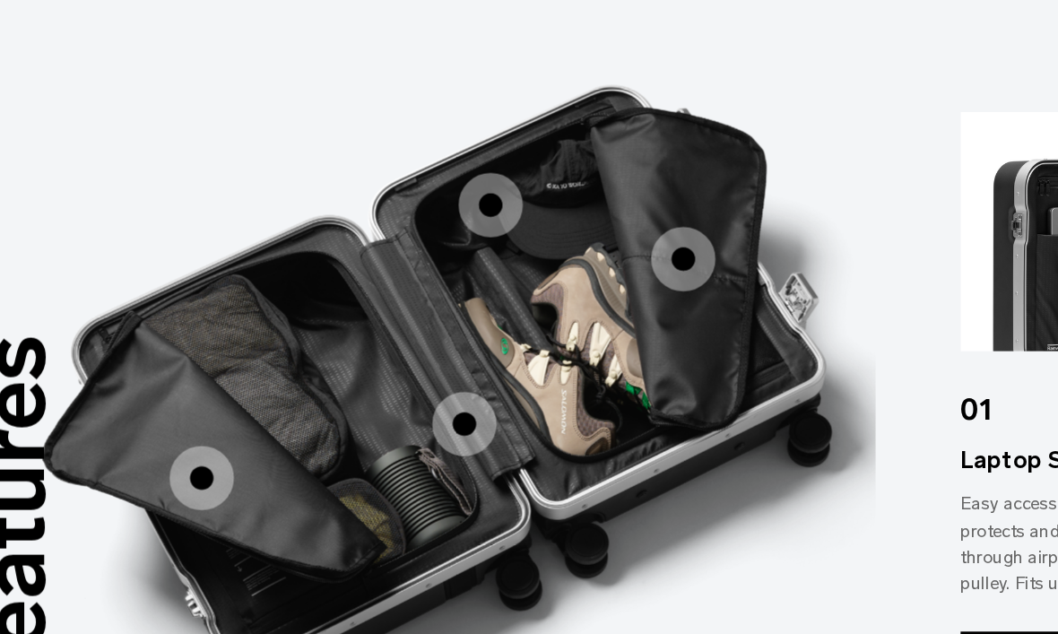
click at [149, 472] on span "3 / 3" at bounding box center [168, 491] width 39 height 39
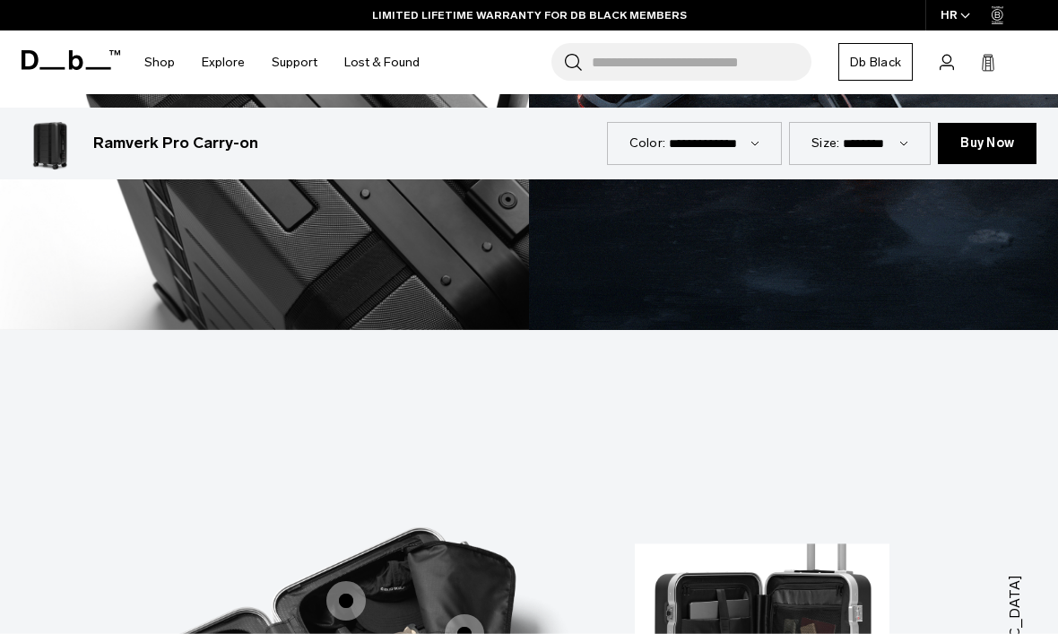
scroll to position [2109, 0]
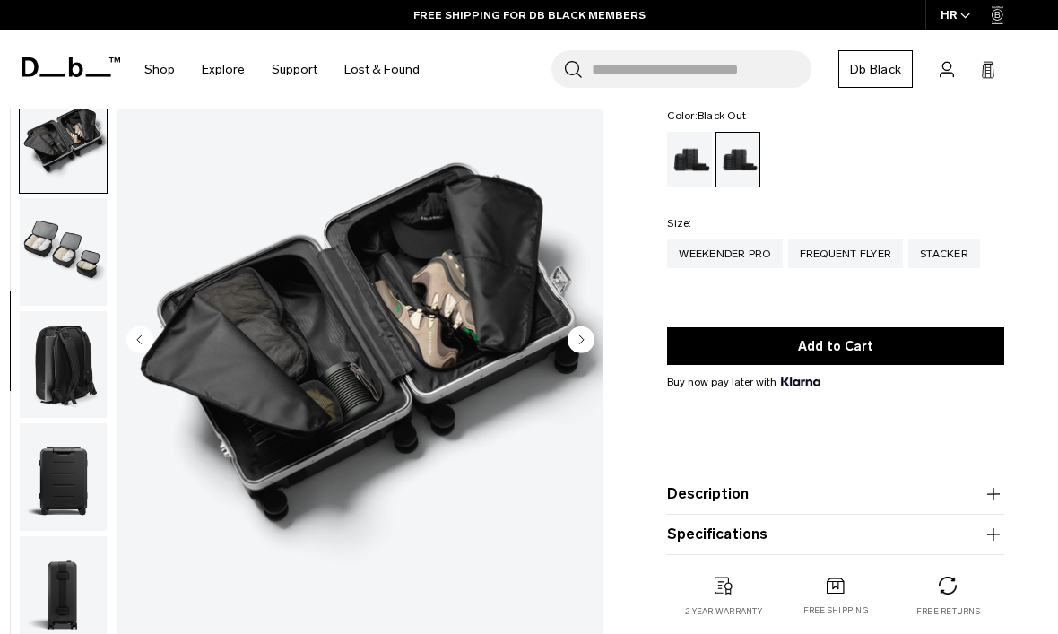
scroll to position [416, 0]
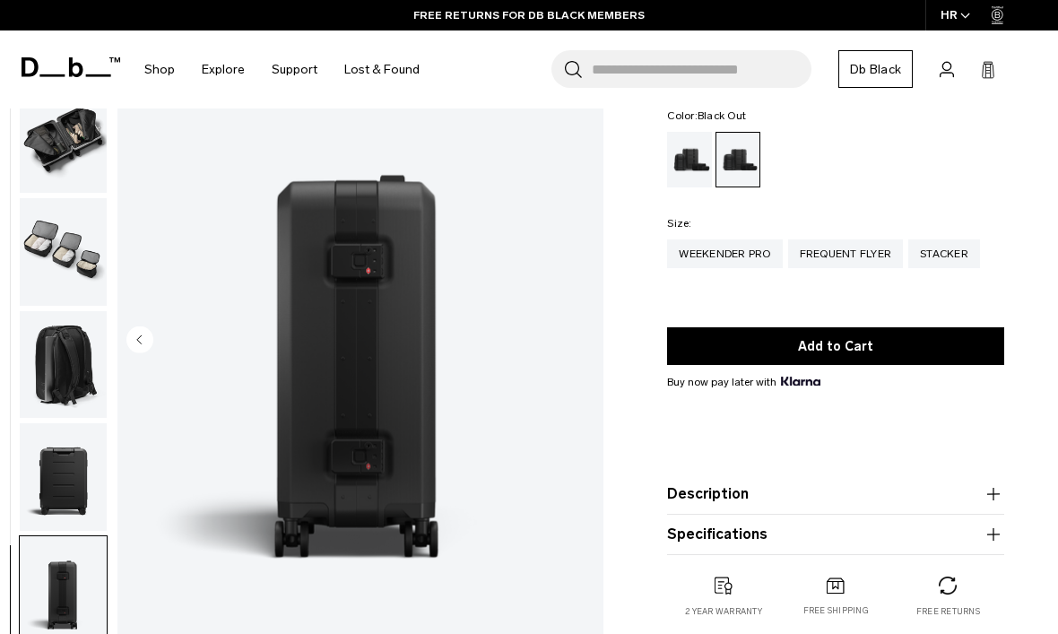
click at [990, 495] on icon "button" at bounding box center [994, 494] width 22 height 22
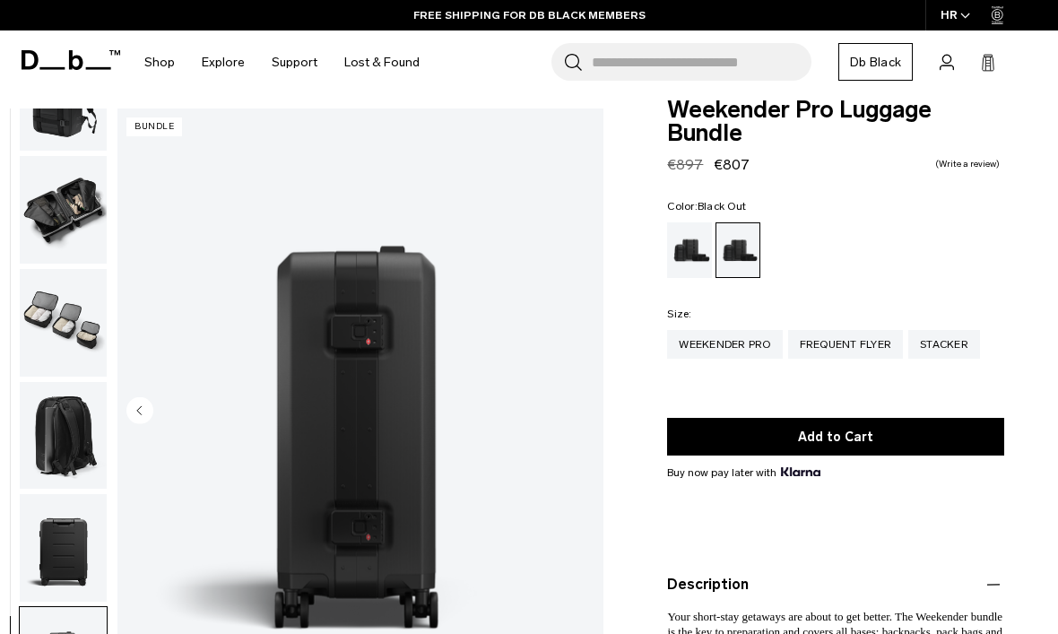
scroll to position [11, 0]
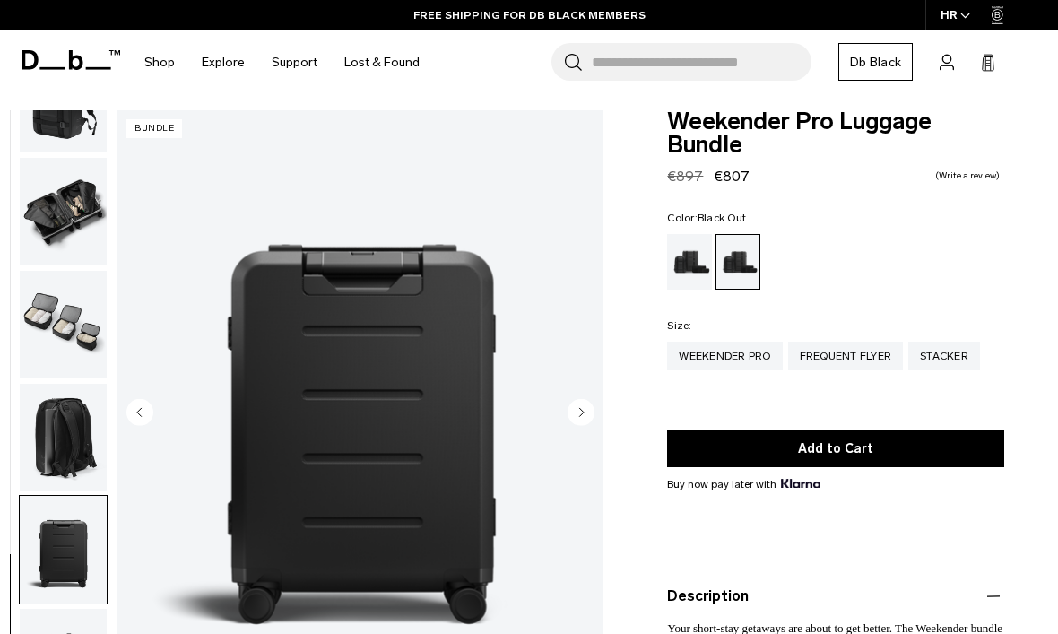
click at [497, 447] on img "8 / 9" at bounding box center [361, 413] width 486 height 607
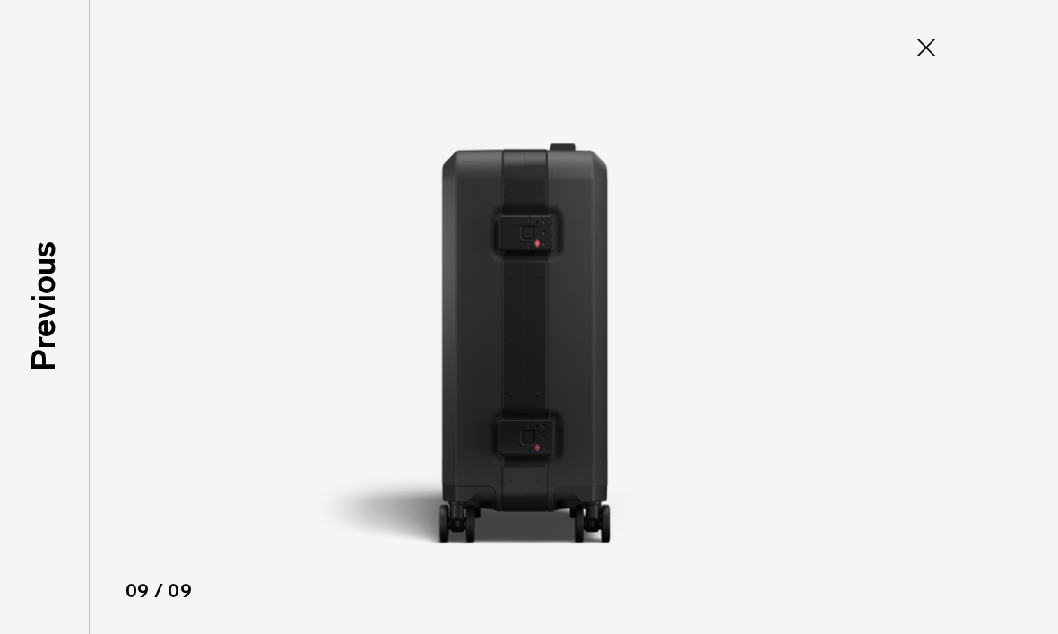
click at [916, 50] on icon at bounding box center [926, 47] width 29 height 29
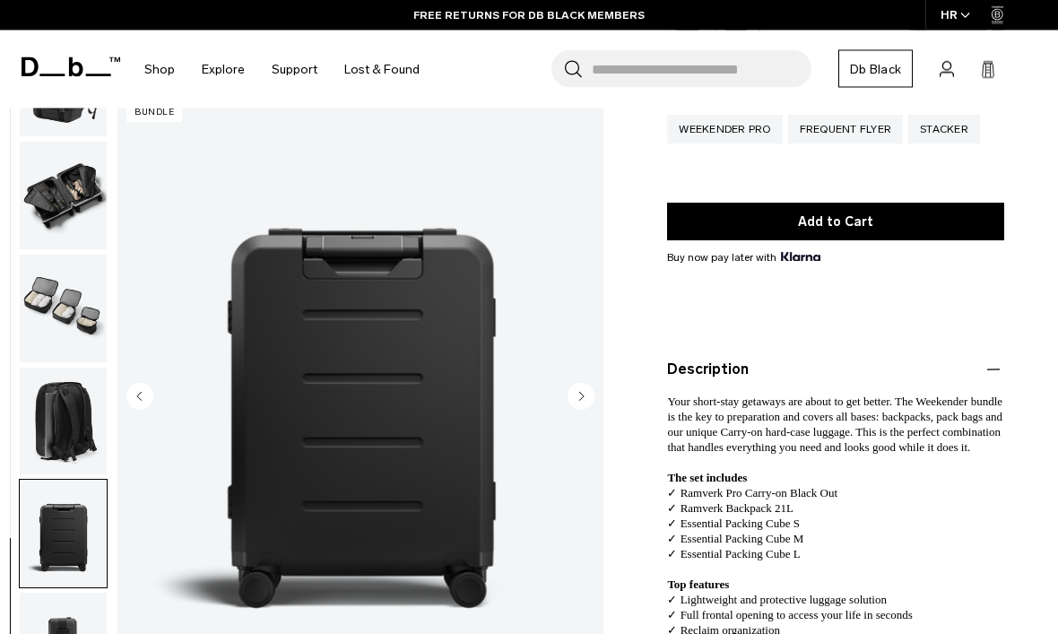
scroll to position [252, 0]
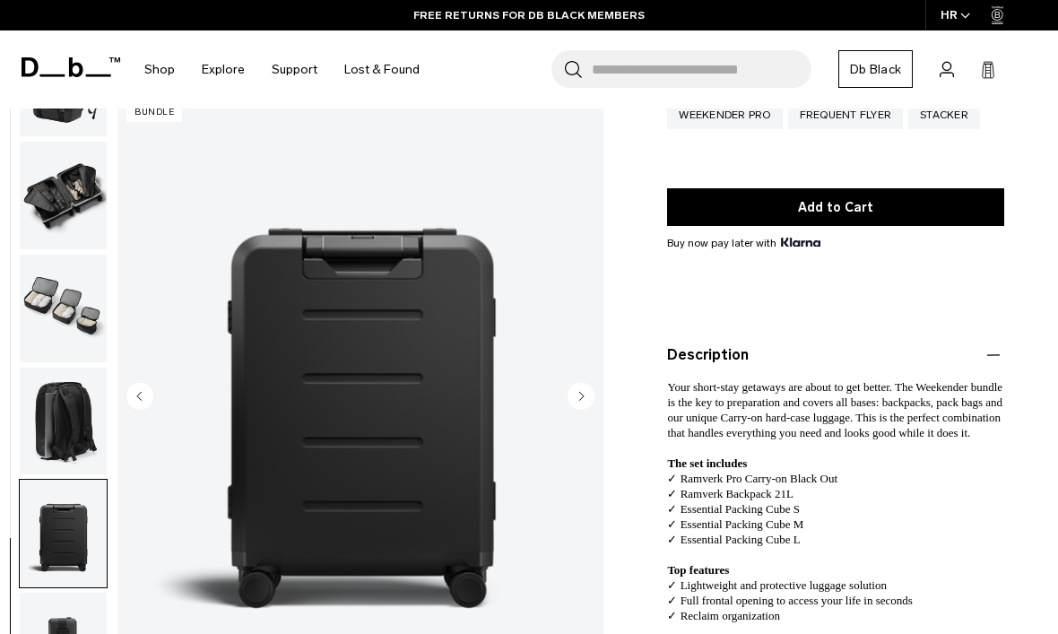
click at [59, 428] on img "button" at bounding box center [63, 422] width 87 height 108
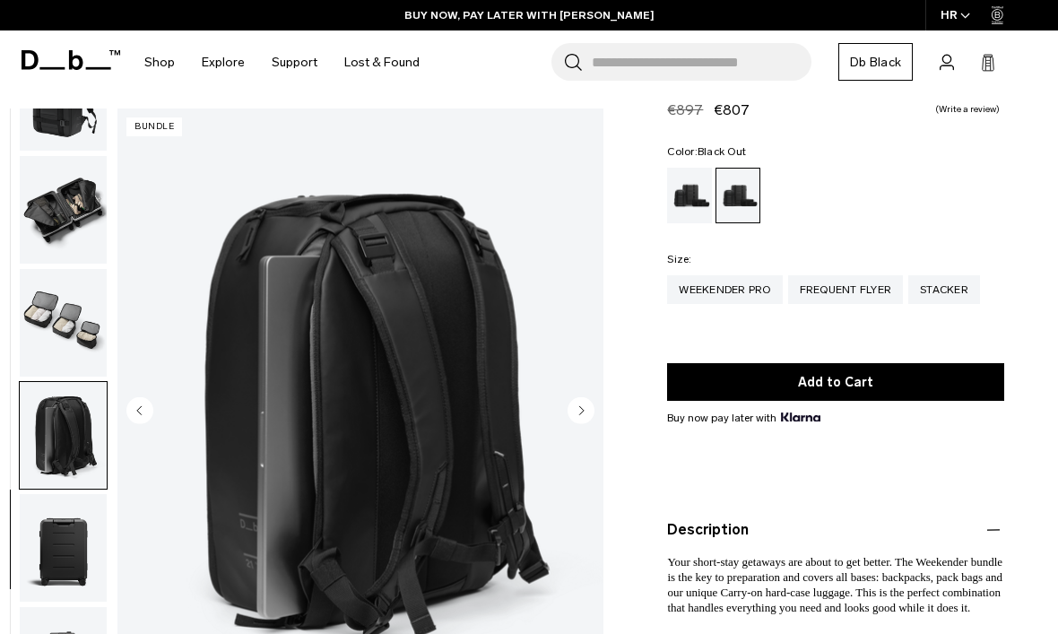
scroll to position [50, 0]
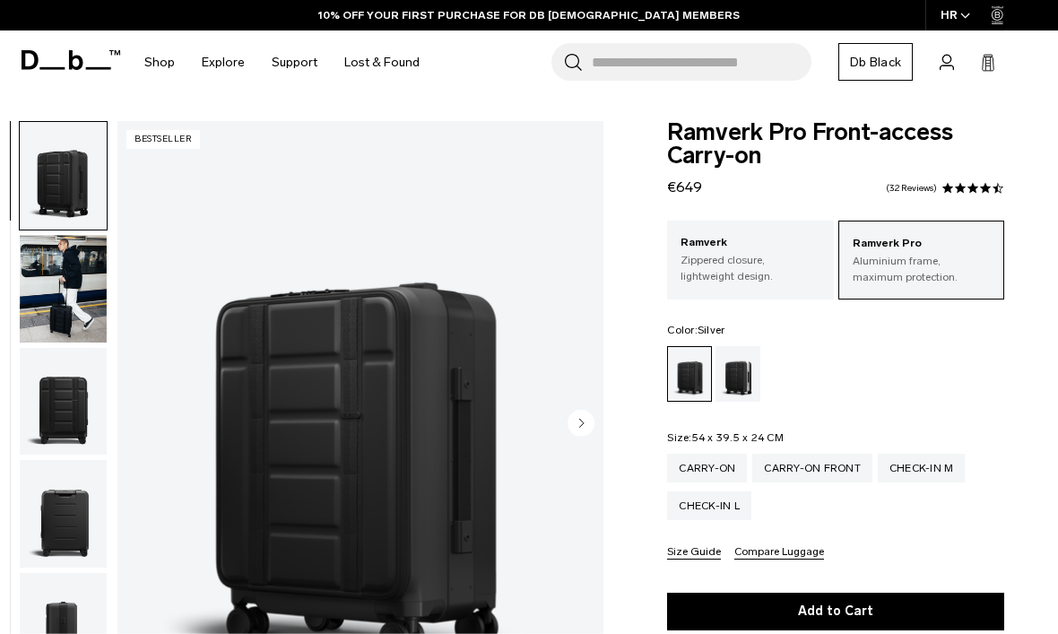
click at [752, 383] on div "Silver" at bounding box center [739, 374] width 46 height 56
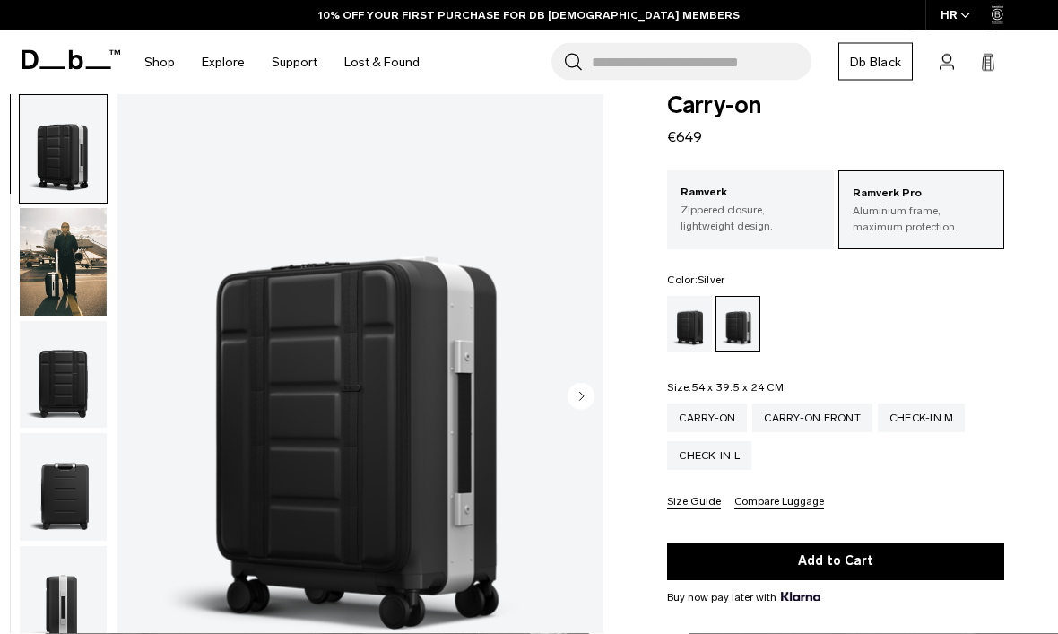
scroll to position [154, 0]
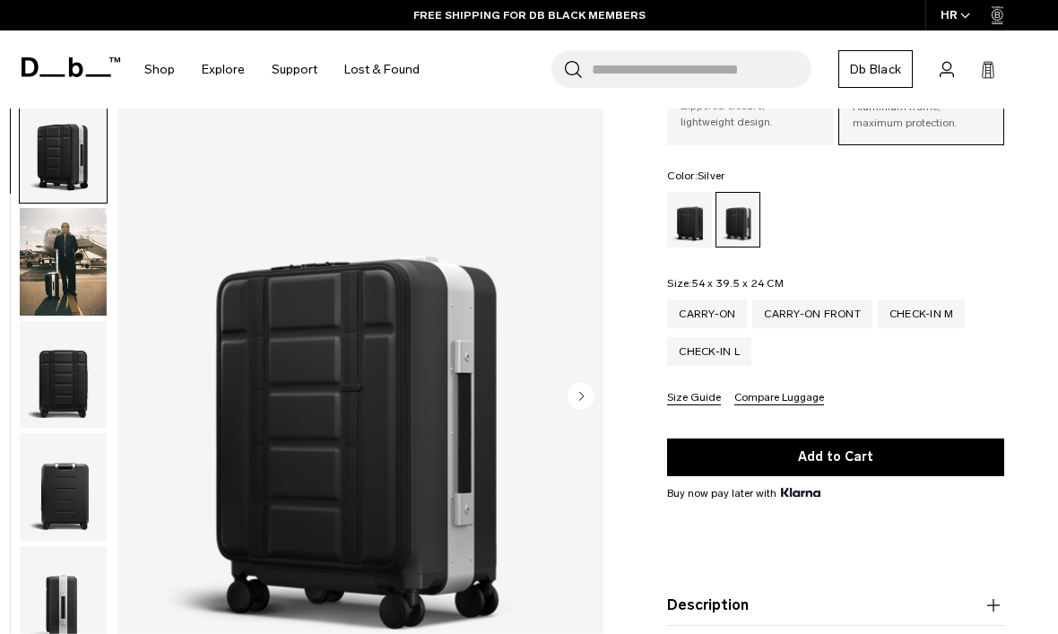
click at [590, 406] on circle "Next slide" at bounding box center [581, 395] width 27 height 27
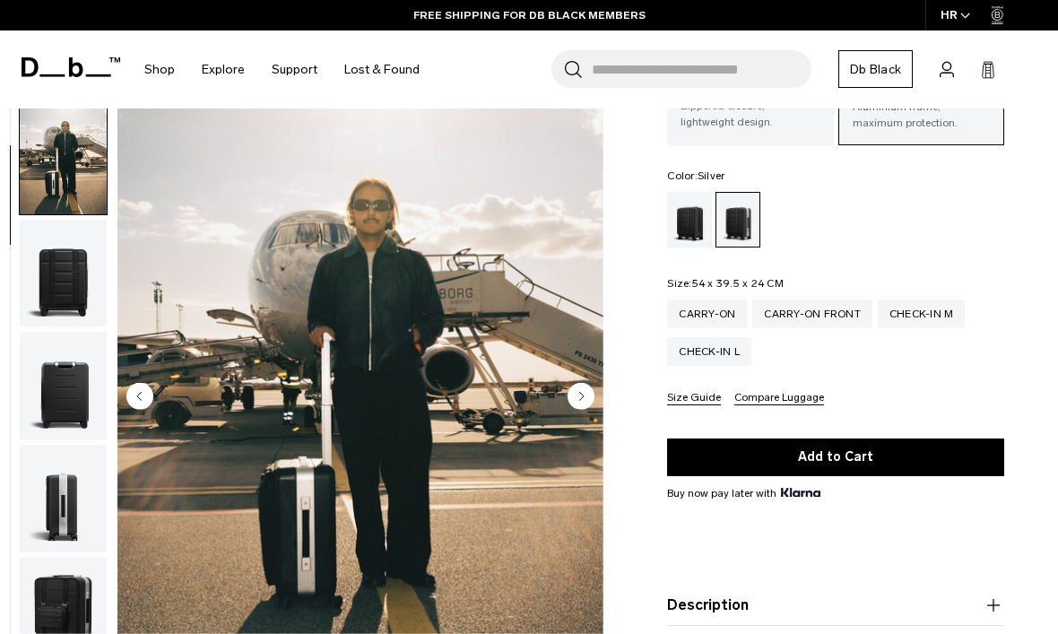
scroll to position [114, 0]
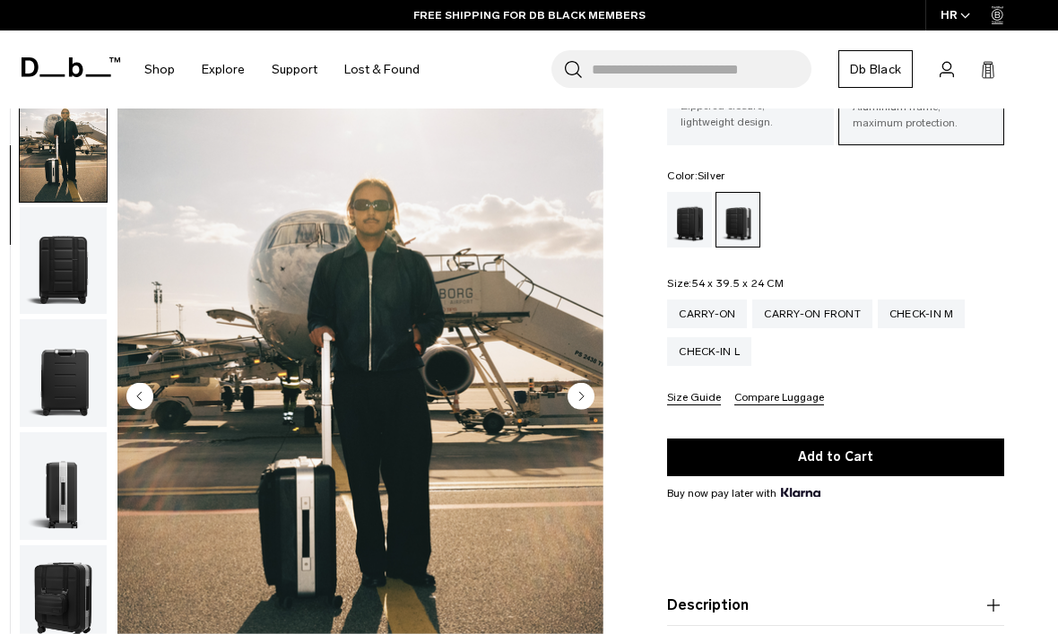
click at [592, 388] on circle "Next slide" at bounding box center [581, 395] width 27 height 27
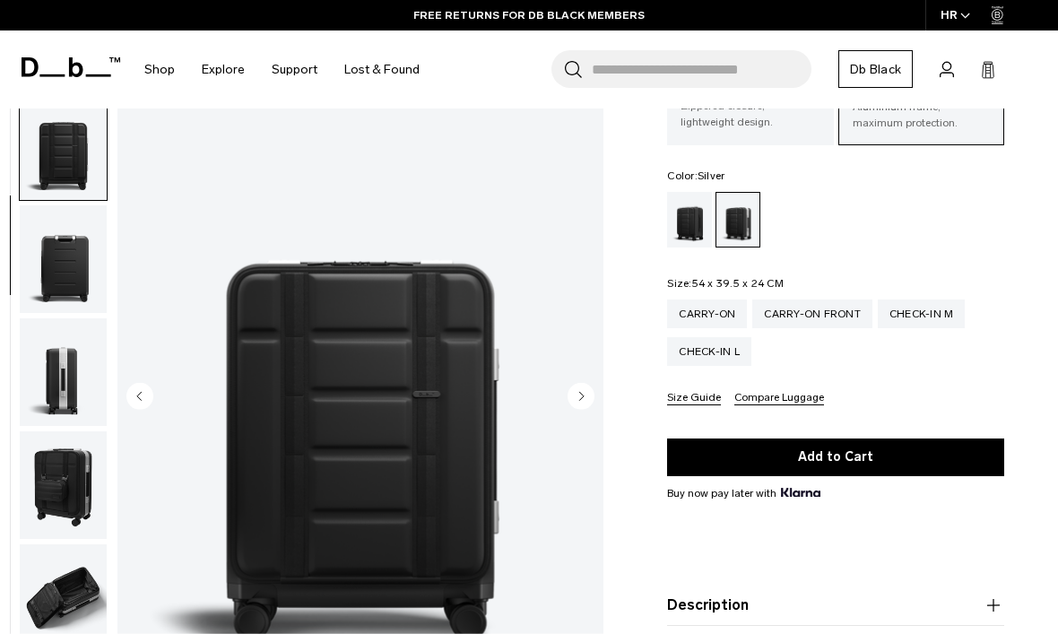
click at [590, 399] on circle "Next slide" at bounding box center [581, 395] width 27 height 27
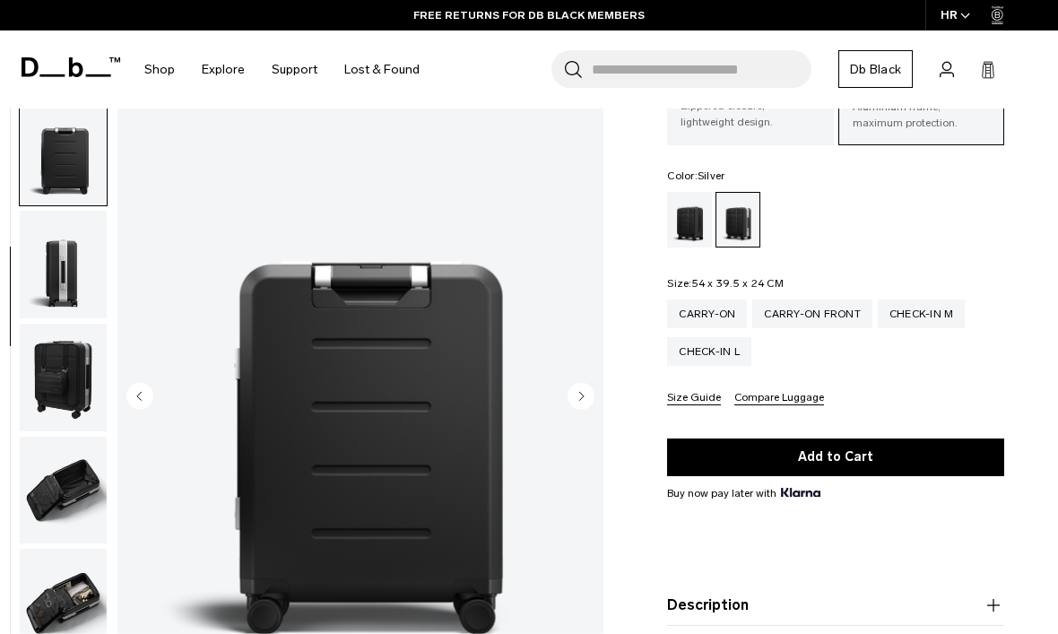
scroll to position [343, 0]
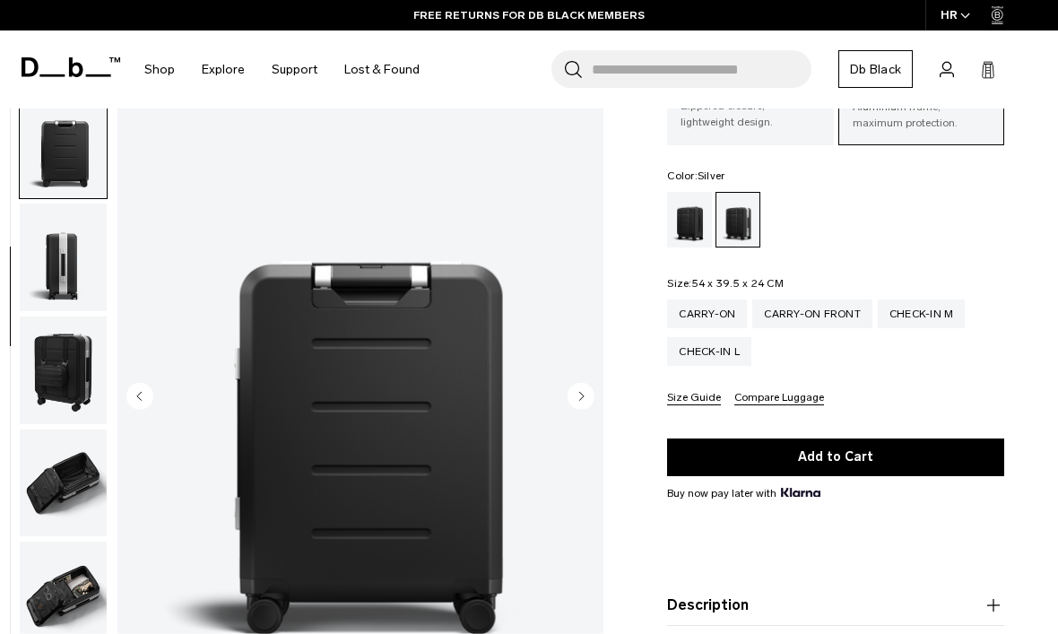
click at [598, 397] on img "4 / 11" at bounding box center [361, 397] width 486 height 607
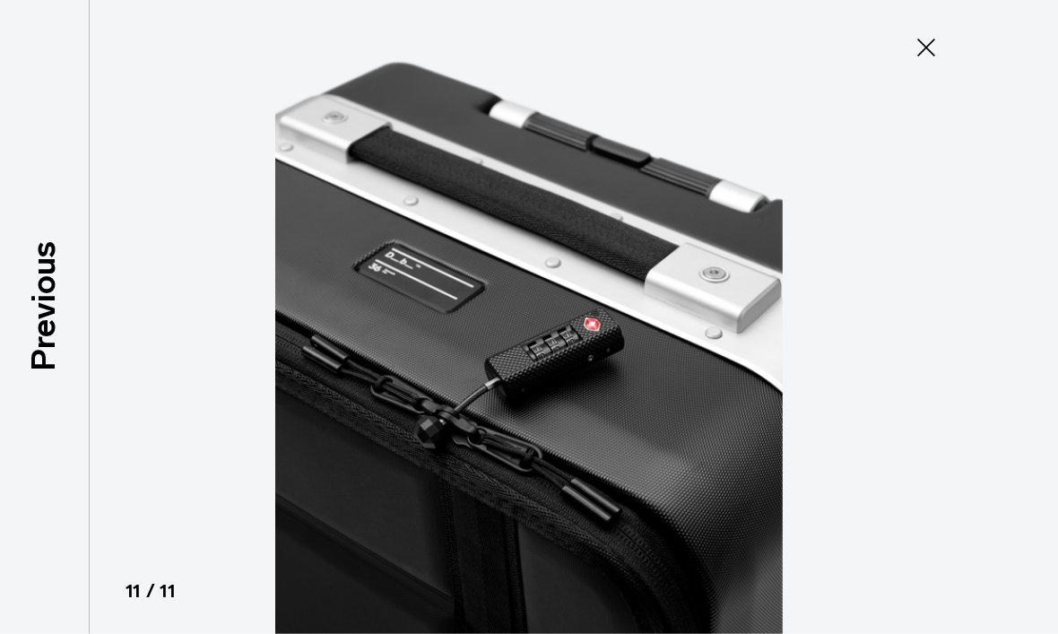
click at [923, 54] on icon at bounding box center [926, 47] width 29 height 29
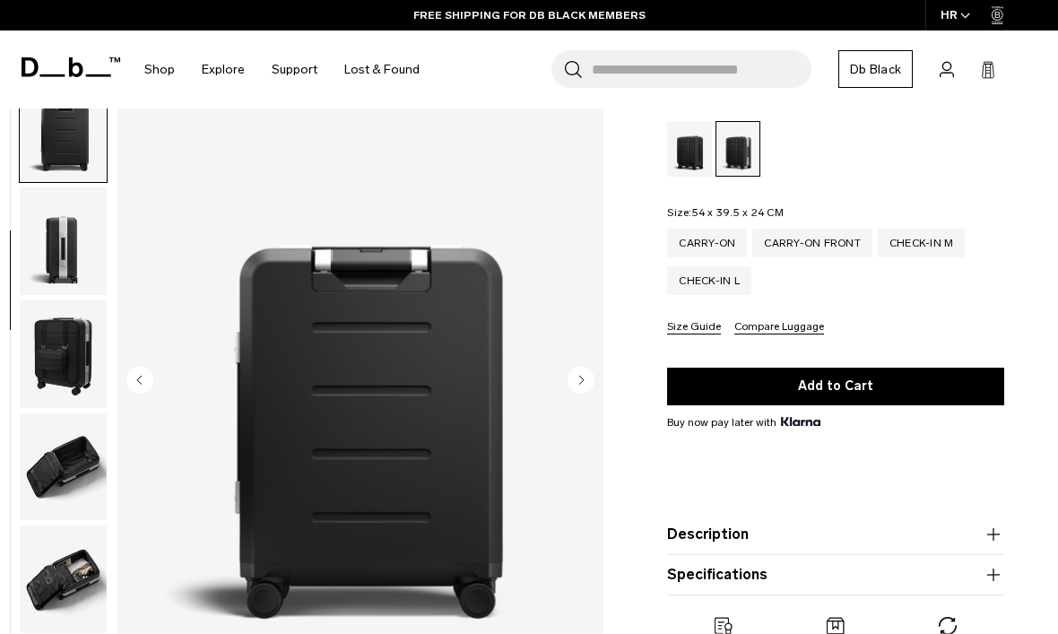
scroll to position [224, 0]
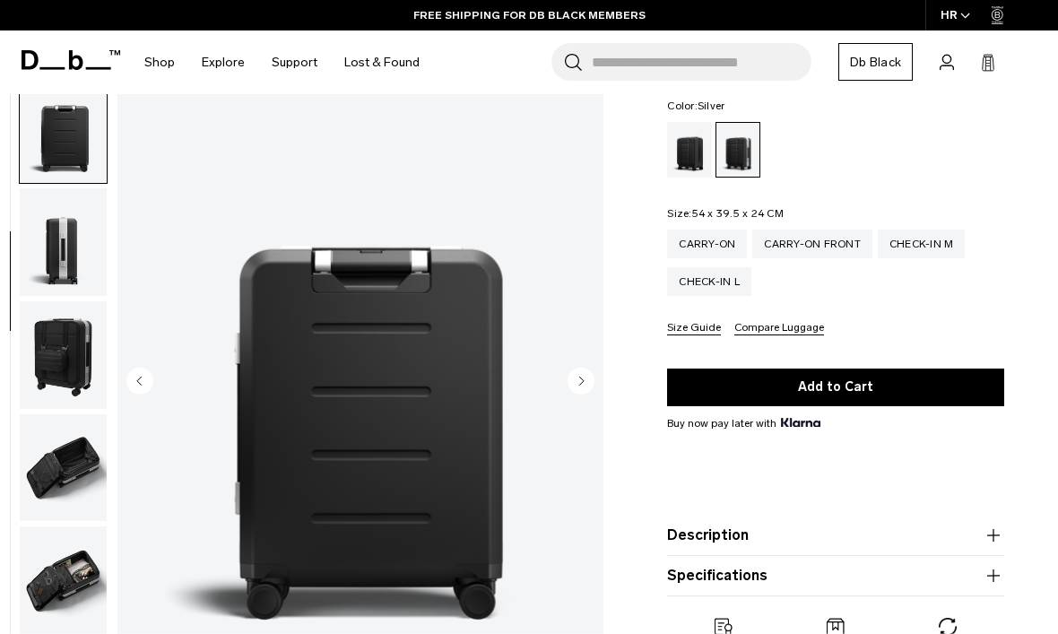
click at [720, 249] on div "Carry-on" at bounding box center [707, 244] width 80 height 29
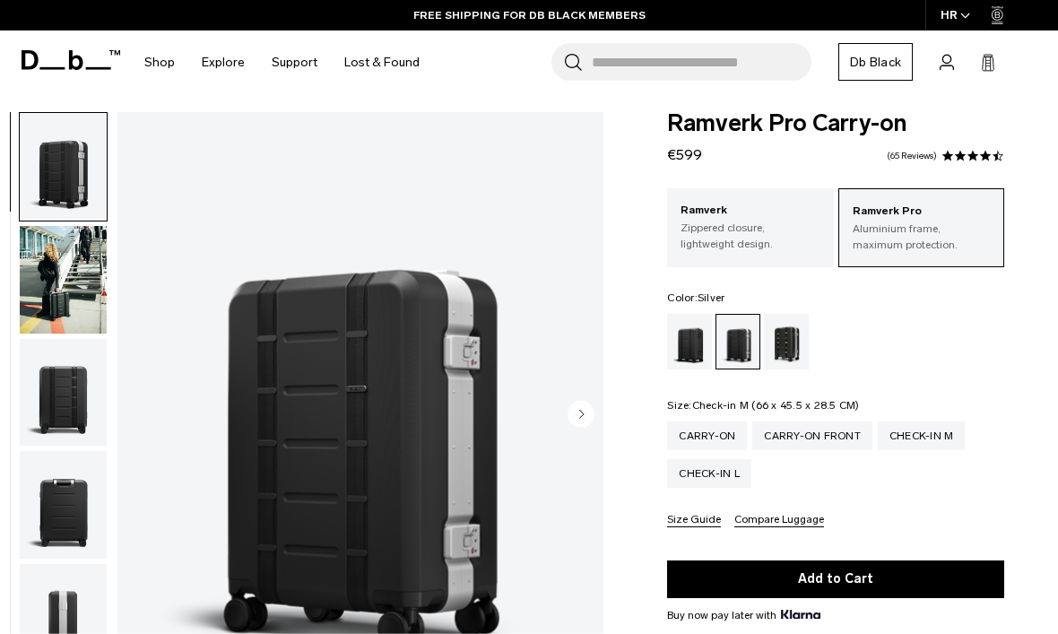
click at [931, 440] on div "Check-in M" at bounding box center [922, 436] width 88 height 29
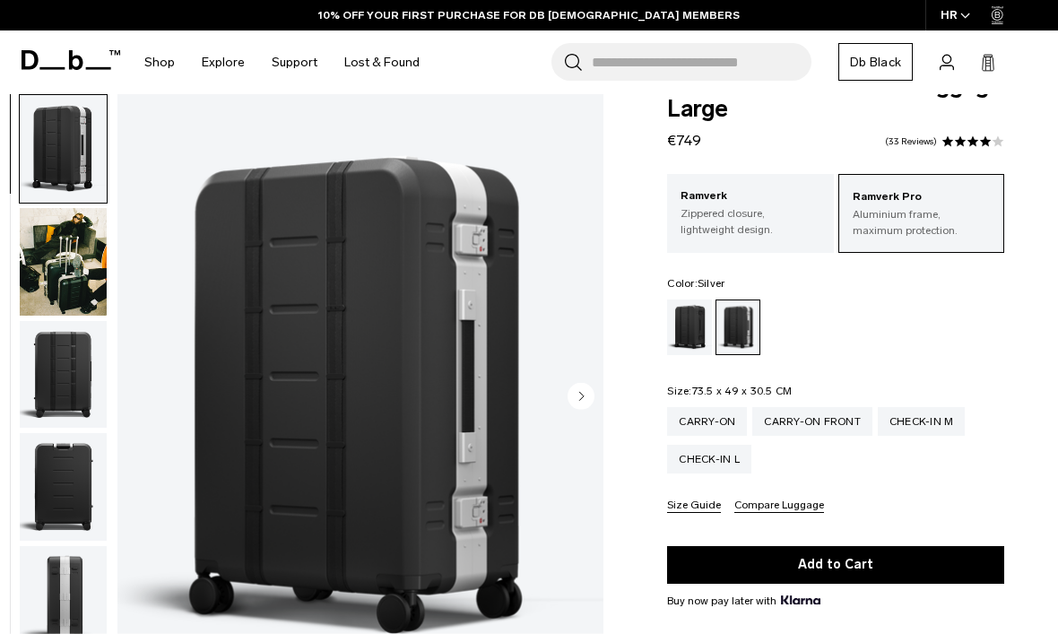
scroll to position [35, 0]
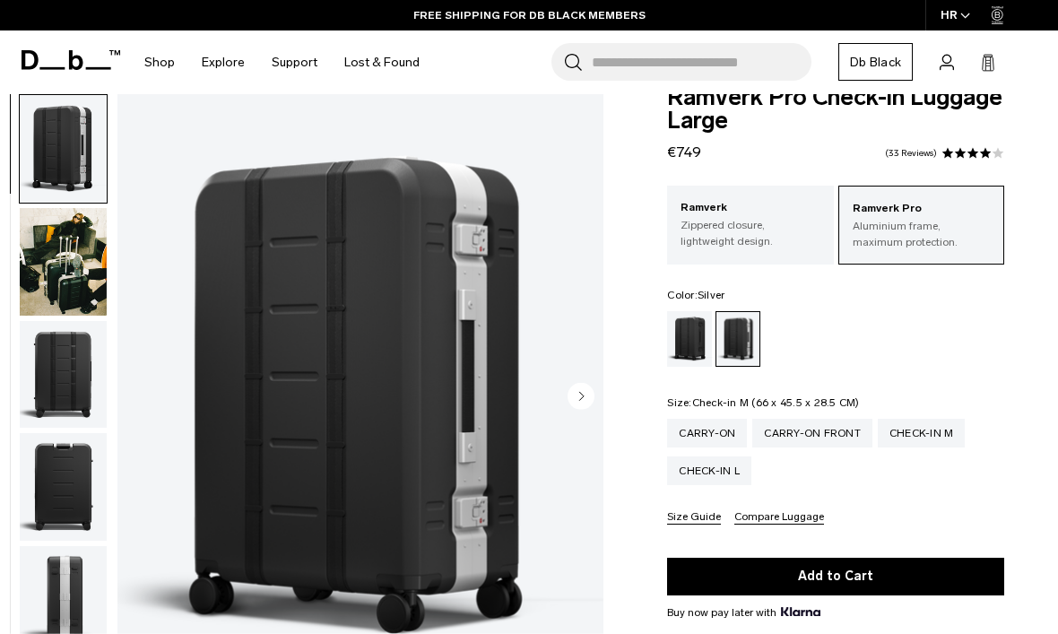
click at [866, 479] on div "Carry-on Carry-on Front Check-in M Check-in L" at bounding box center [835, 452] width 337 height 66
click at [836, 439] on div "Carry-on Front" at bounding box center [813, 433] width 120 height 29
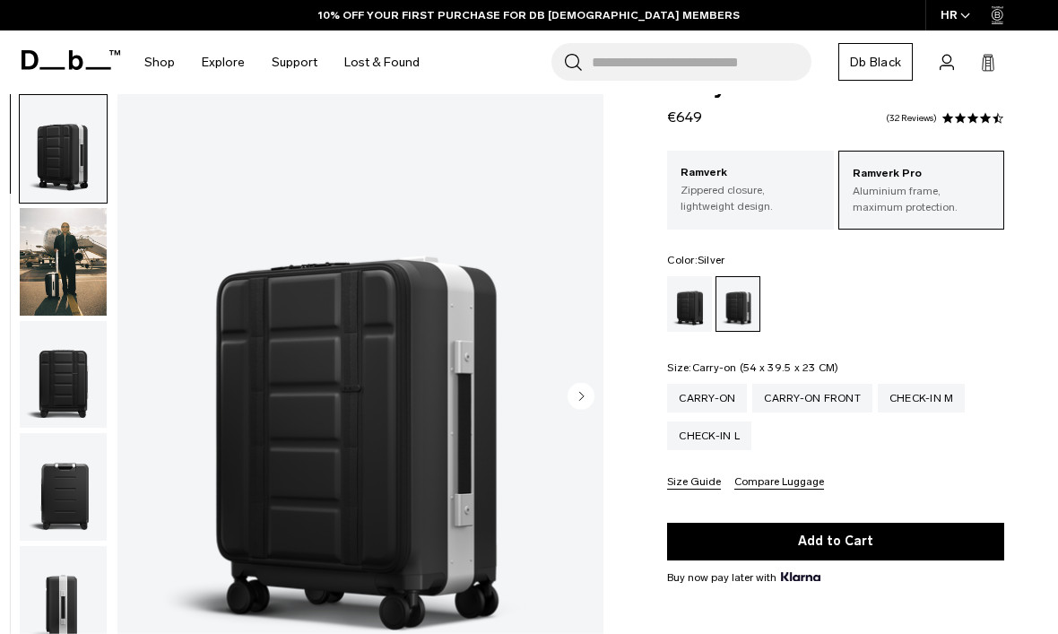
click at [714, 410] on div "Carry-on" at bounding box center [707, 398] width 80 height 29
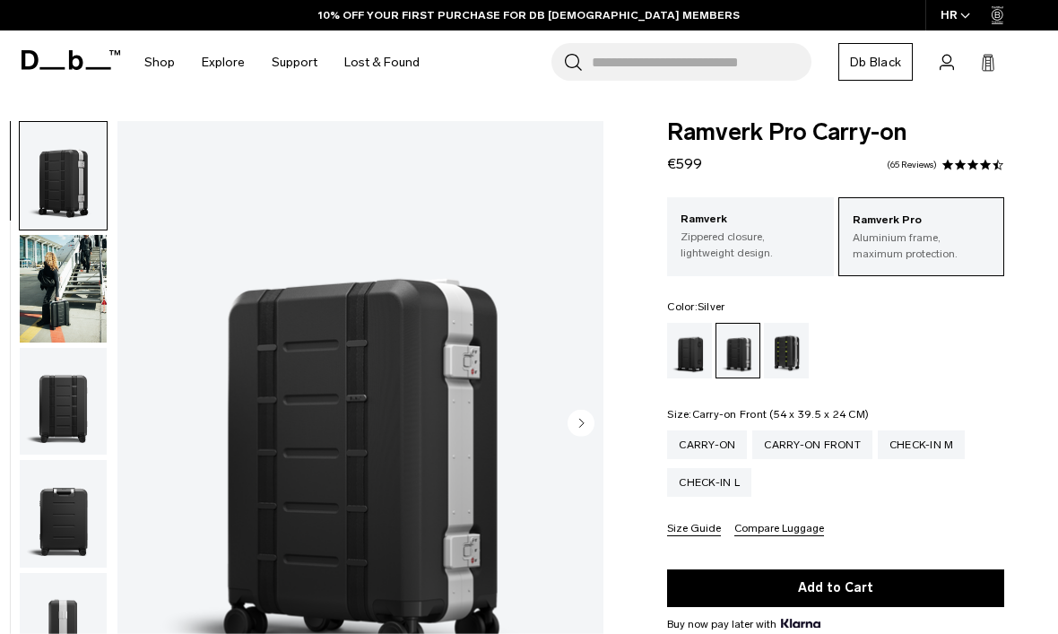
click at [837, 451] on div "Carry-on Front" at bounding box center [813, 445] width 120 height 29
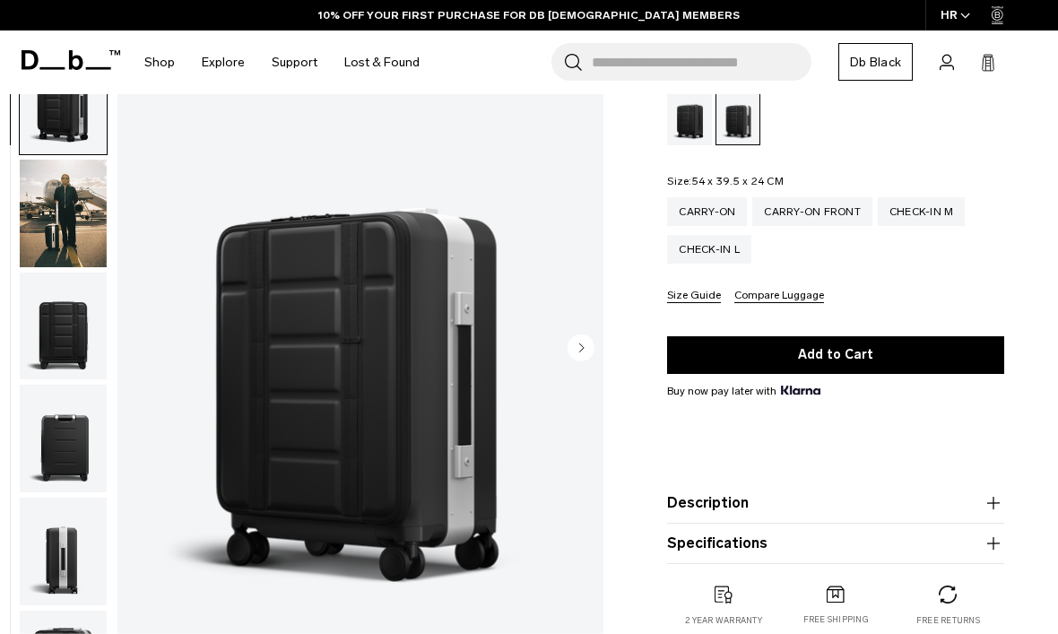
scroll to position [249, 0]
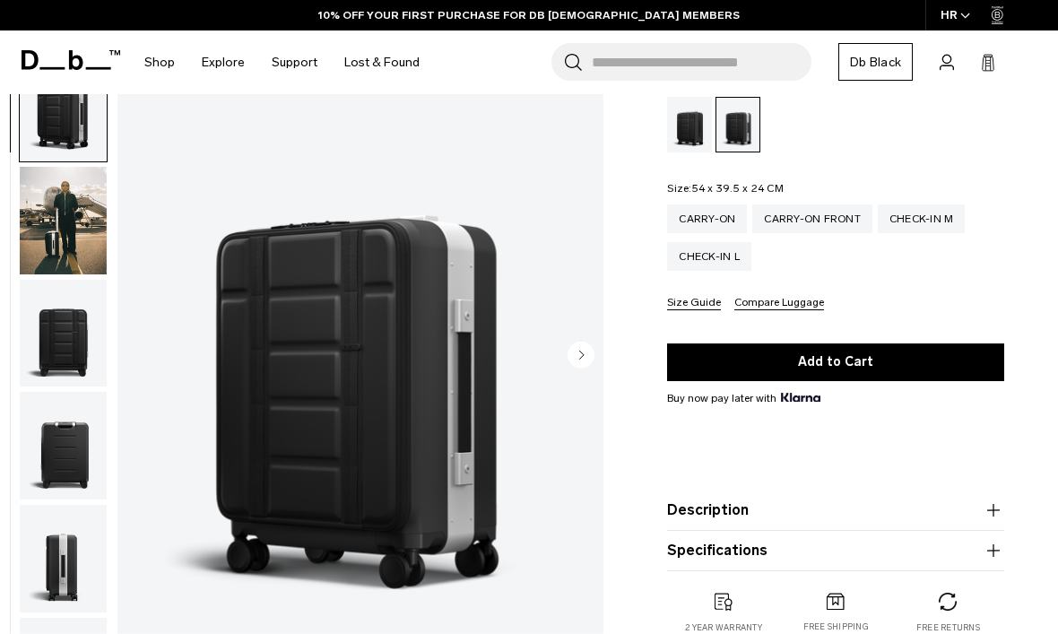
click at [588, 361] on circle "Next slide" at bounding box center [581, 354] width 27 height 27
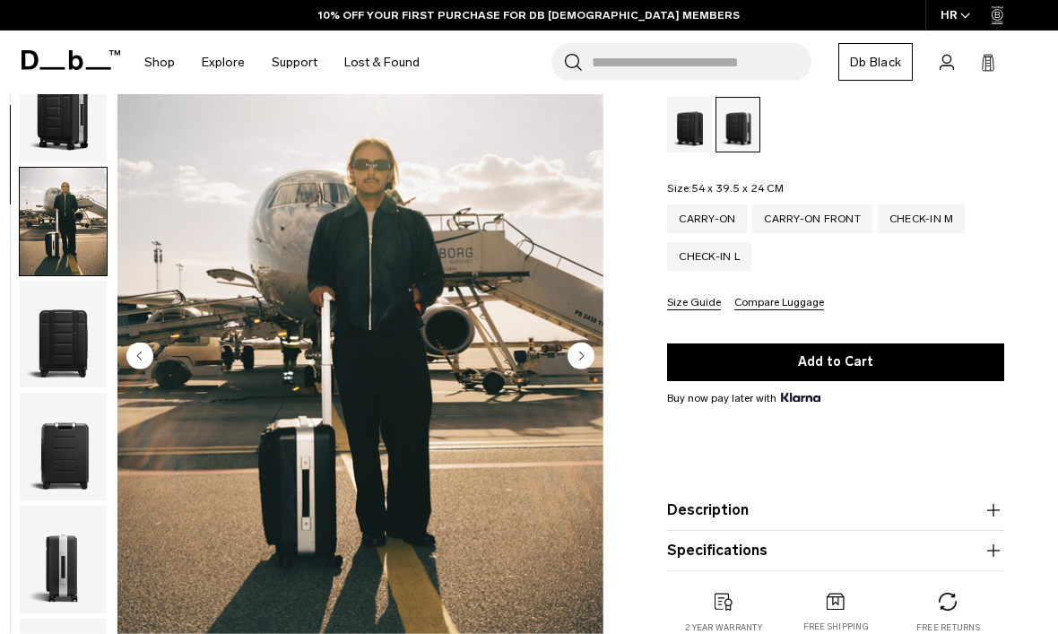
scroll to position [114, 0]
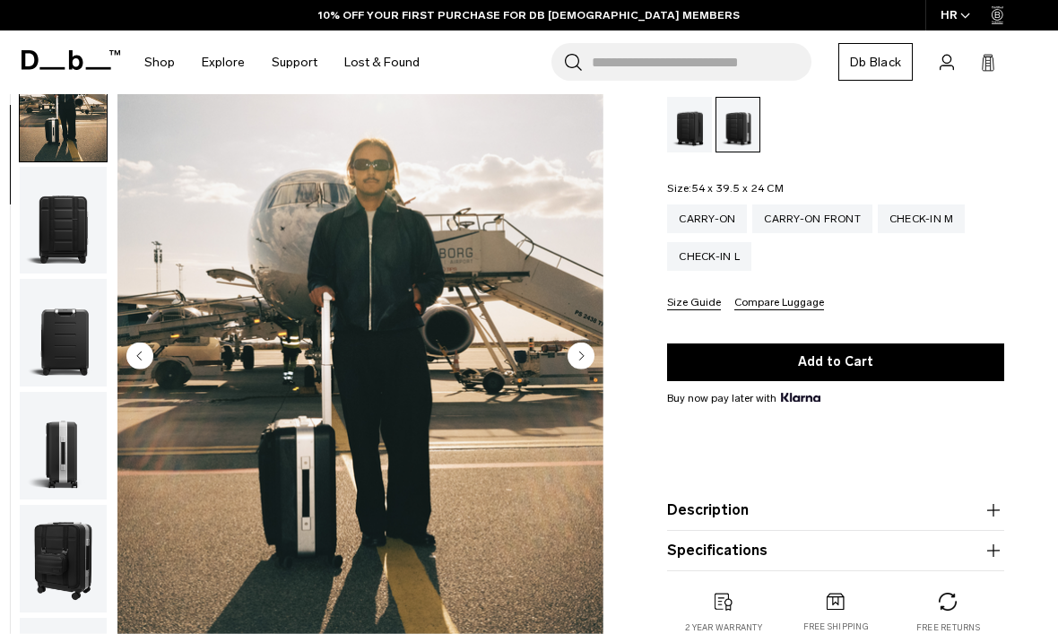
click at [584, 360] on circle "Next slide" at bounding box center [581, 355] width 27 height 27
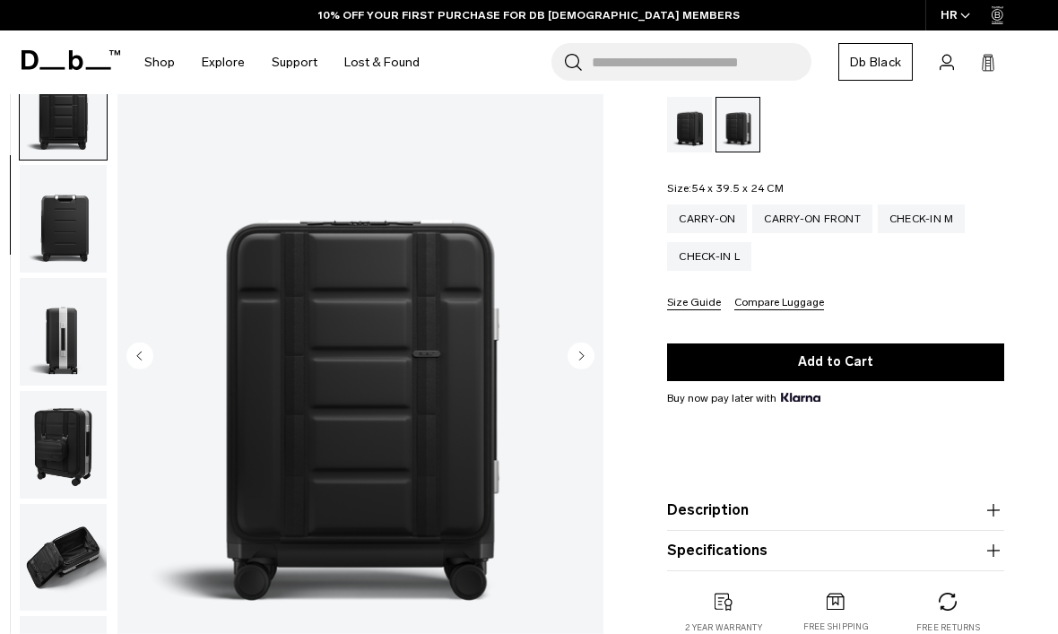
click at [590, 362] on circle "Next slide" at bounding box center [581, 355] width 27 height 27
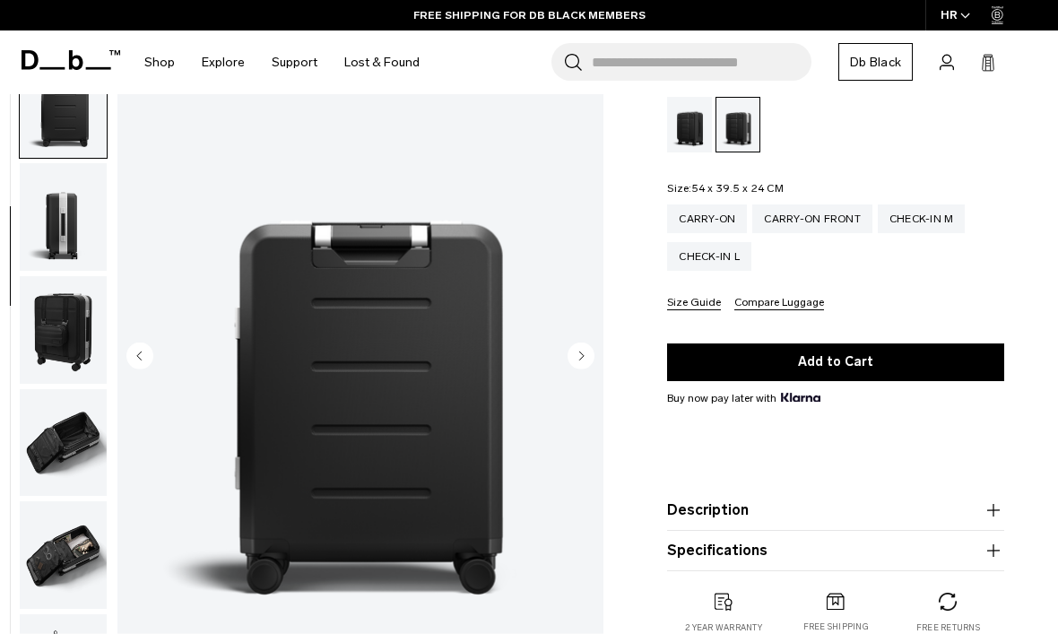
click at [595, 364] on icon "Next slide" at bounding box center [581, 355] width 27 height 27
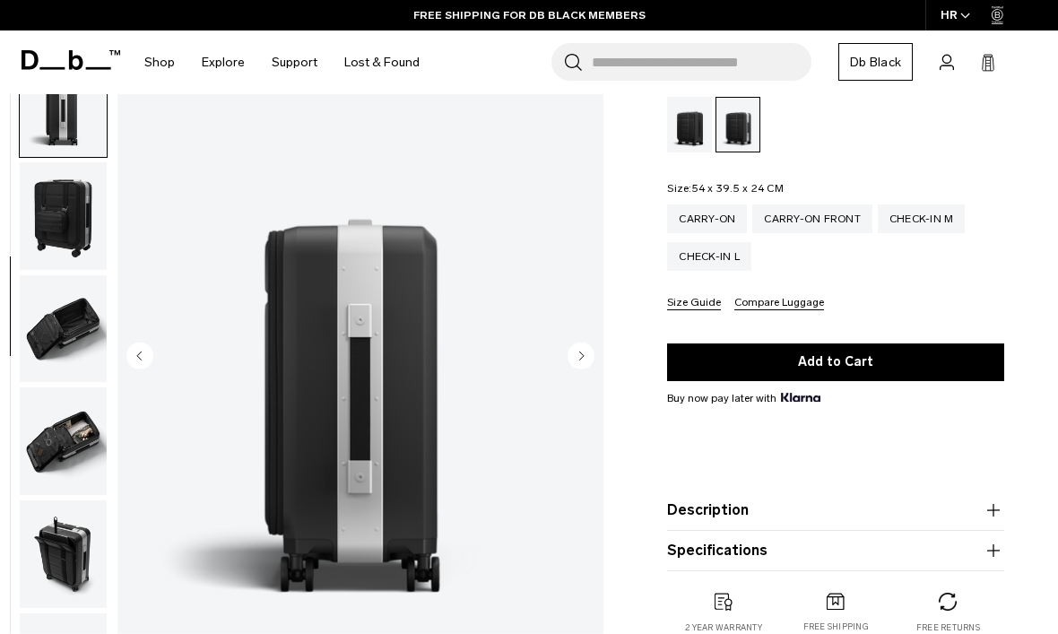
click at [594, 363] on icon "Next slide" at bounding box center [581, 355] width 27 height 27
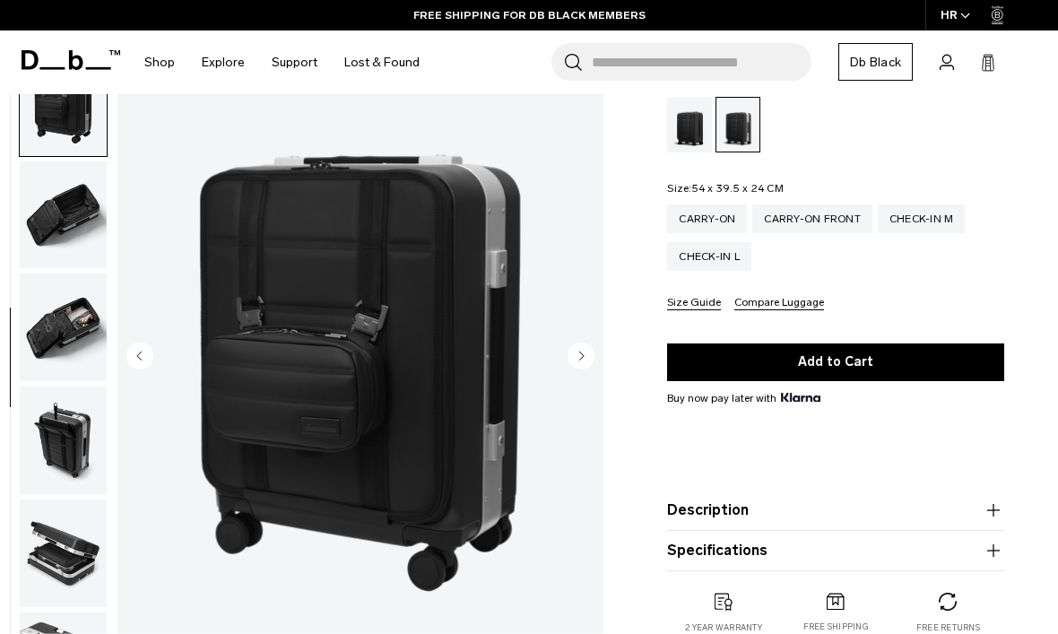
click at [593, 370] on button "Next slide" at bounding box center [581, 357] width 27 height 30
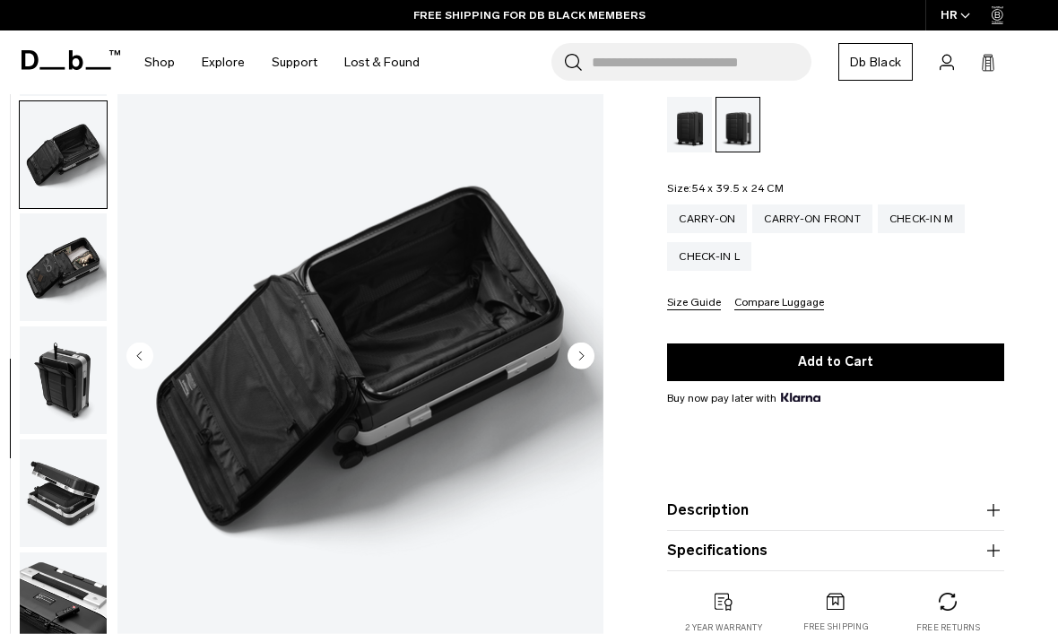
scroll to position [645, 0]
click at [152, 363] on icon "Previous slide" at bounding box center [139, 355] width 27 height 27
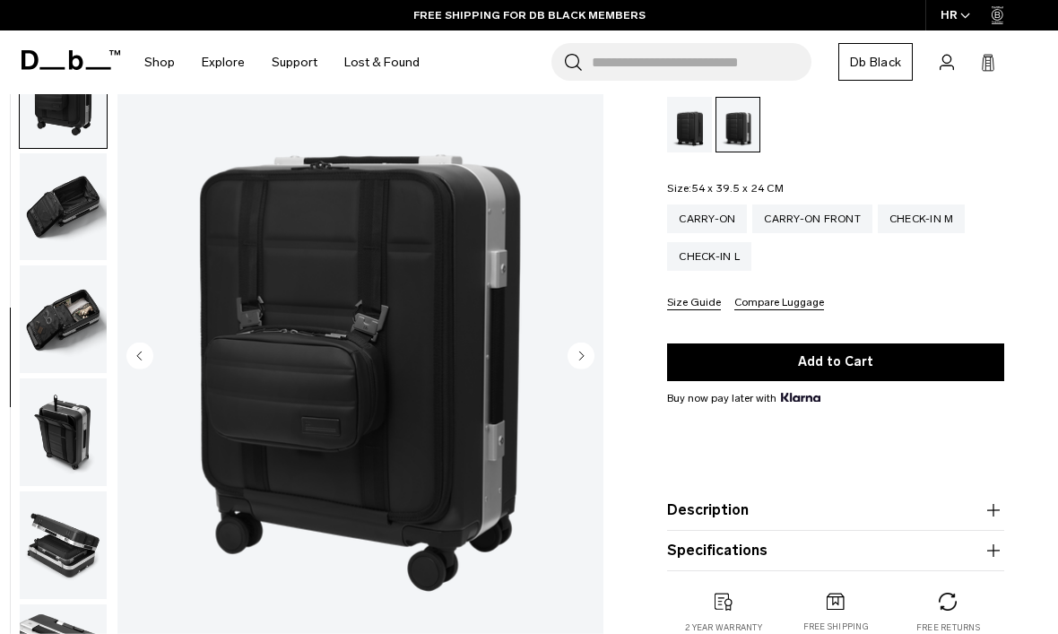
scroll to position [570, 0]
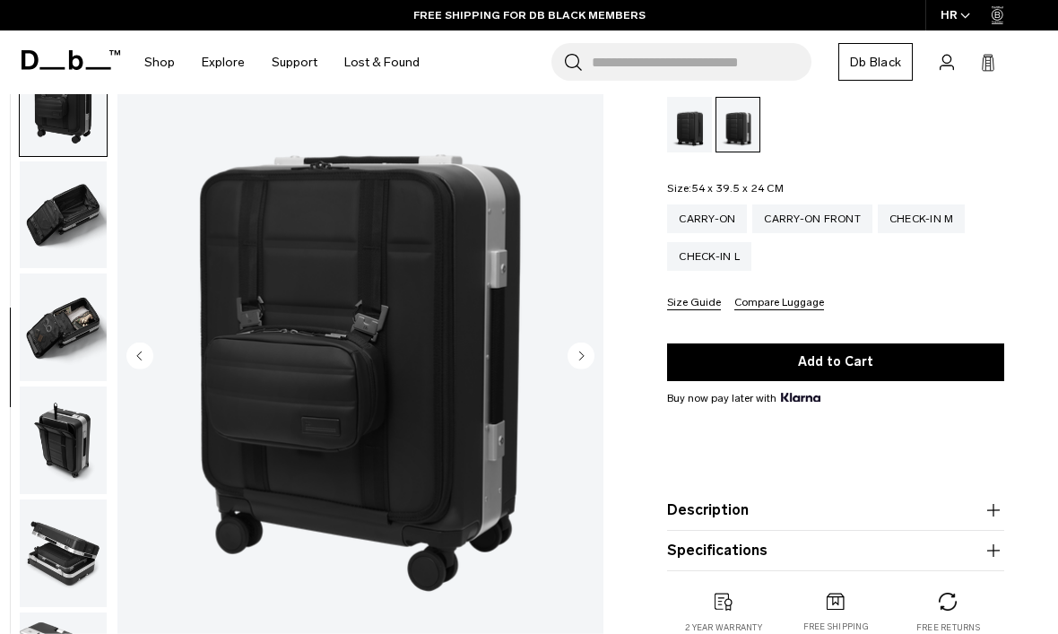
click at [596, 365] on img "6 / 11" at bounding box center [361, 357] width 486 height 607
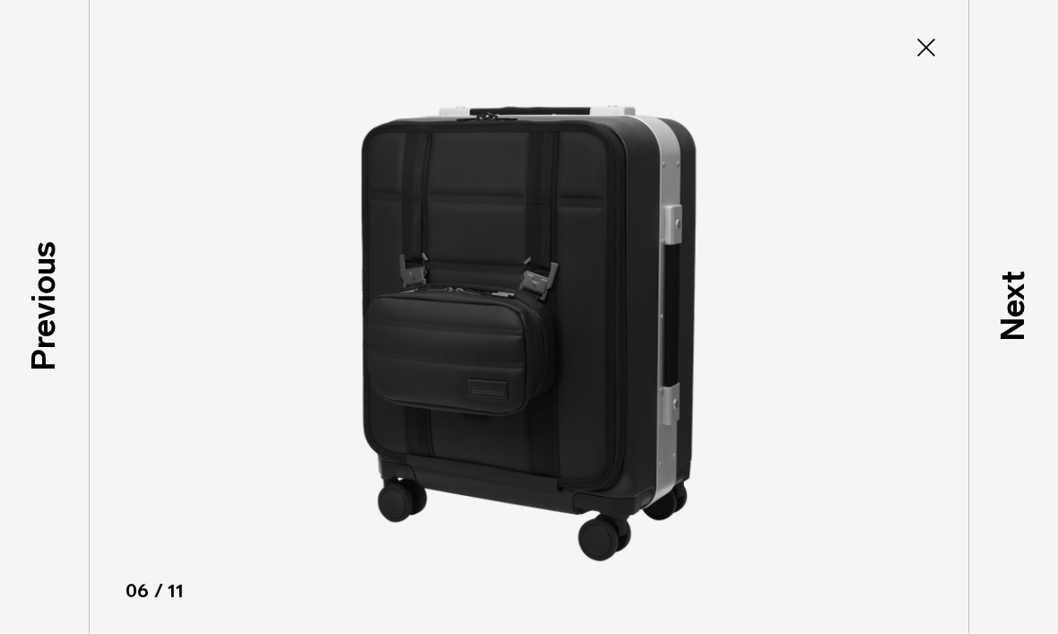
click at [922, 63] on button "Close" at bounding box center [926, 48] width 59 height 38
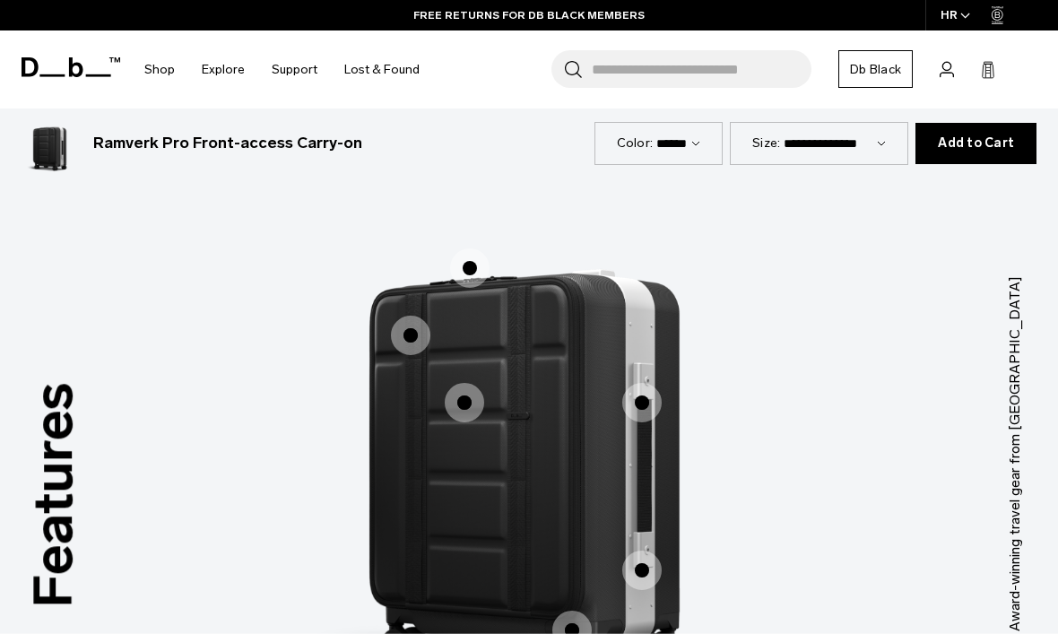
scroll to position [2233, 0]
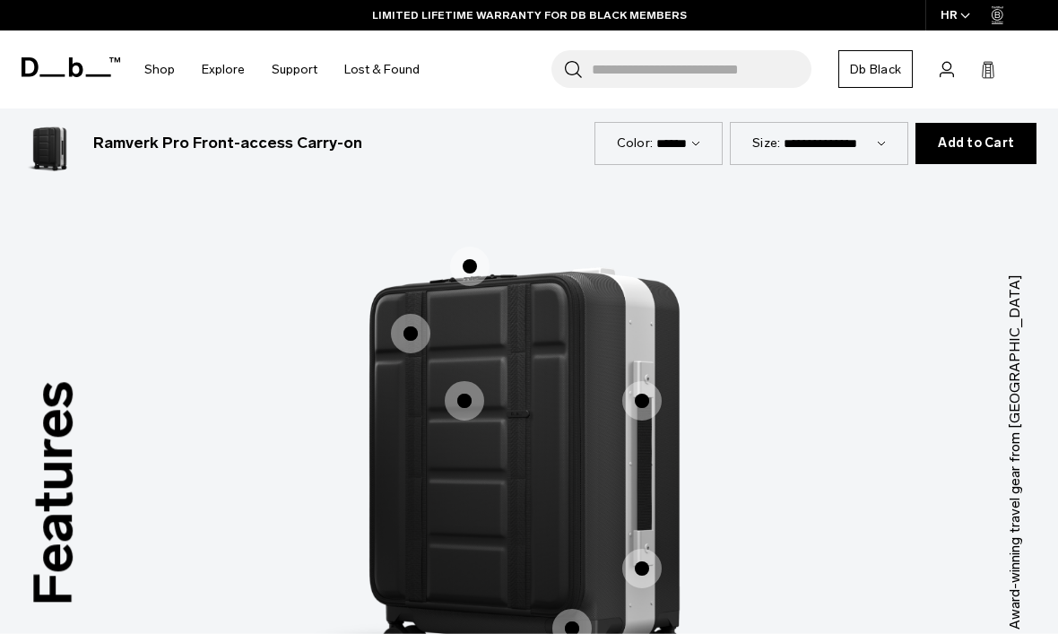
click at [660, 381] on span "1 / 3" at bounding box center [641, 400] width 39 height 39
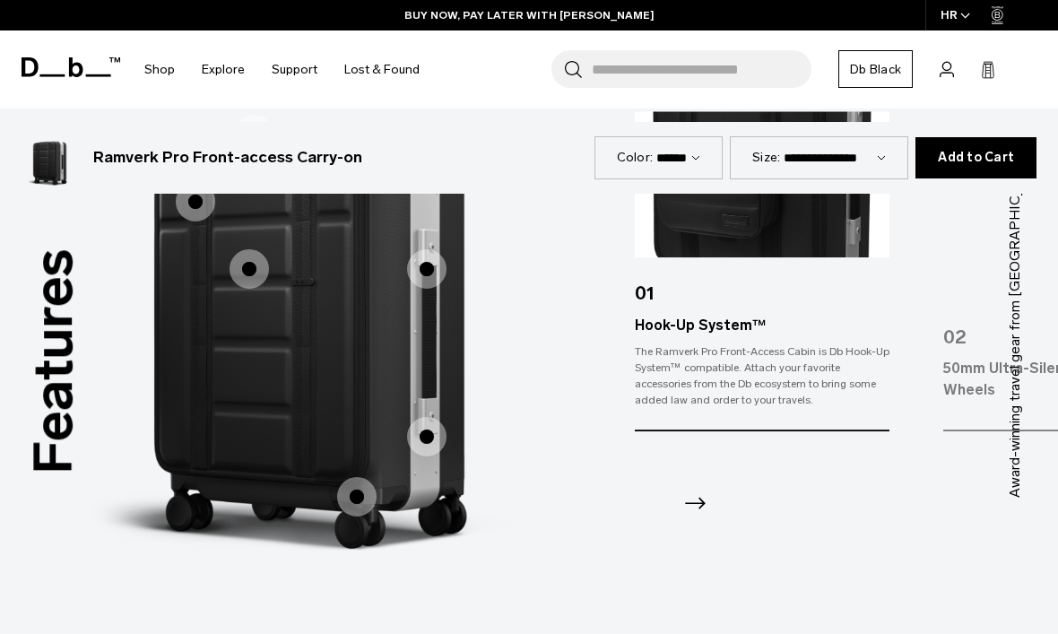
scroll to position [2315, 0]
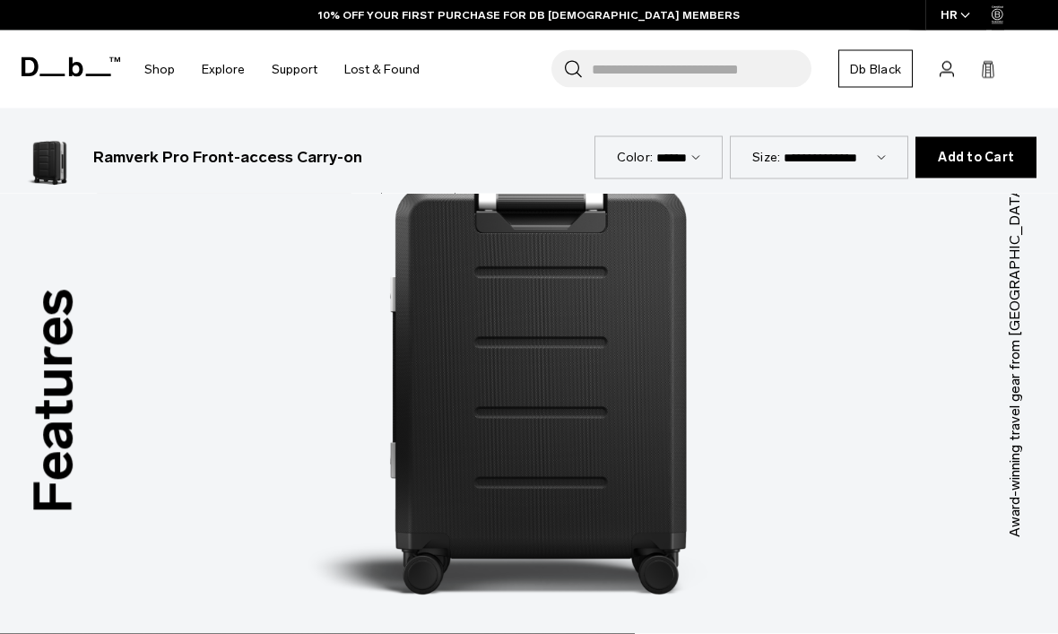
scroll to position [2393, 0]
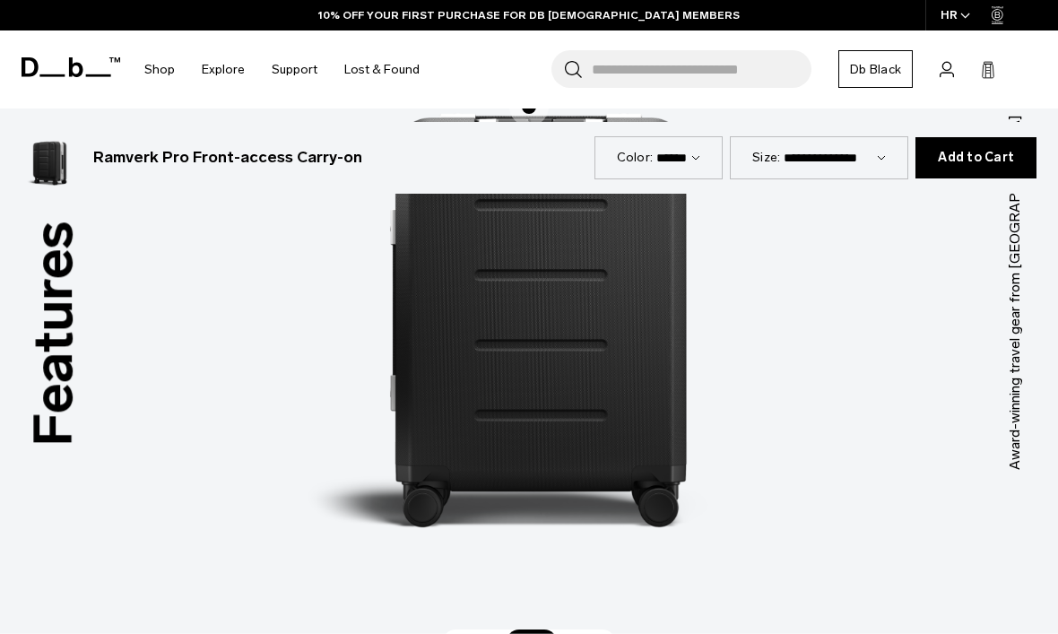
click at [591, 630] on span "Inside" at bounding box center [592, 642] width 57 height 25
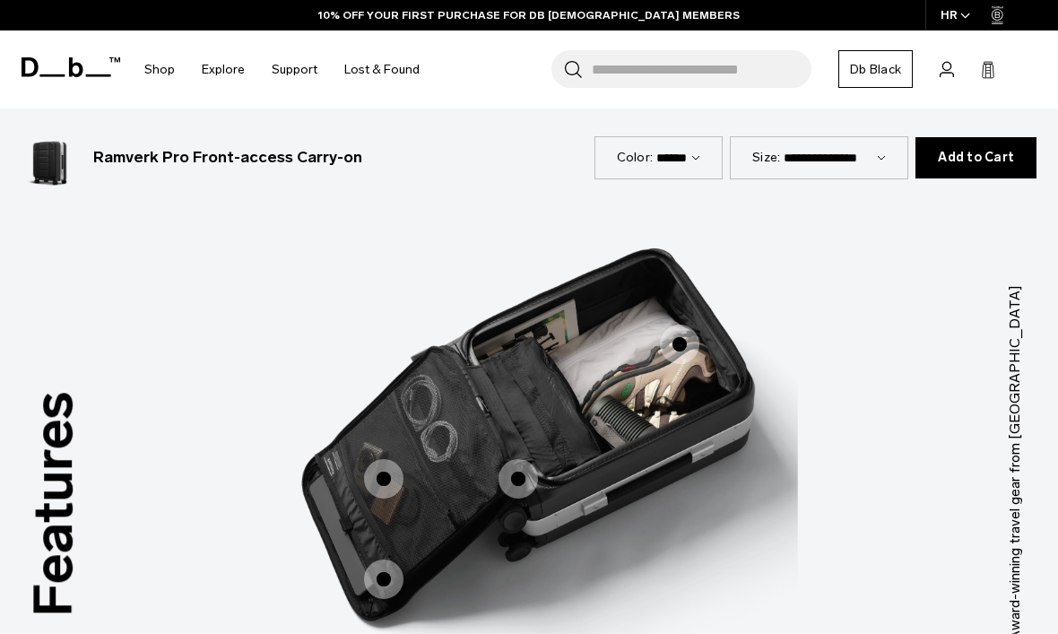
scroll to position [2221, 0]
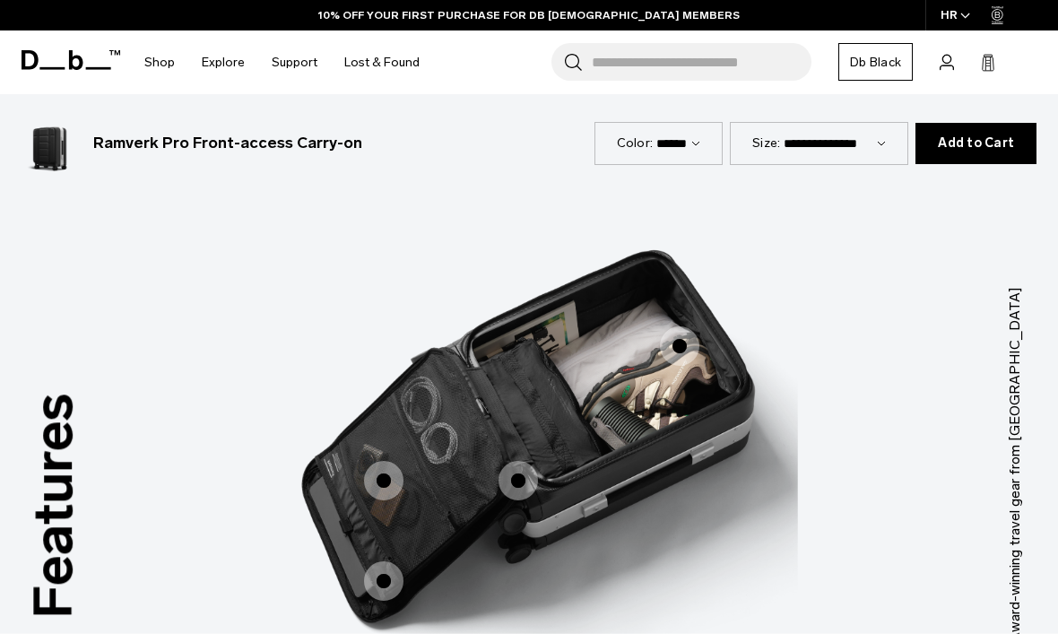
click at [519, 461] on span "3 / 3" at bounding box center [518, 480] width 39 height 39
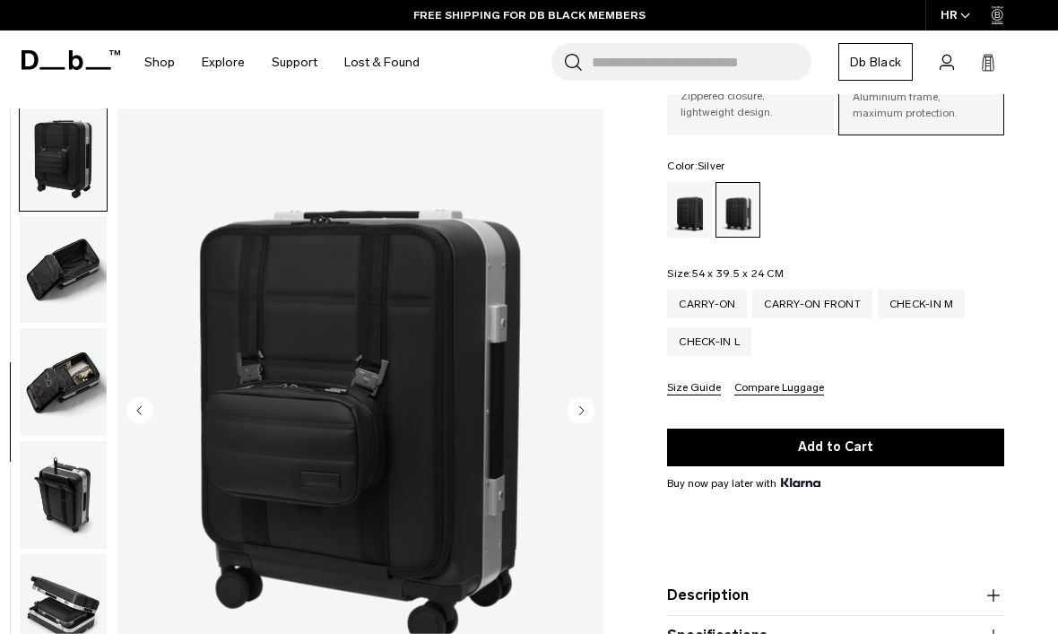
scroll to position [163, 0]
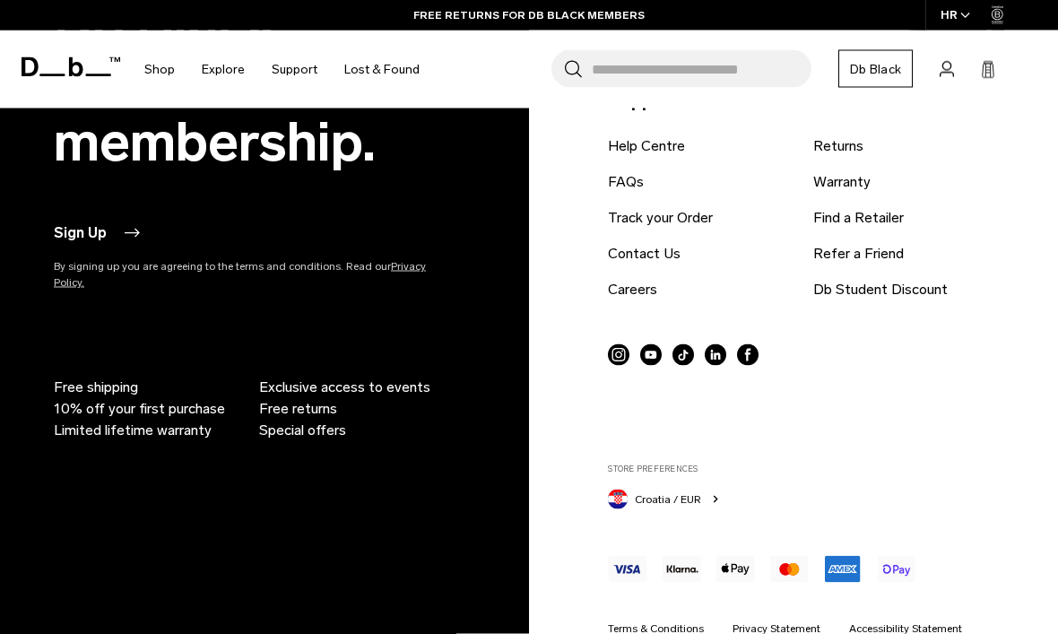
scroll to position [2076, 0]
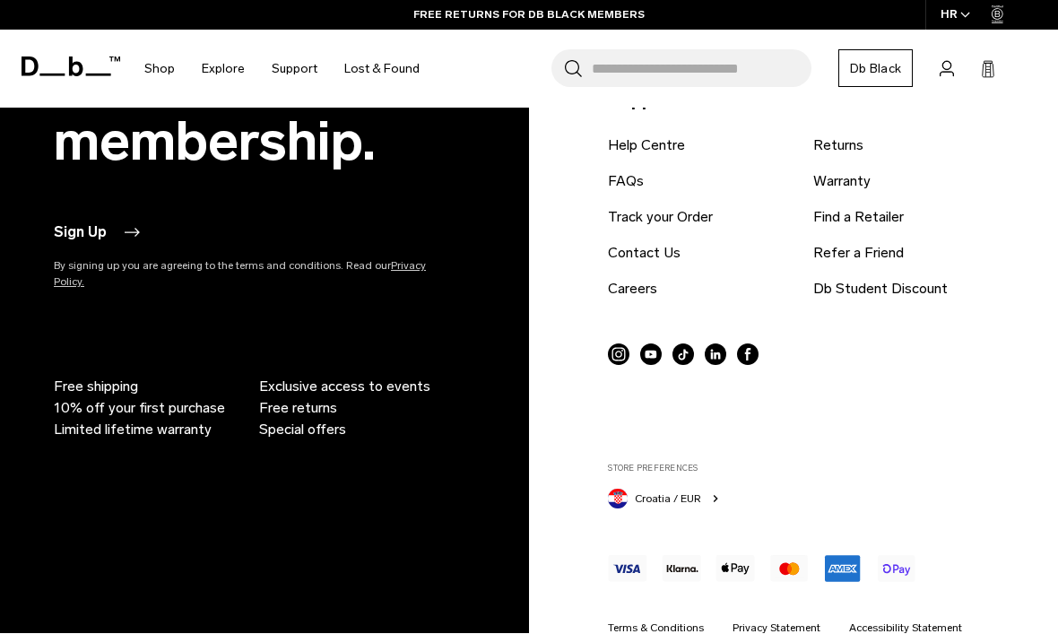
click at [895, 224] on link "Find a Retailer" at bounding box center [859, 218] width 91 height 22
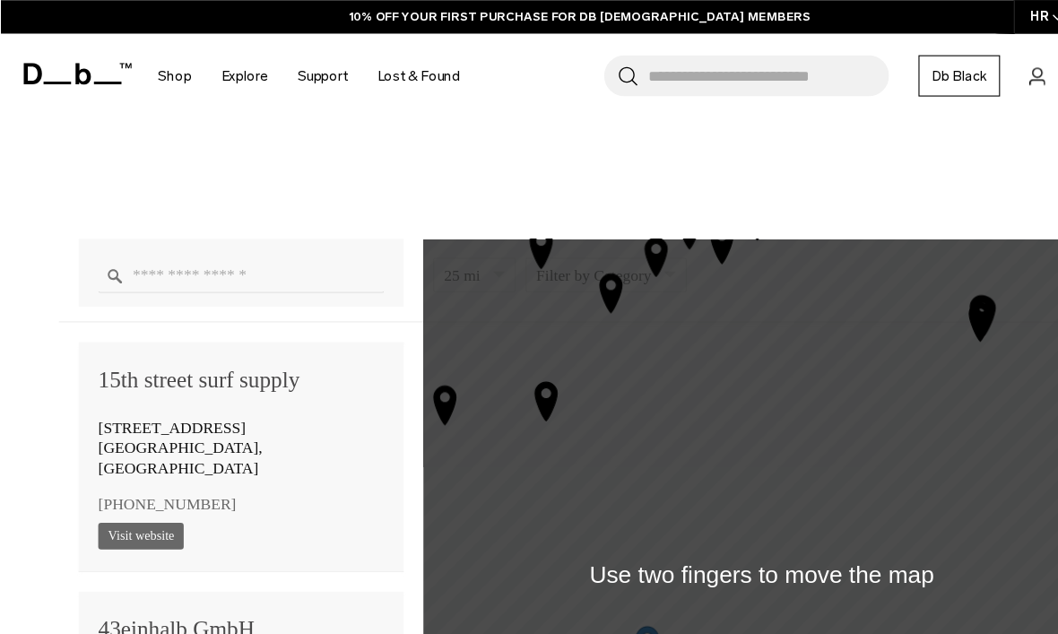
scroll to position [1026, 0]
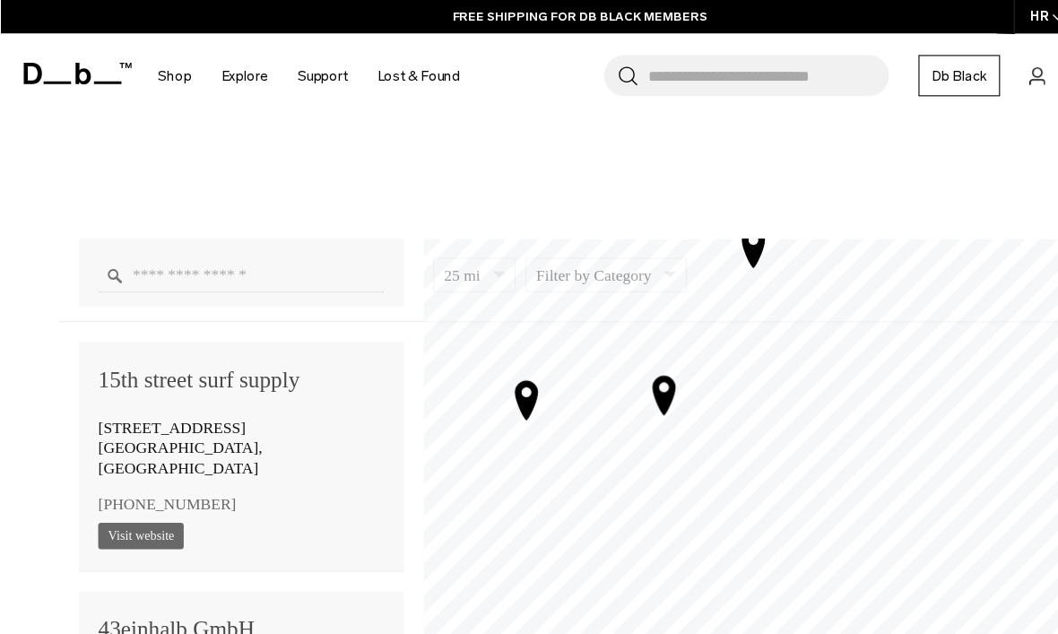
click at [490, 363] on icon "Map marker" at bounding box center [481, 364] width 21 height 35
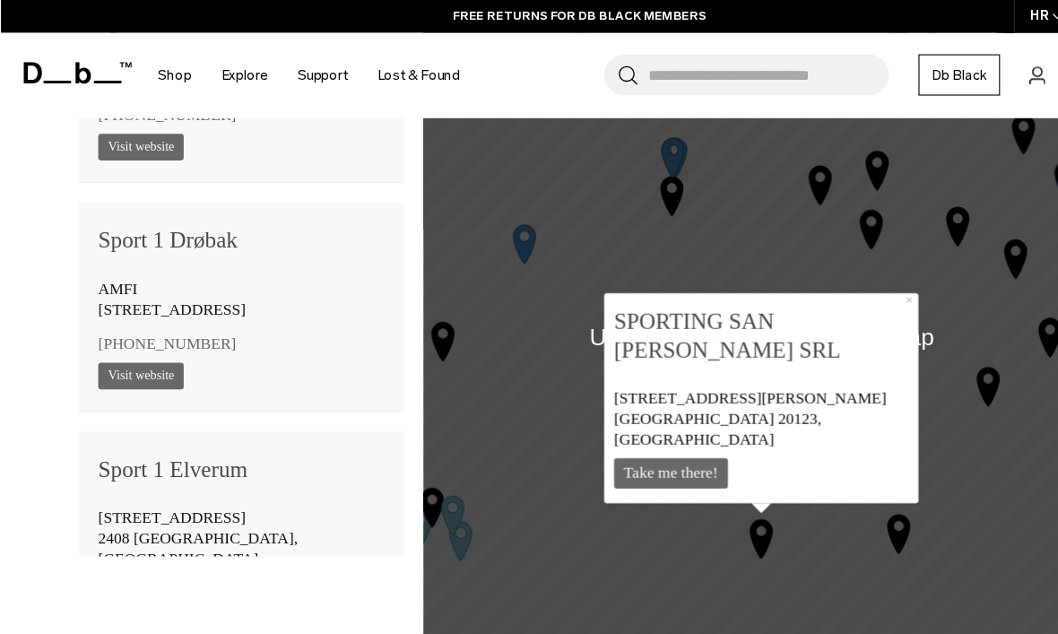
scroll to position [1294, 0]
